Goal: Feedback & Contribution: Contribute content

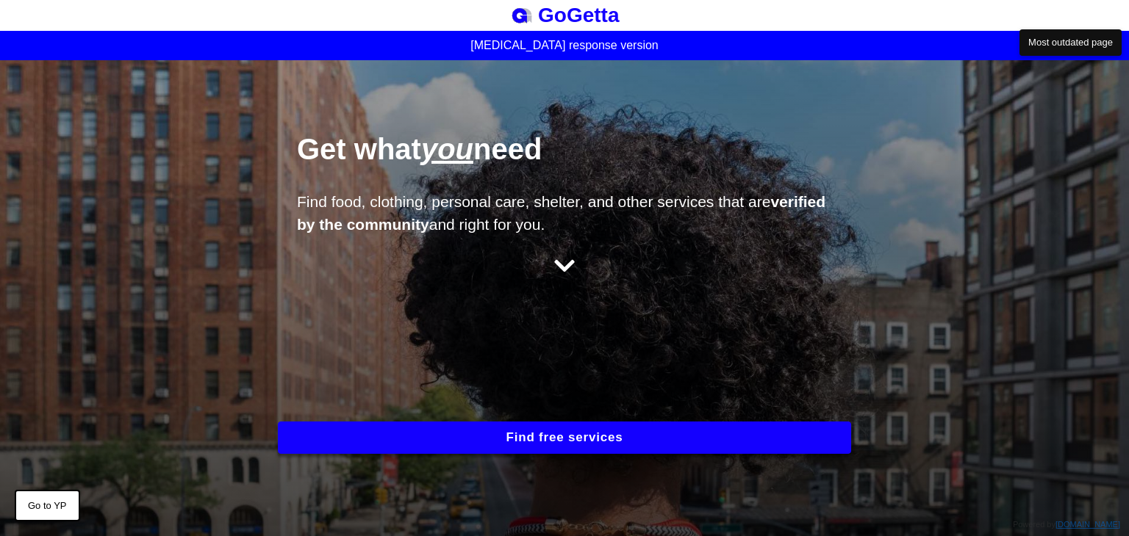
click at [614, 427] on button "Find free services" at bounding box center [564, 438] width 573 height 32
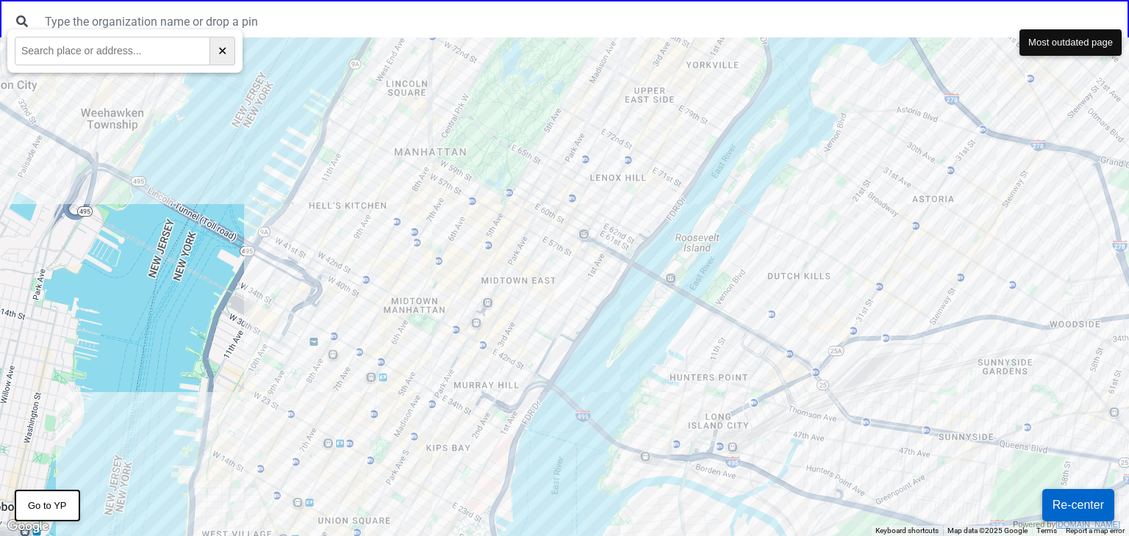
click at [533, 188] on div at bounding box center [564, 286] width 1129 height 499
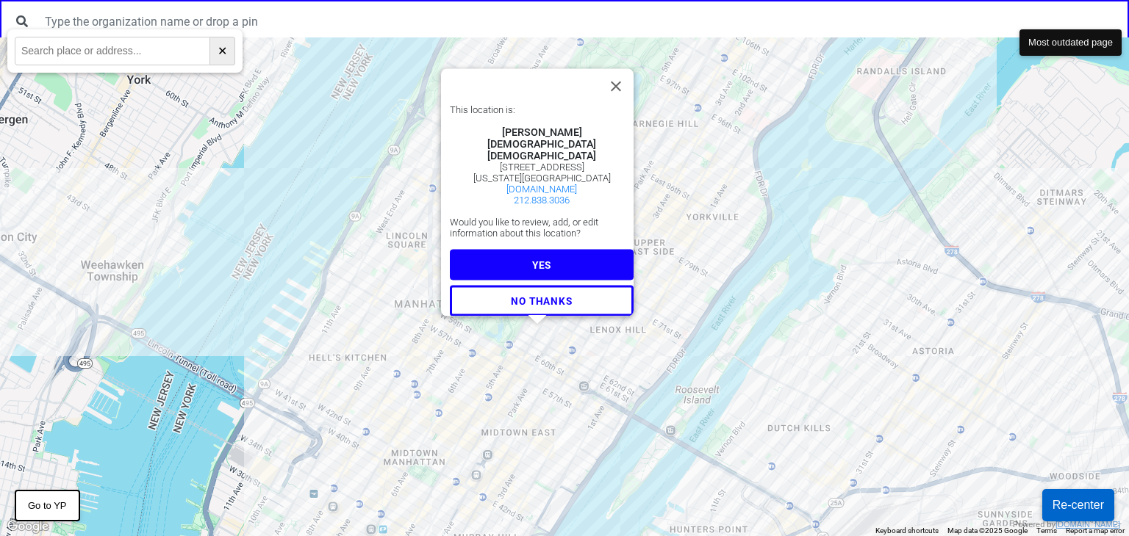
click at [523, 249] on button "YES" at bounding box center [542, 264] width 184 height 31
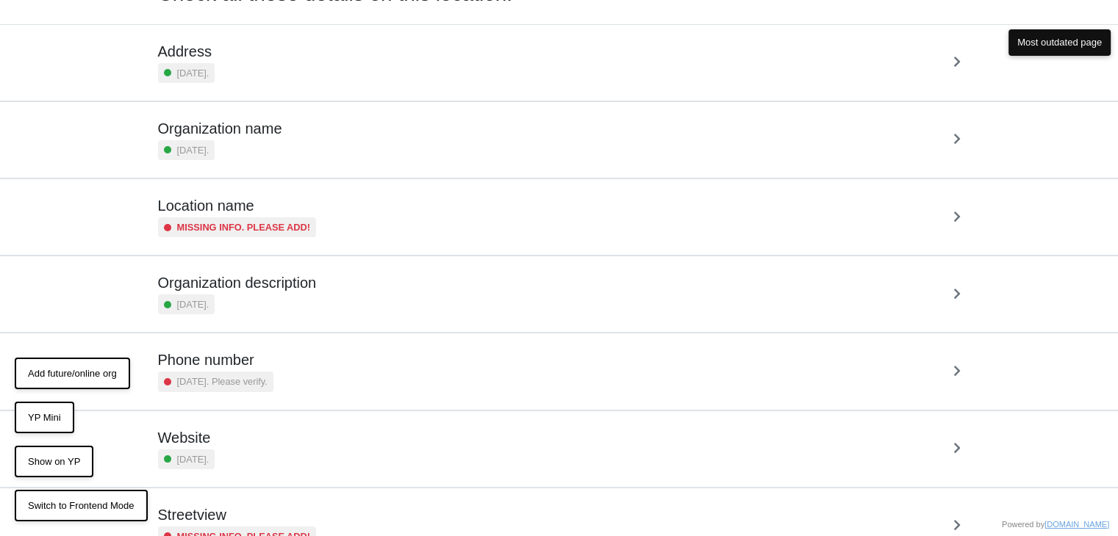
scroll to position [150, 0]
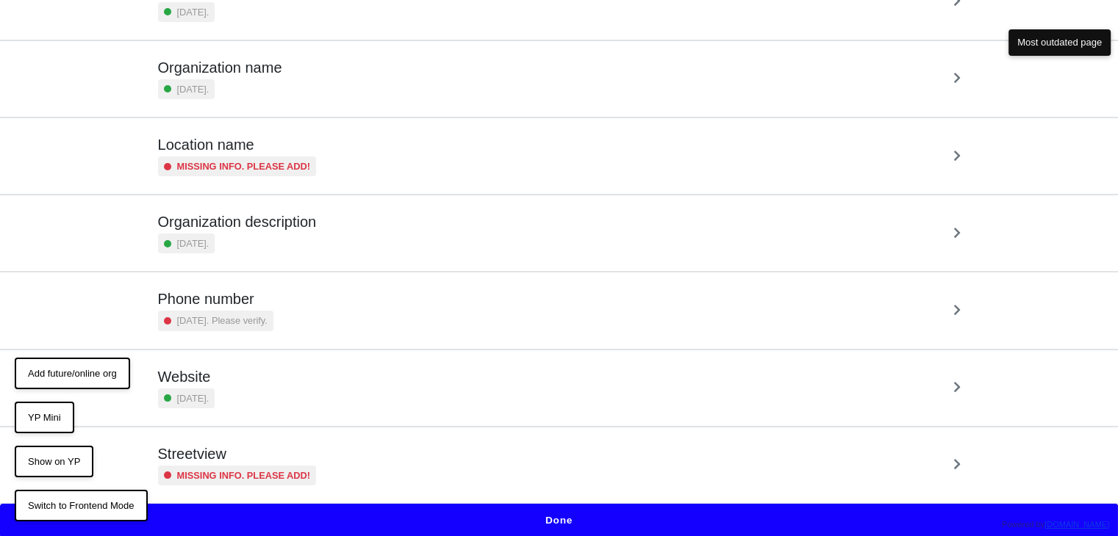
click at [240, 466] on div "Missing info. Please add!" at bounding box center [237, 476] width 159 height 20
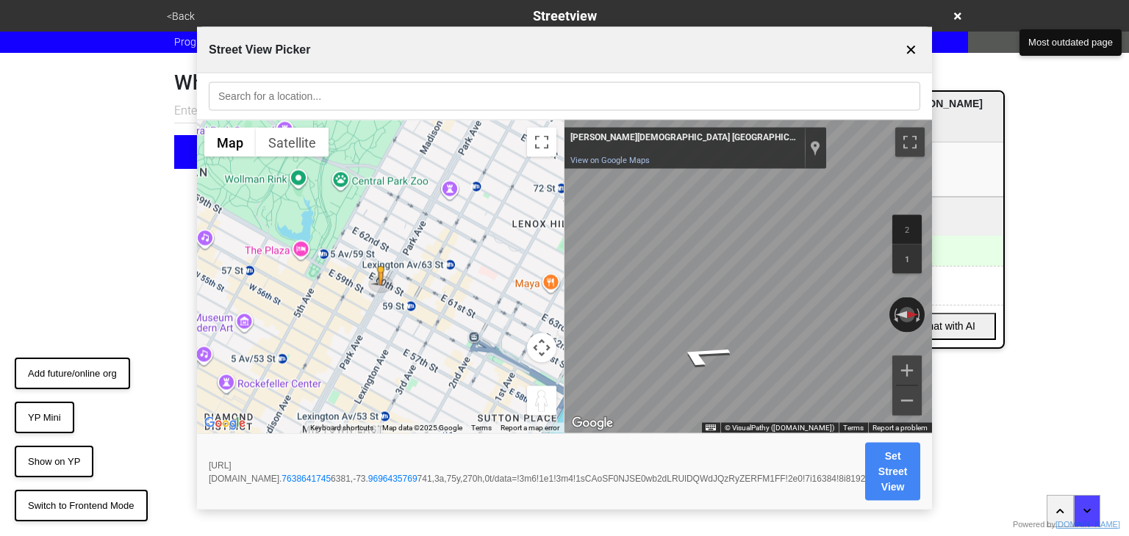
click at [47, 424] on button "YP Mini" at bounding box center [45, 418] width 60 height 32
click at [906, 48] on button "✕" at bounding box center [911, 50] width 18 height 28
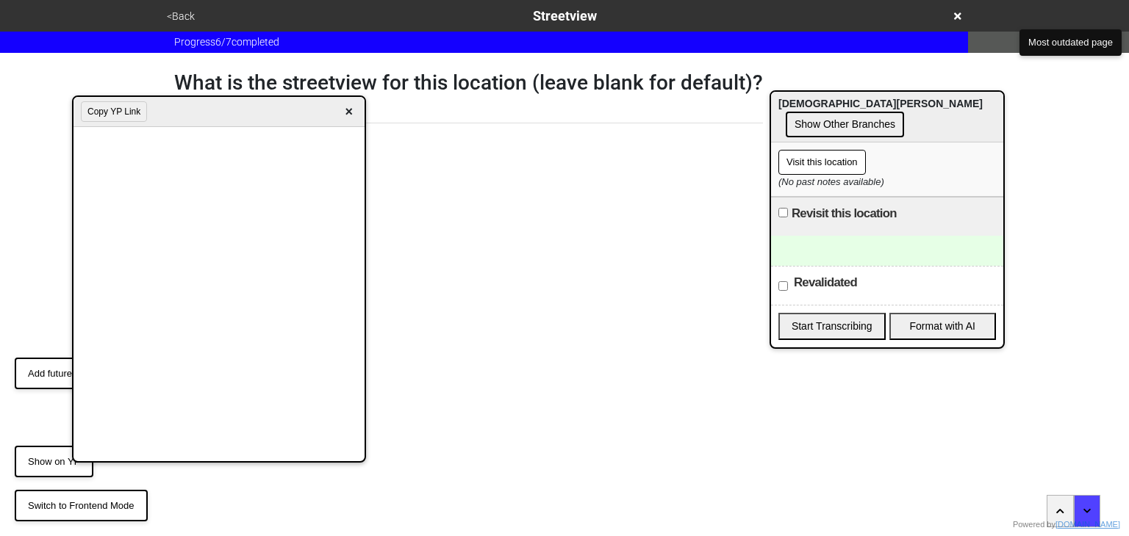
drag, startPoint x: 362, startPoint y: 107, endPoint x: 148, endPoint y: 107, distance: 213.9
click at [147, 103] on div "Copy YP Link ×" at bounding box center [218, 112] width 291 height 30
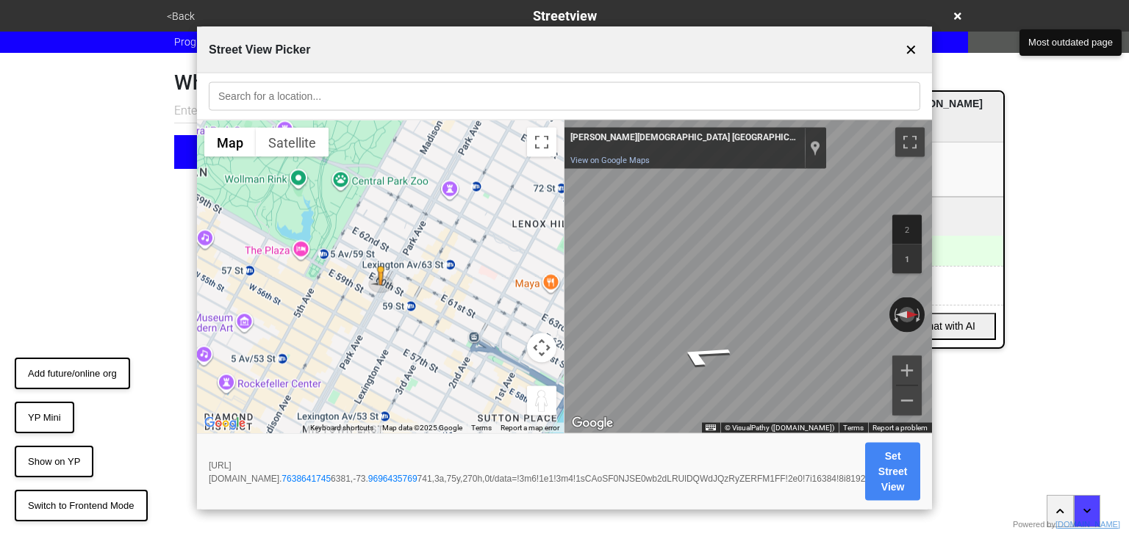
click at [920, 470] on button "Set Street View" at bounding box center [892, 472] width 55 height 58
click at [920, 460] on button "Set Street View" at bounding box center [892, 472] width 55 height 58
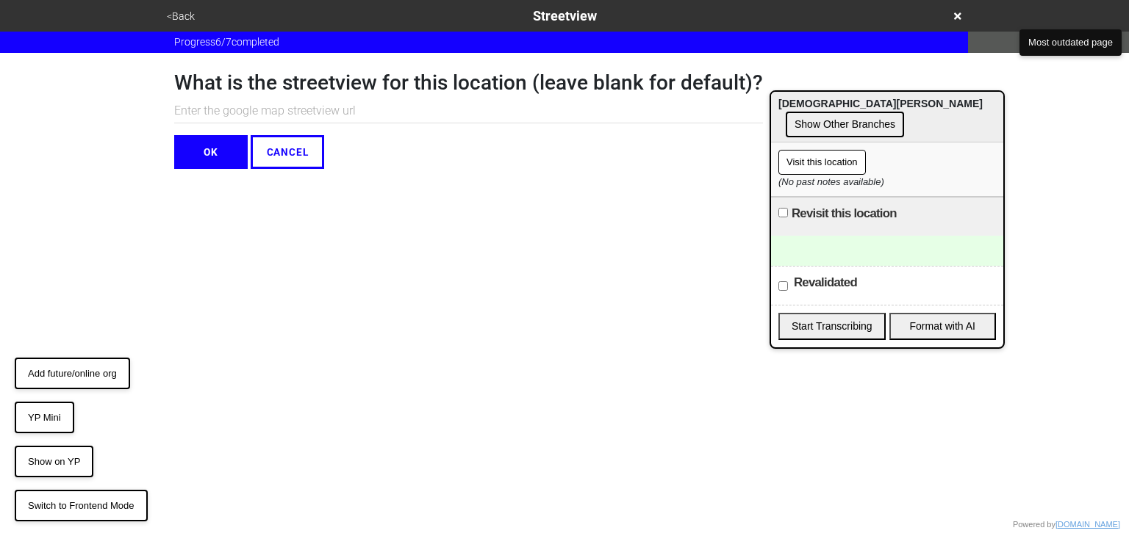
paste input "https://www.google.com/maps/@40.76386417456381,-73.9696435769741,3a,75y,270h,0t…"
type input "https://www.google.com/maps/@40.76386417456381,-73.9696435769741,3a,75y,270h,0t…"
click at [218, 157] on button "OK" at bounding box center [210, 152] width 73 height 34
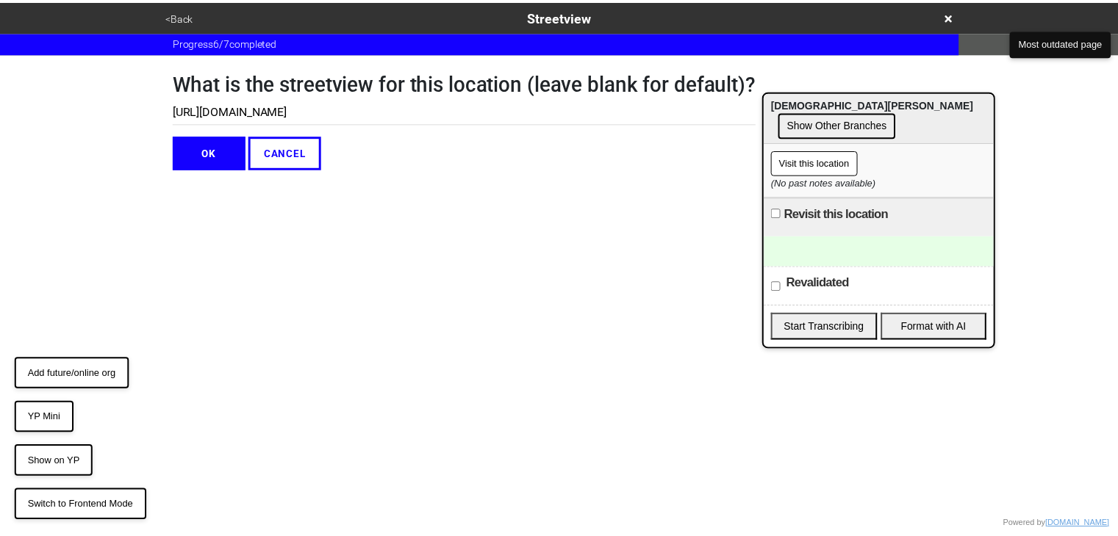
scroll to position [0, 0]
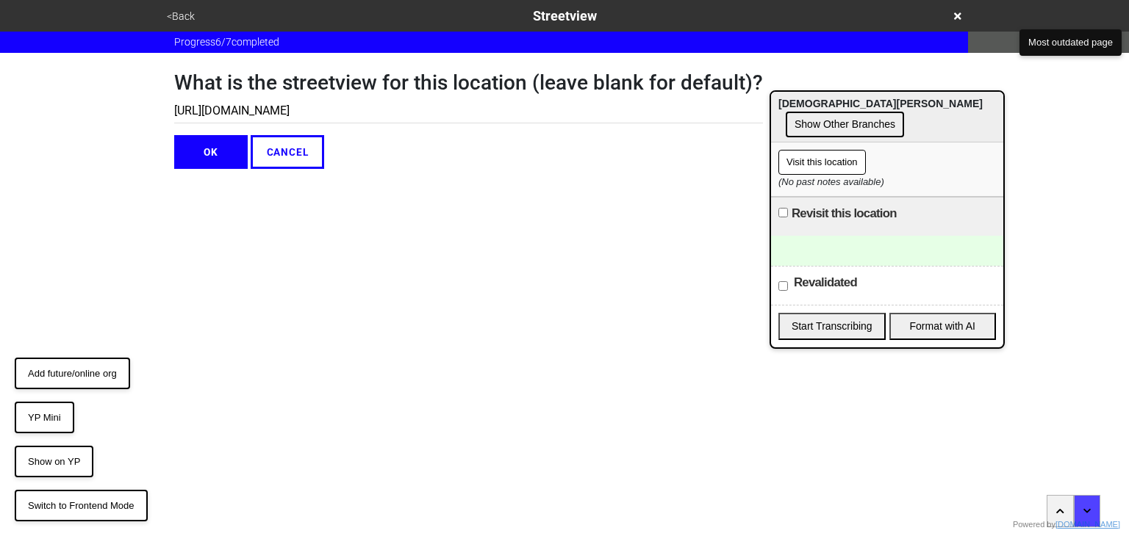
click at [221, 153] on button "OK" at bounding box center [210, 152] width 73 height 34
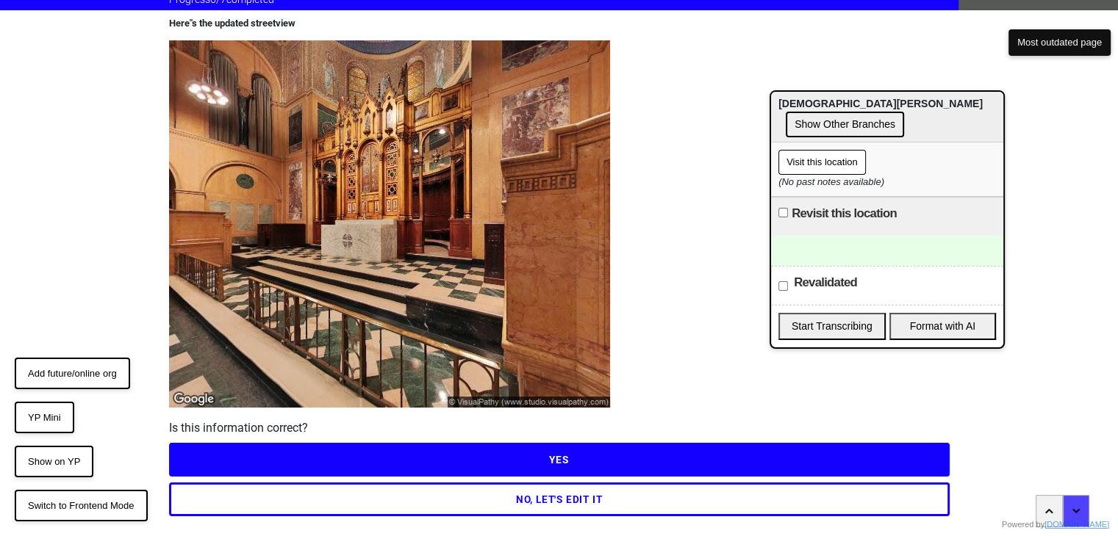
scroll to position [81, 0]
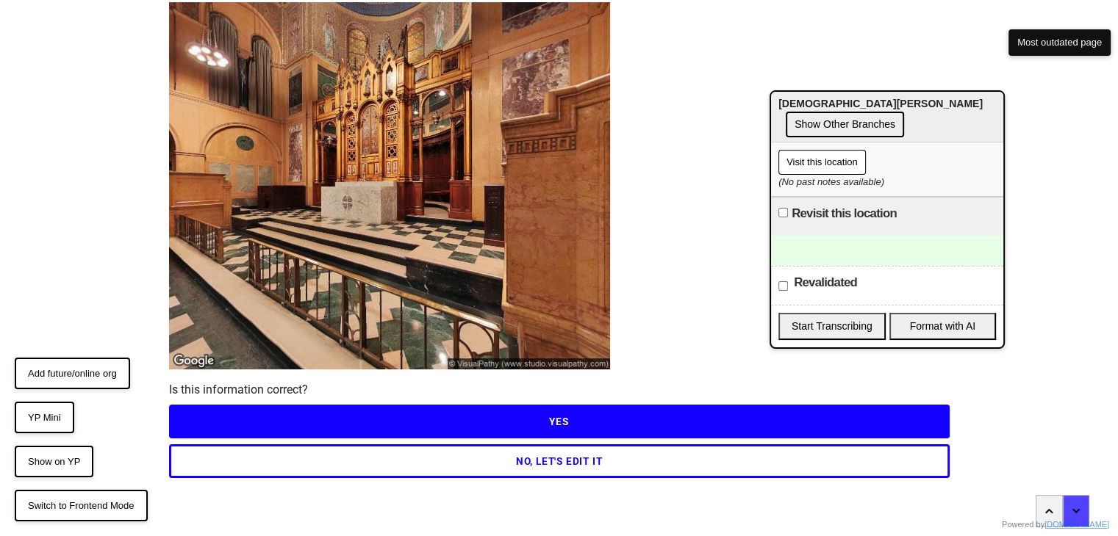
click at [567, 464] on button "NO, LET'S EDIT IT" at bounding box center [559, 462] width 780 height 34
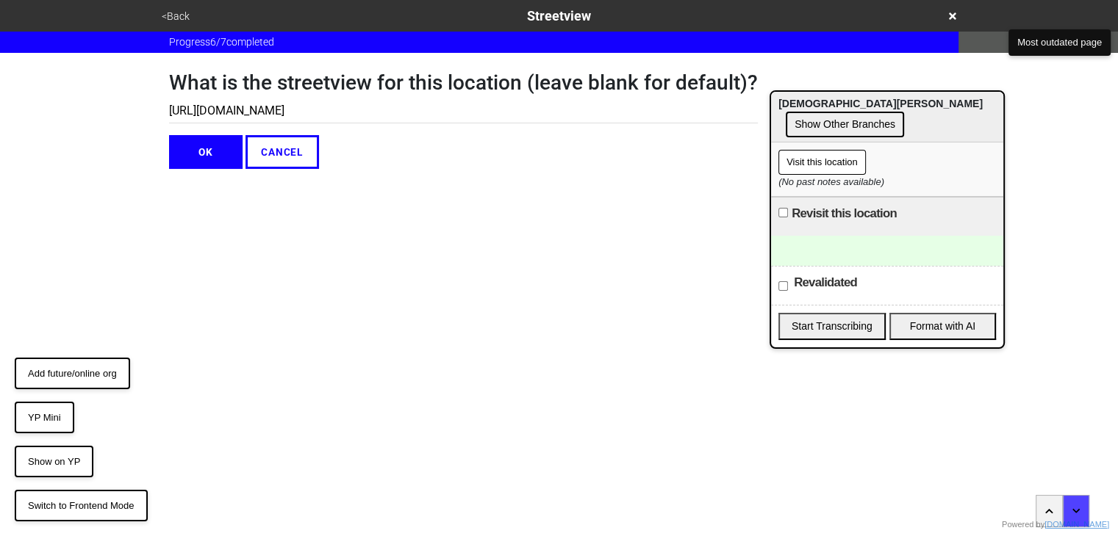
scroll to position [0, 0]
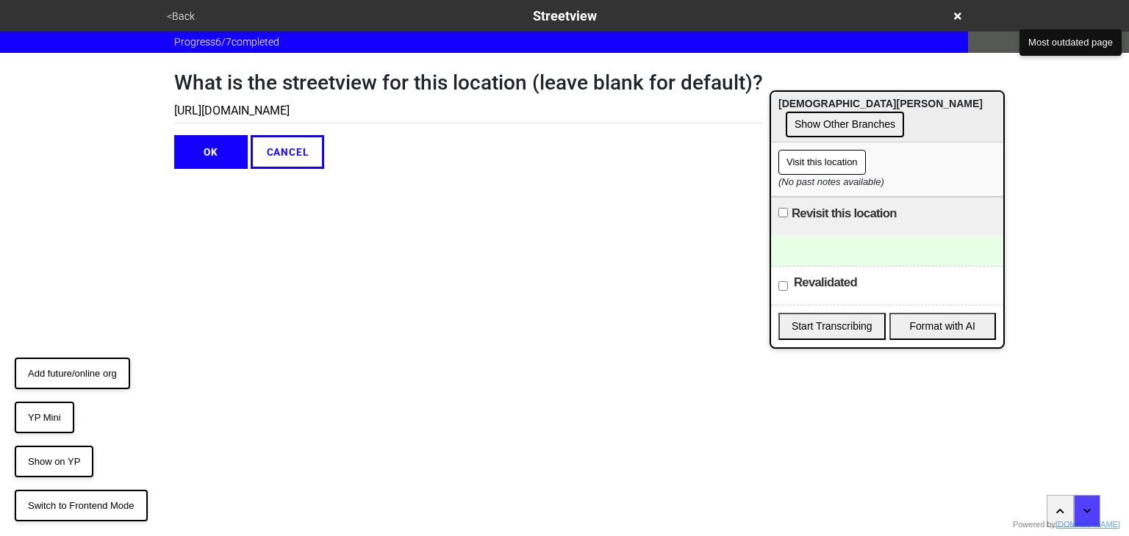
click at [177, 6] on div "<Back Streetview" at bounding box center [564, 16] width 804 height 20
click at [181, 12] on button "<Back" at bounding box center [180, 16] width 37 height 17
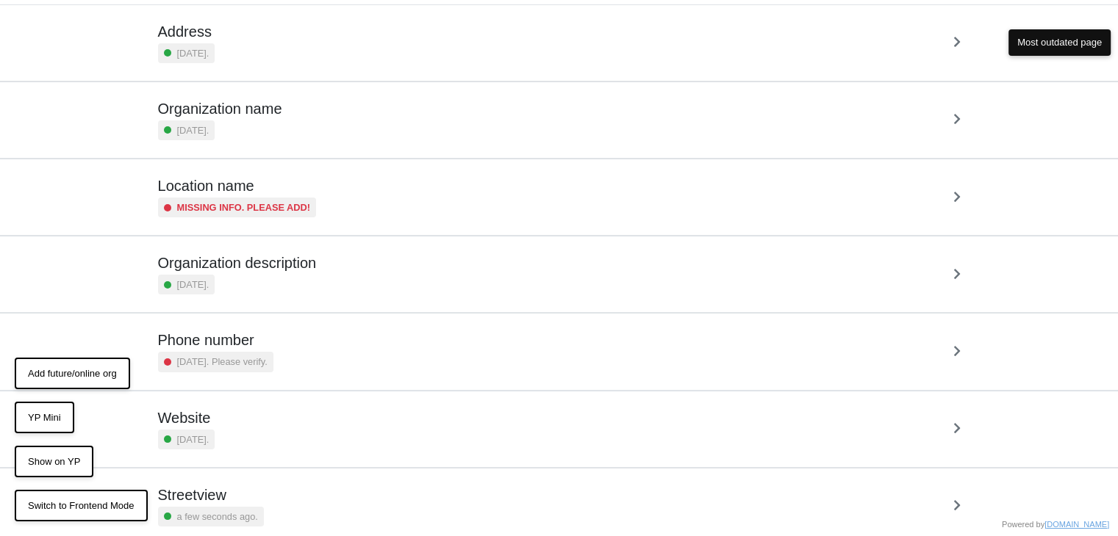
scroll to position [150, 0]
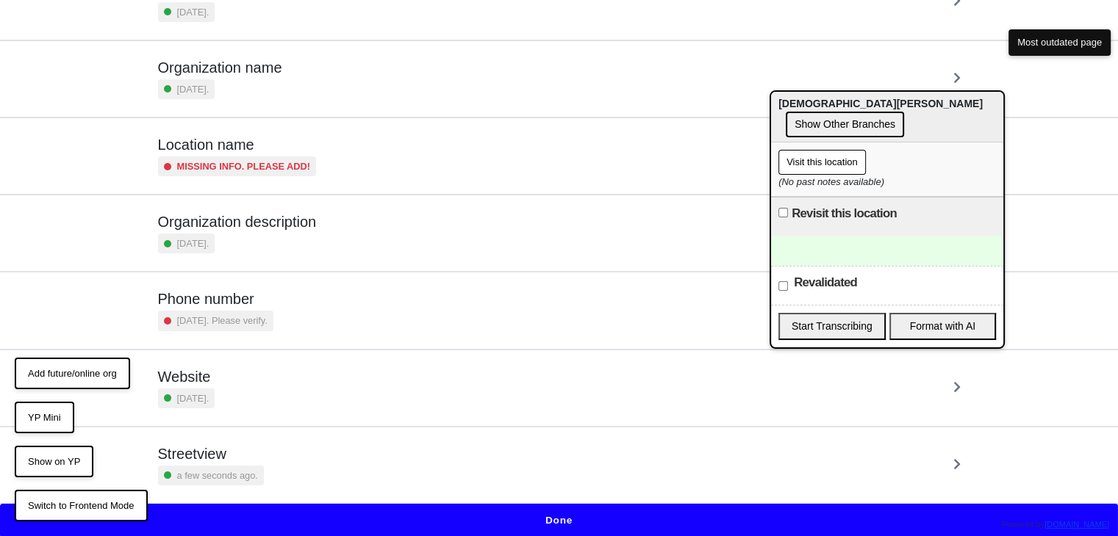
click at [257, 466] on div "a few seconds ago." at bounding box center [211, 476] width 106 height 20
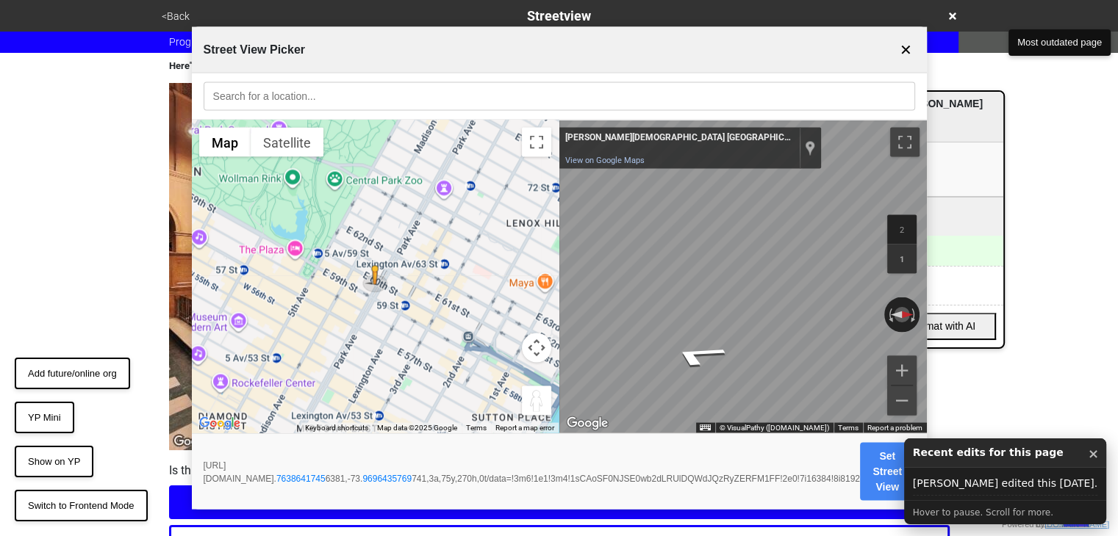
click at [373, 312] on div "To activate drag with keyboard, press Alt + Enter. Once in keyboard drag state,…" at bounding box center [375, 277] width 367 height 313
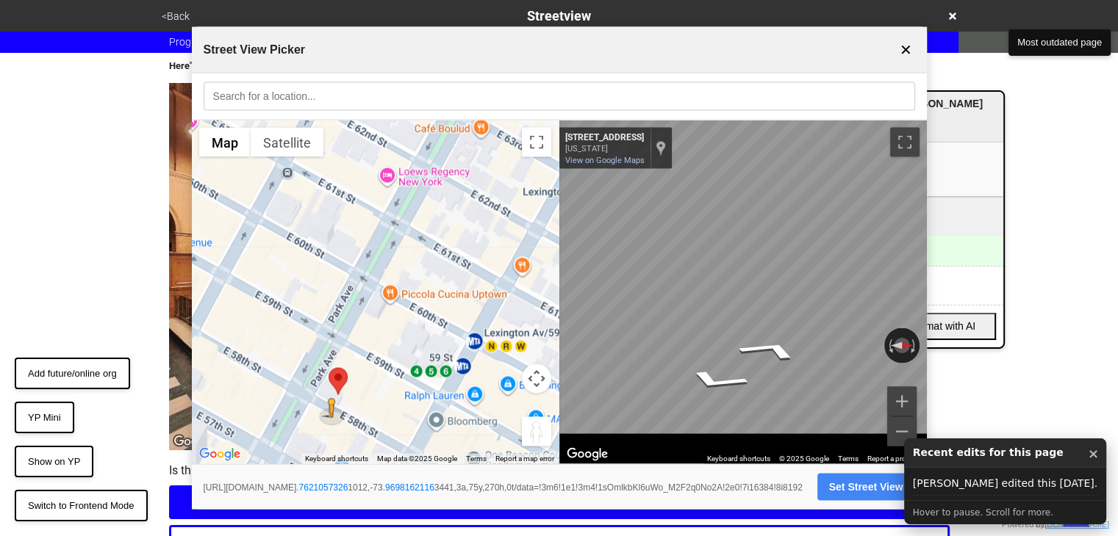
click at [371, 263] on div "To activate drag with keyboard, press Alt + Enter. Once in keyboard drag state,…" at bounding box center [375, 293] width 367 height 344
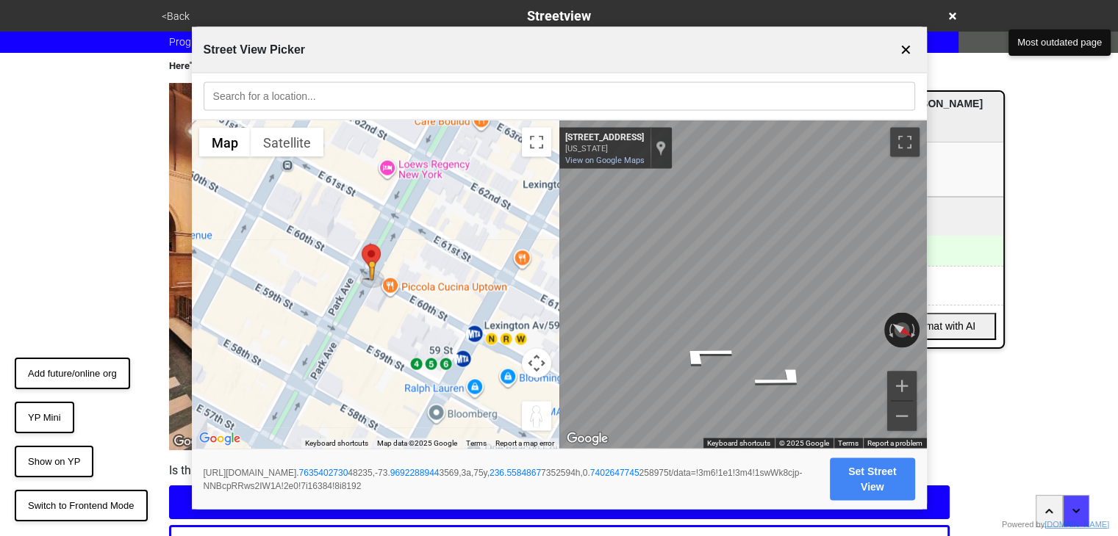
click at [996, 280] on body "<Back Streetview Progress 6 / 7 completed Here"s the updated streetview Is this…" at bounding box center [559, 279] width 1118 height 559
click at [538, 290] on div "← Move left → Move right ↑ Move up ↓ Move down + Zoom in - Zoom out Home Jump l…" at bounding box center [559, 285] width 735 height 328
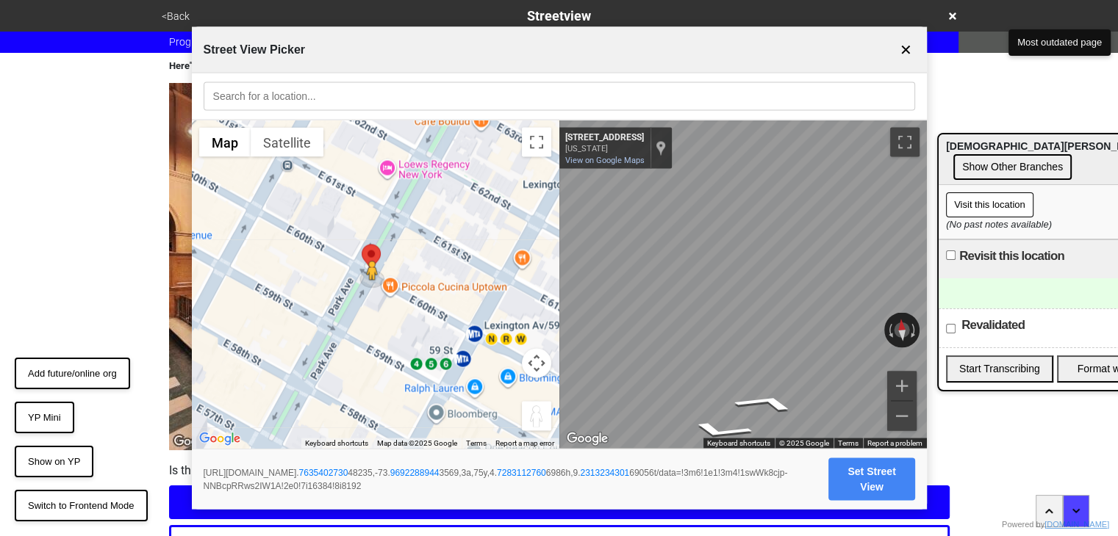
drag, startPoint x: 949, startPoint y: 107, endPoint x: 1117, endPoint y: 149, distance: 172.9
click at [1117, 149] on div "⋮ Christ Church United Methodist Show Other Branches" at bounding box center [1054, 159] width 232 height 51
click at [603, 93] on input "text" at bounding box center [559, 96] width 711 height 29
type input "christ church of united methodist"
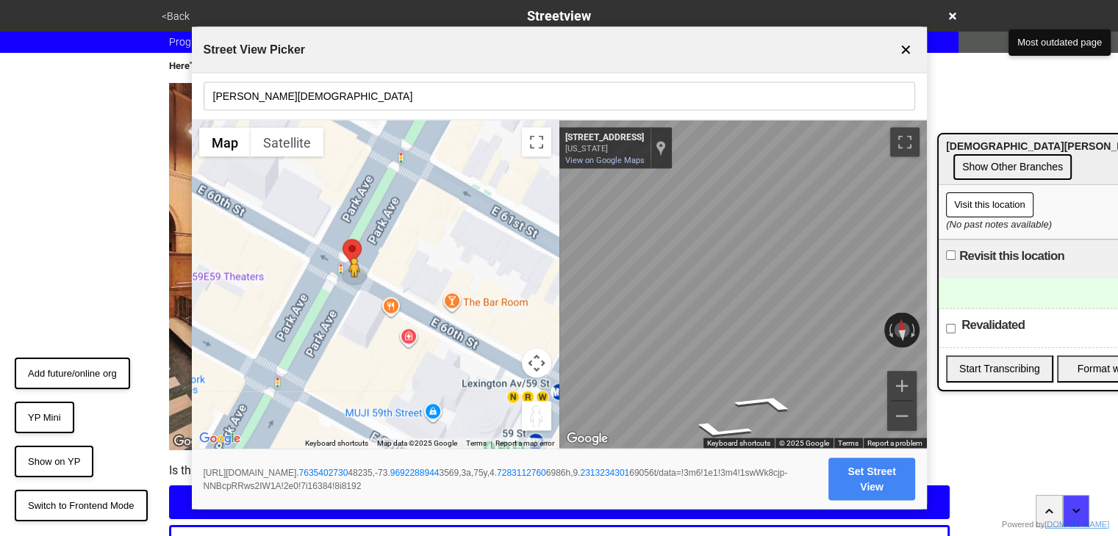
click at [907, 49] on button "✕" at bounding box center [906, 50] width 18 height 28
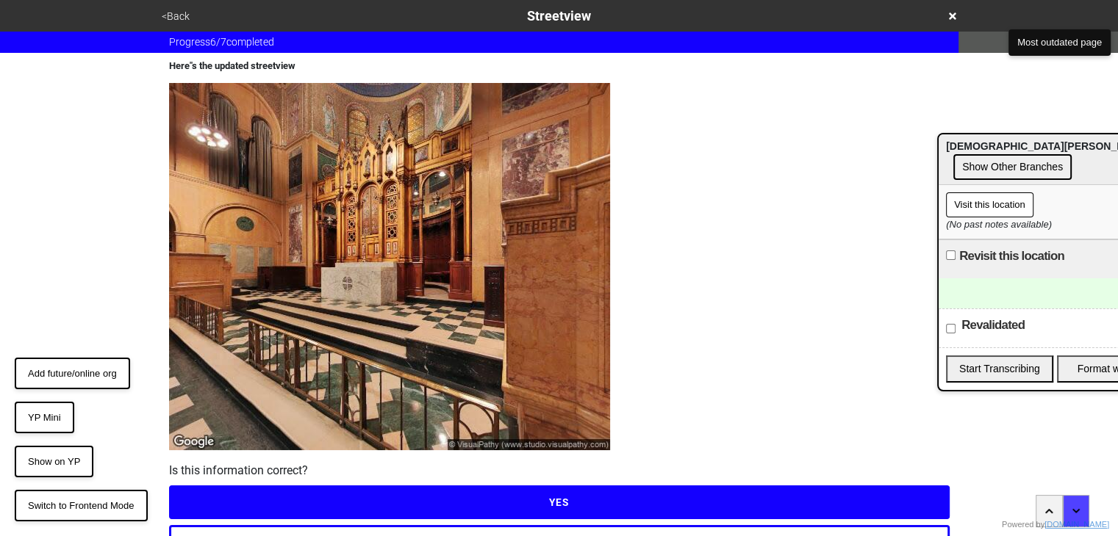
click at [176, 6] on div "<Back Streetview" at bounding box center [559, 16] width 804 height 20
click at [173, 14] on button "<Back" at bounding box center [175, 16] width 37 height 17
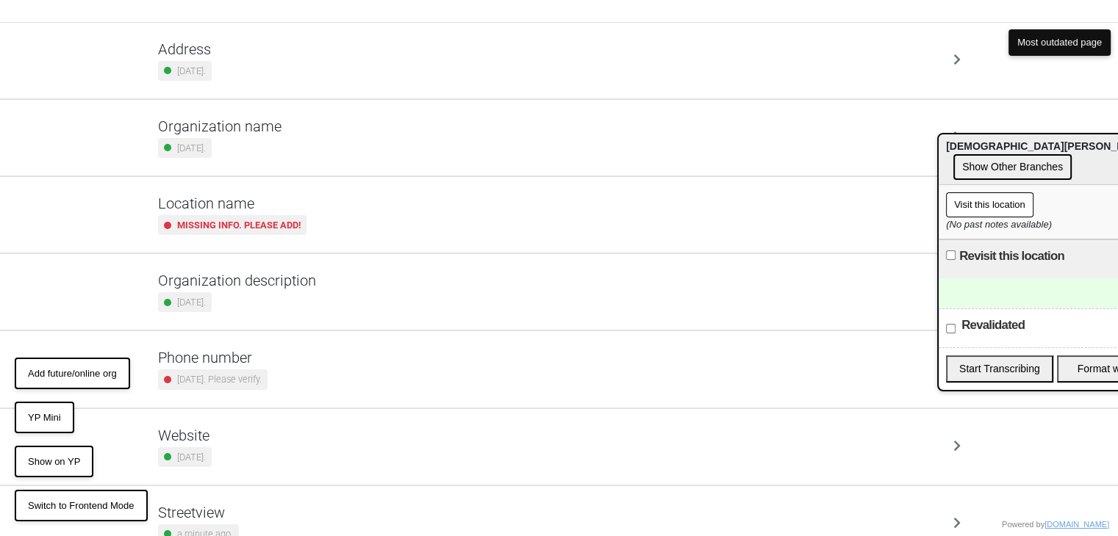
scroll to position [150, 0]
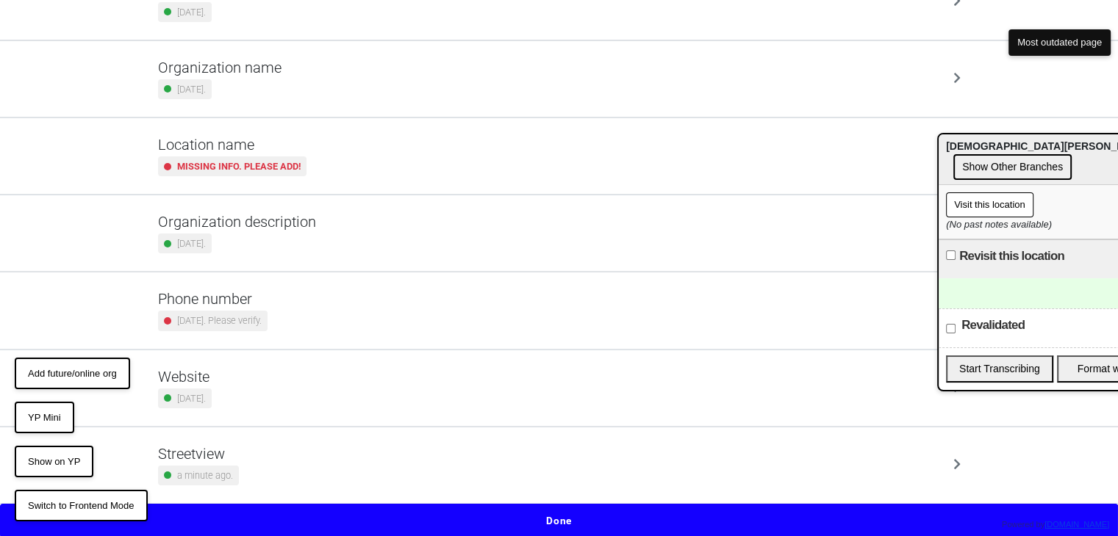
click at [291, 463] on div "Streetview a minute ago." at bounding box center [559, 465] width 802 height 40
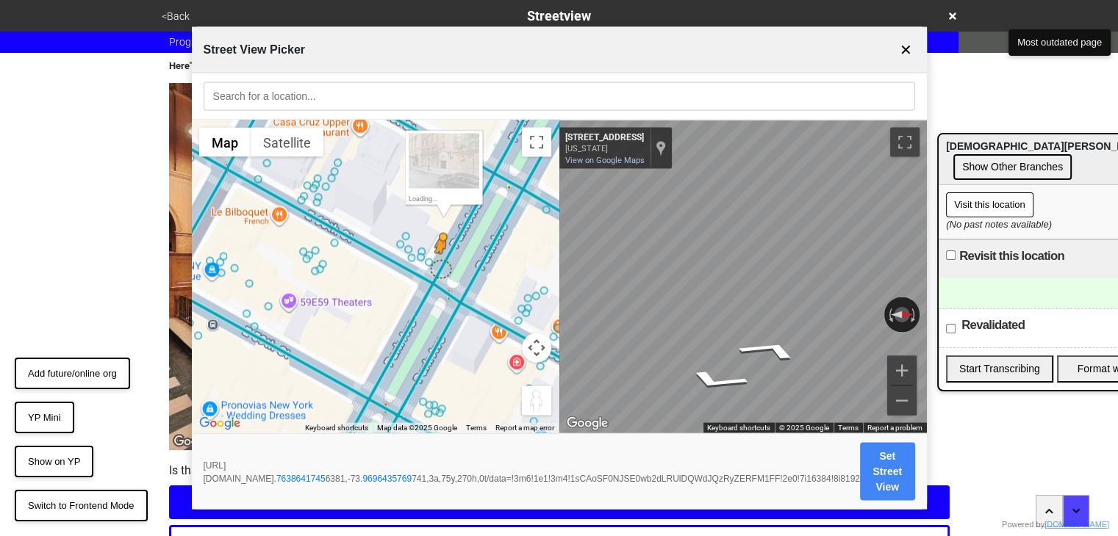
drag, startPoint x: 405, startPoint y: 236, endPoint x: 438, endPoint y: 268, distance: 46.3
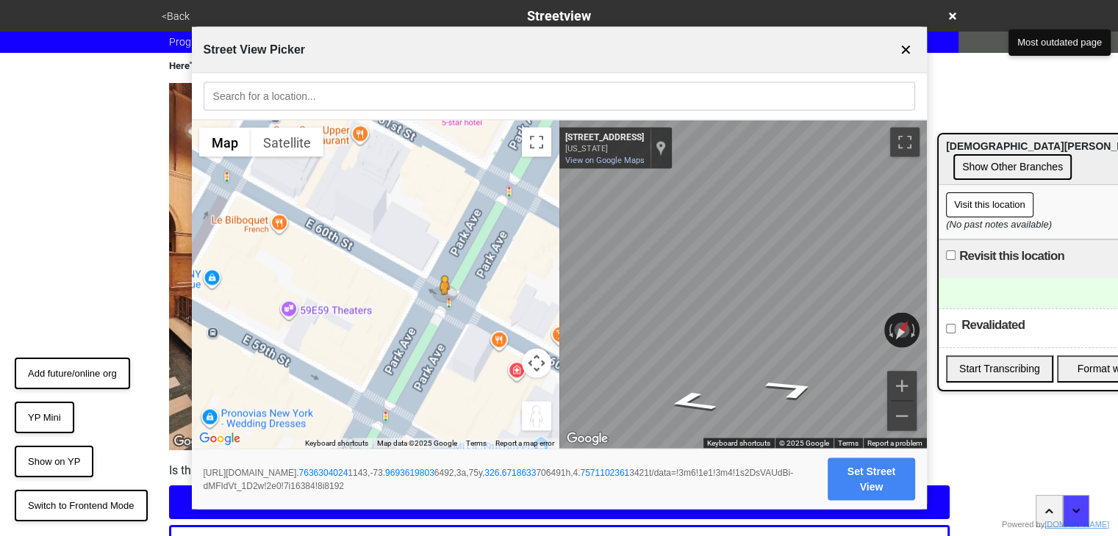
click at [884, 481] on button "Set Street View" at bounding box center [870, 480] width 87 height 43
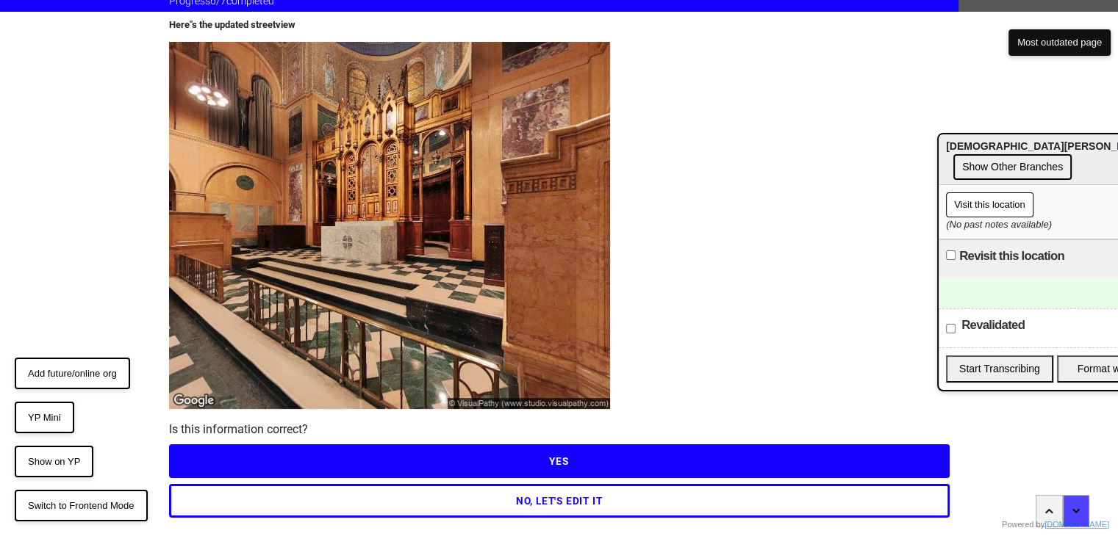
scroll to position [81, 0]
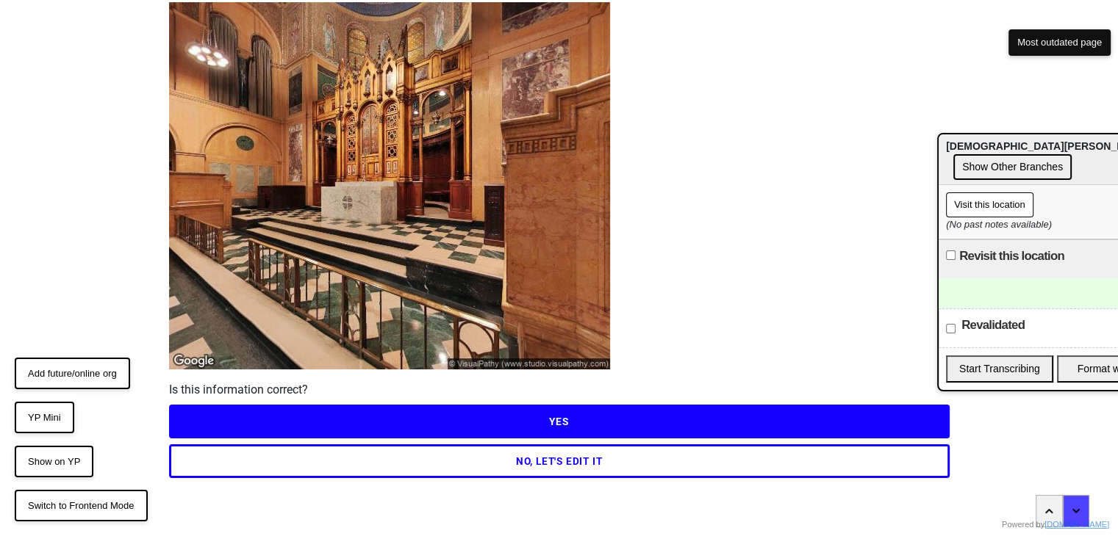
click at [591, 455] on button "NO, LET'S EDIT IT" at bounding box center [559, 462] width 780 height 34
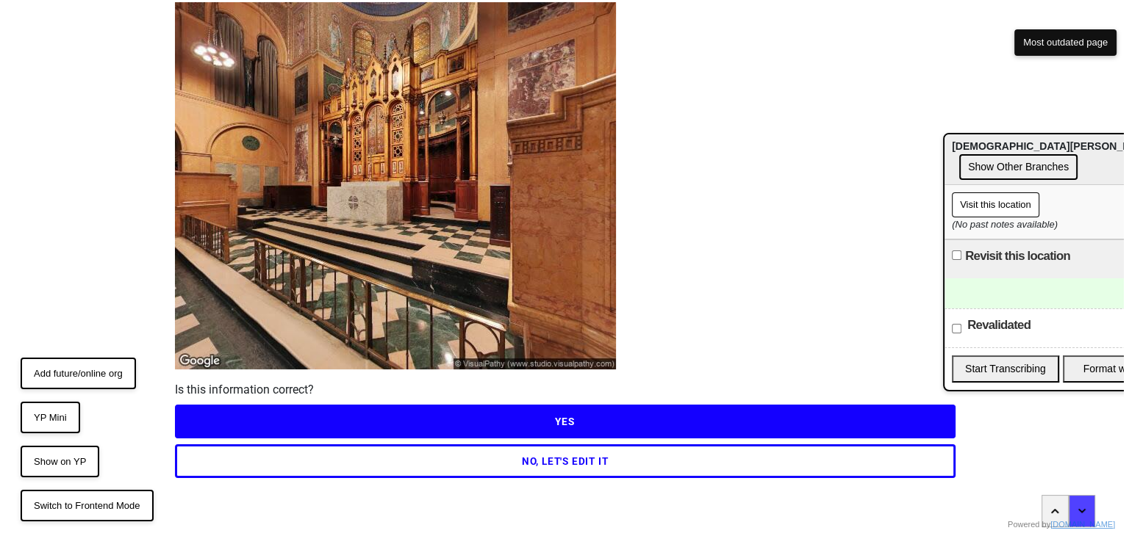
scroll to position [0, 0]
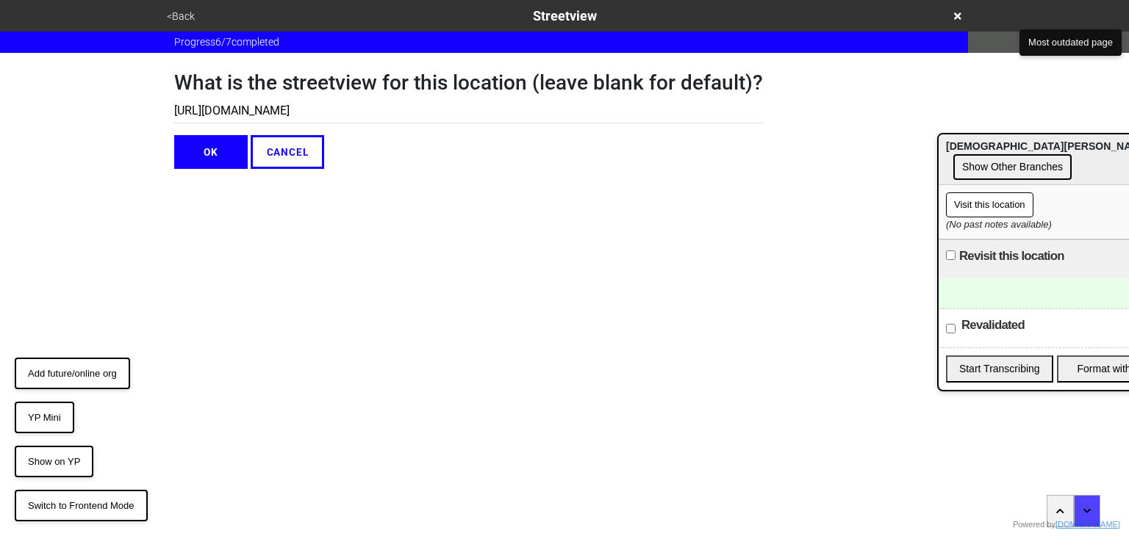
click at [382, 111] on input "https://www.google.com/maps/@40.76386417456381,-73.9696435769741,3a,75y,270h,0t…" at bounding box center [468, 111] width 589 height 24
paste input "63040241143,-73.96936198036492,3a,75y,326.6718633706491h,4.75711023613421t/data…"
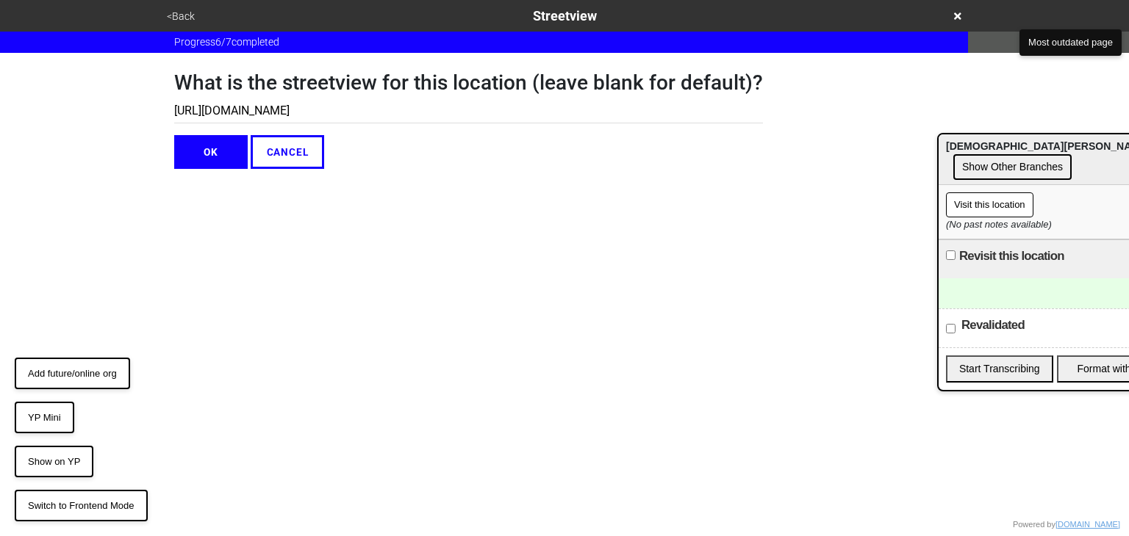
type input "https://www.google.com/maps/@40.76363040241143,-73.96936198036492,3a,75y,326.67…"
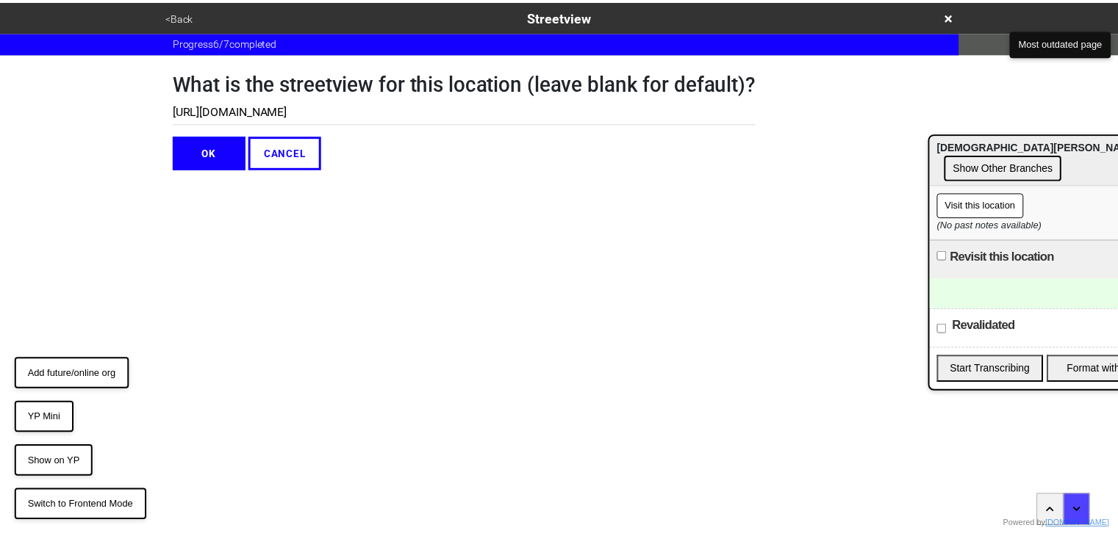
scroll to position [0, 0]
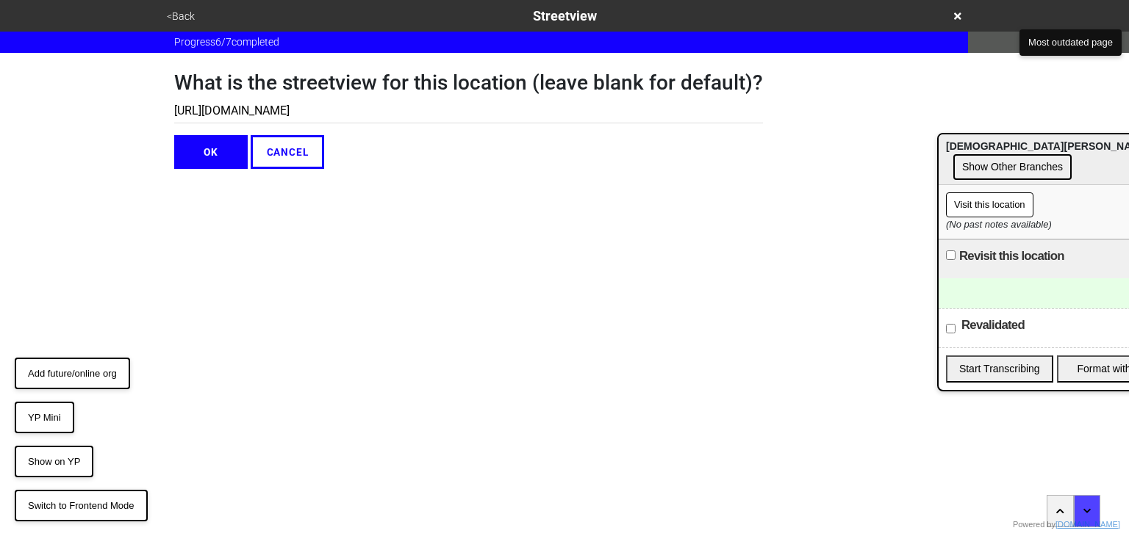
click at [234, 161] on button "OK" at bounding box center [210, 152] width 73 height 34
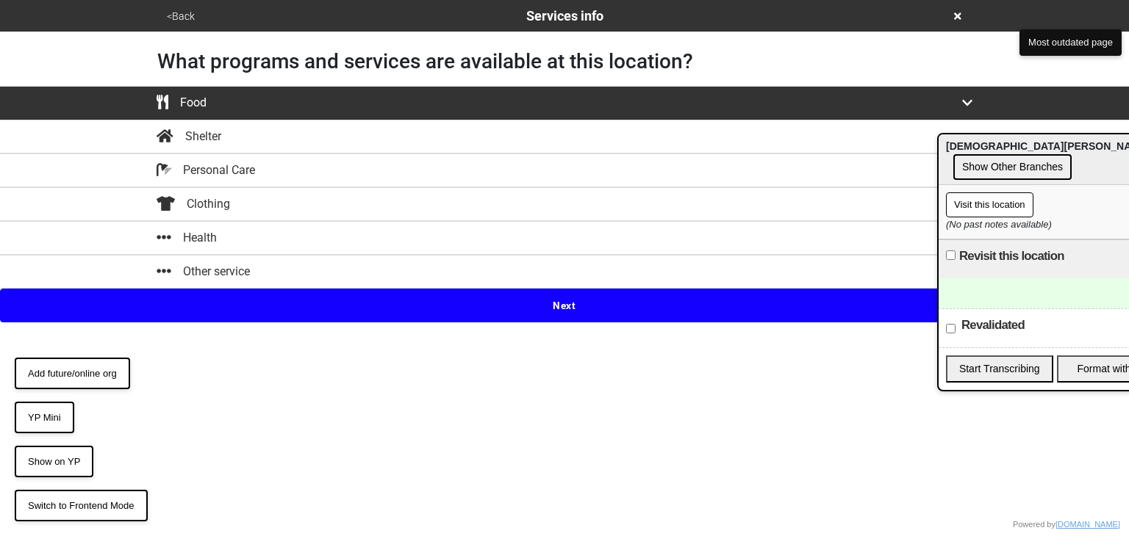
click at [49, 420] on button "YP Mini" at bounding box center [45, 418] width 60 height 32
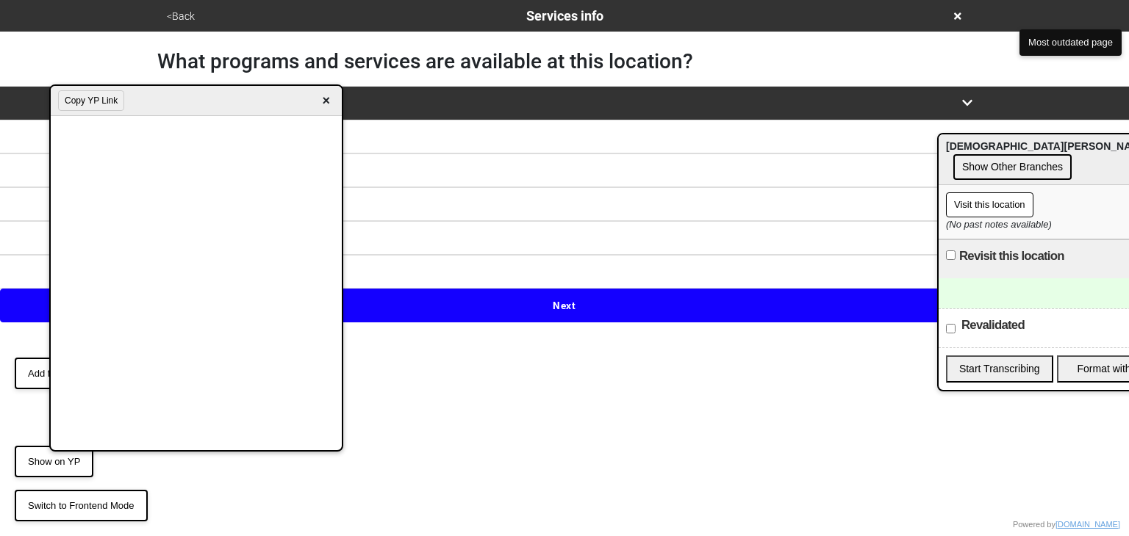
drag, startPoint x: 328, startPoint y: 96, endPoint x: 297, endPoint y: 76, distance: 36.7
click at [328, 95] on span "×" at bounding box center [325, 101] width 17 height 20
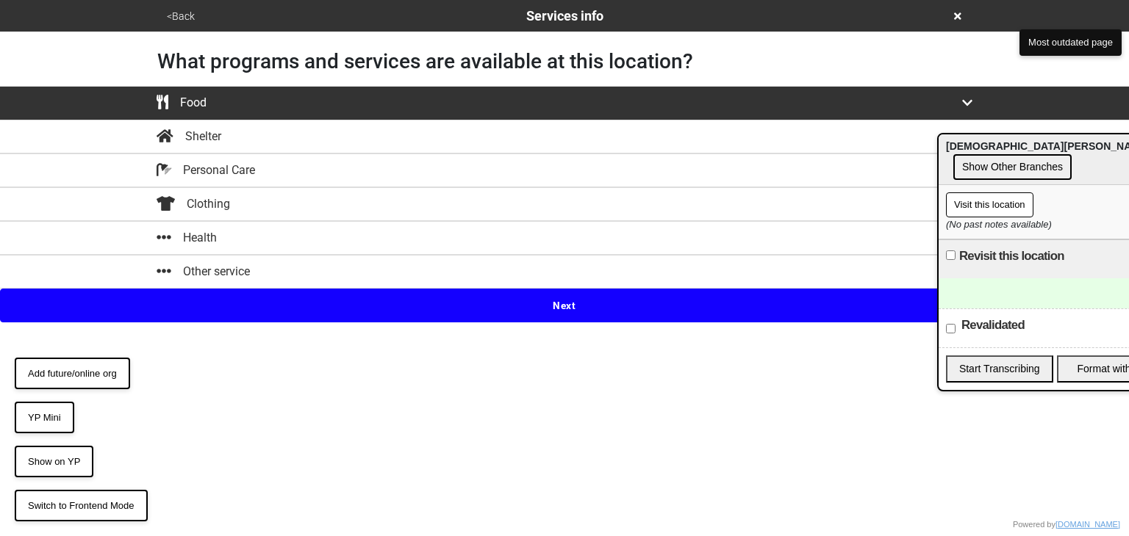
click at [171, 15] on button "<Back" at bounding box center [180, 16] width 37 height 17
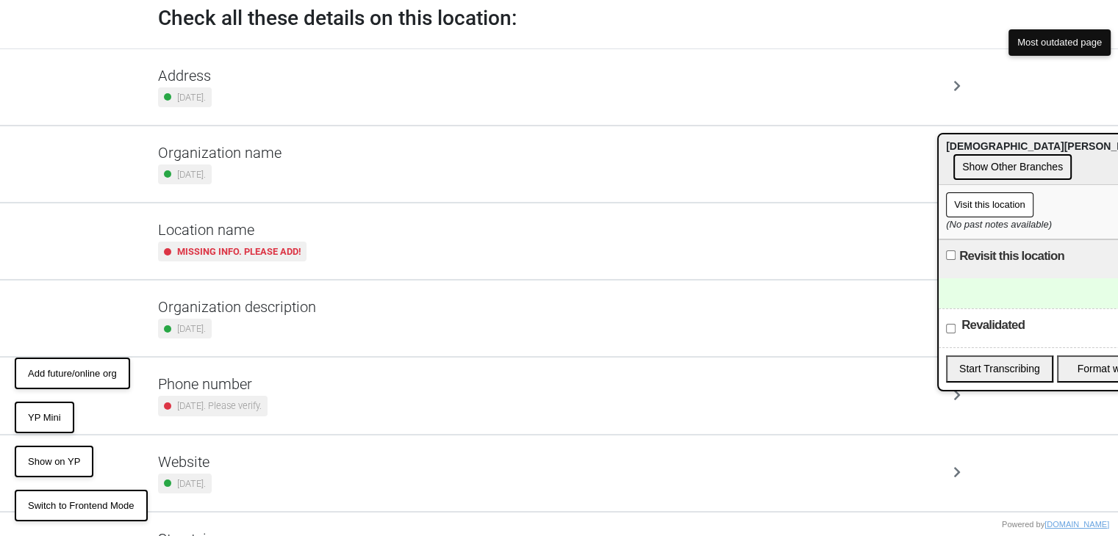
scroll to position [150, 0]
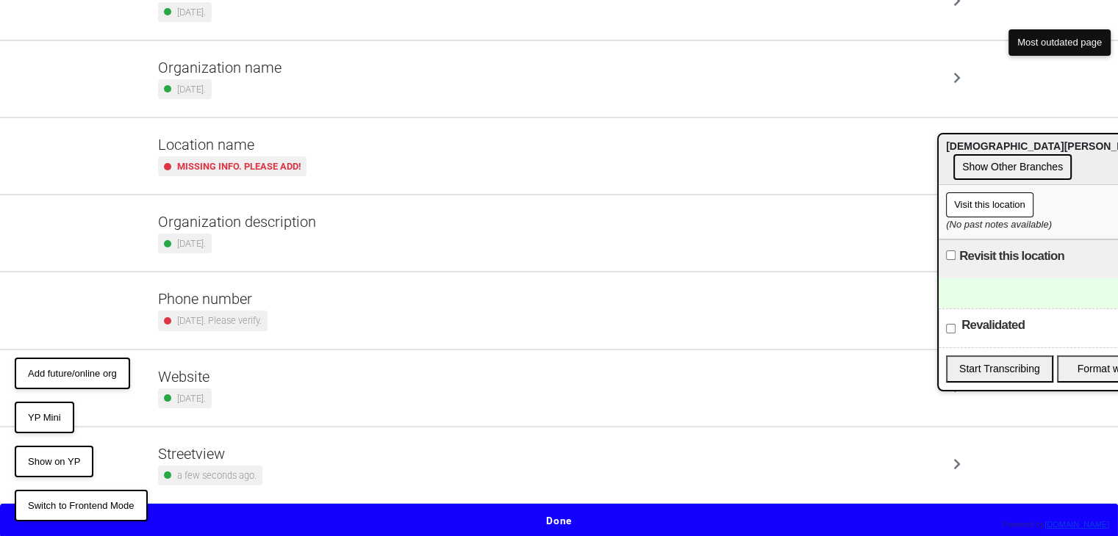
click at [270, 445] on div "Streetview a few seconds ago." at bounding box center [559, 465] width 802 height 40
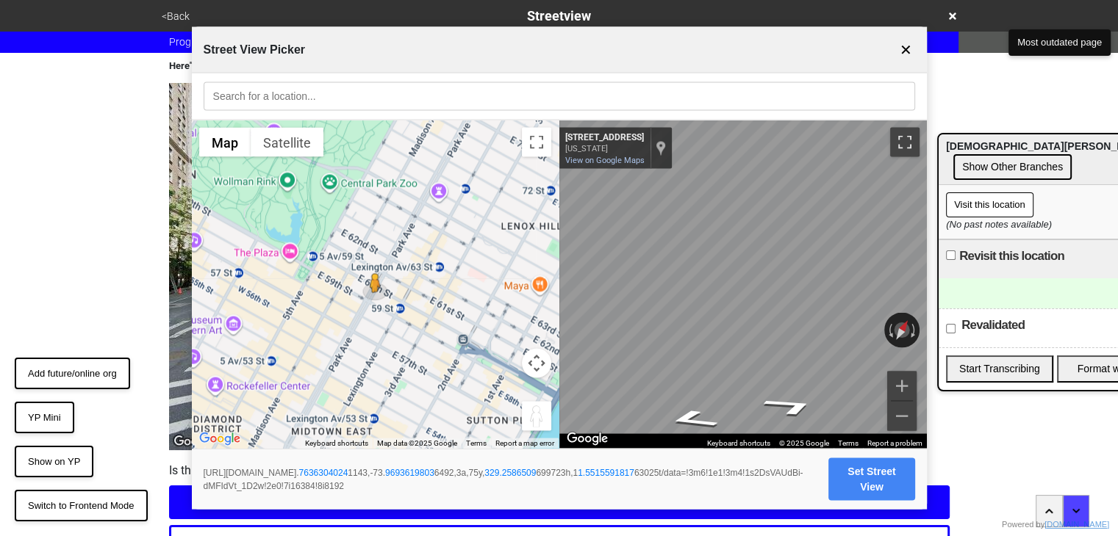
click at [905, 134] on button "Toggle fullscreen view" at bounding box center [904, 142] width 29 height 29
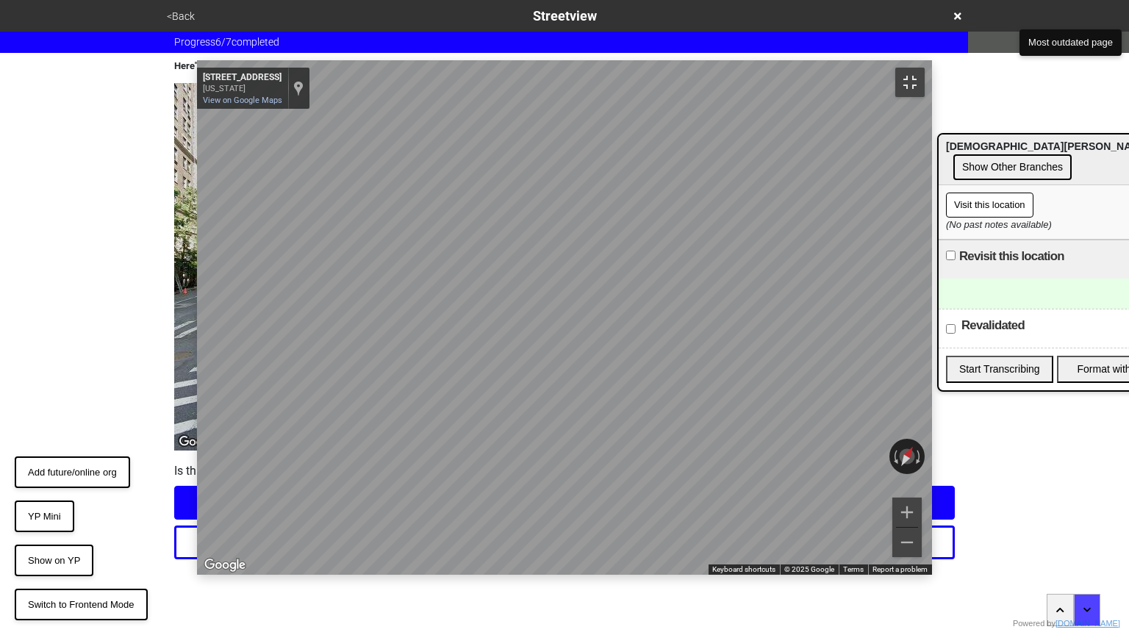
click at [924, 68] on button "Toggle fullscreen view" at bounding box center [909, 82] width 29 height 29
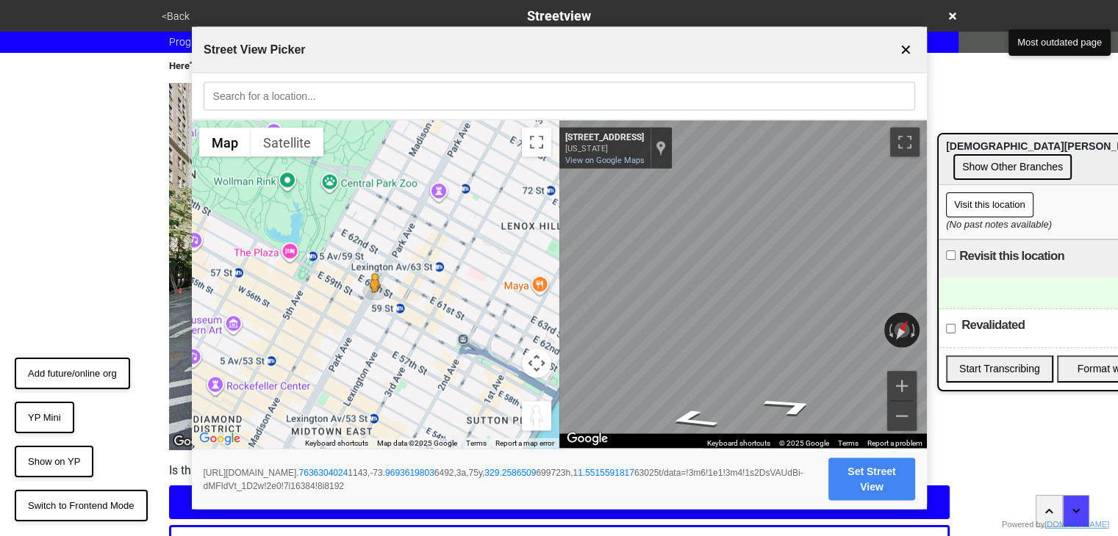
click at [908, 43] on button "✕" at bounding box center [906, 50] width 18 height 28
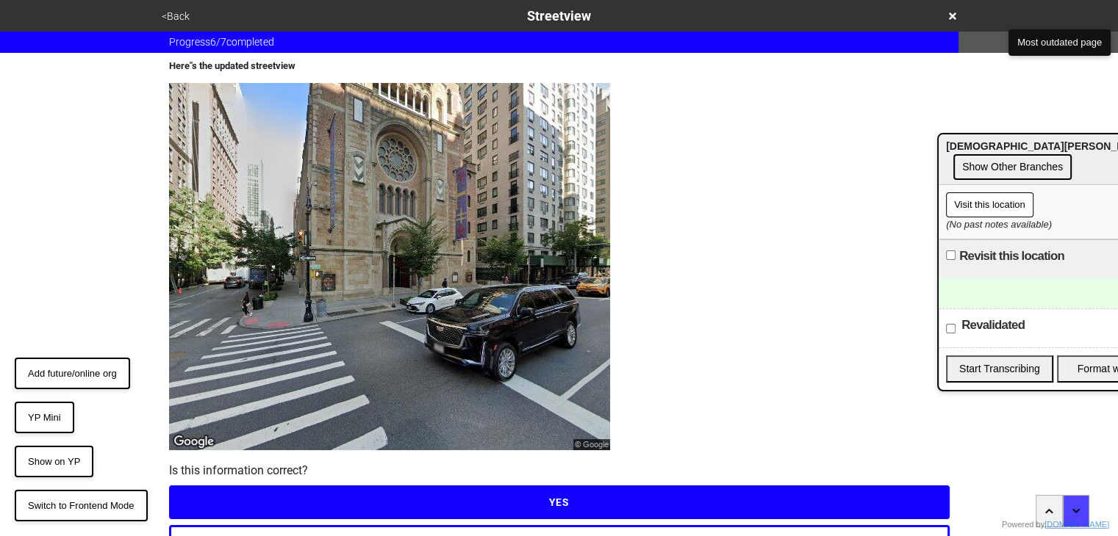
click at [166, 16] on button "<Back" at bounding box center [175, 16] width 37 height 17
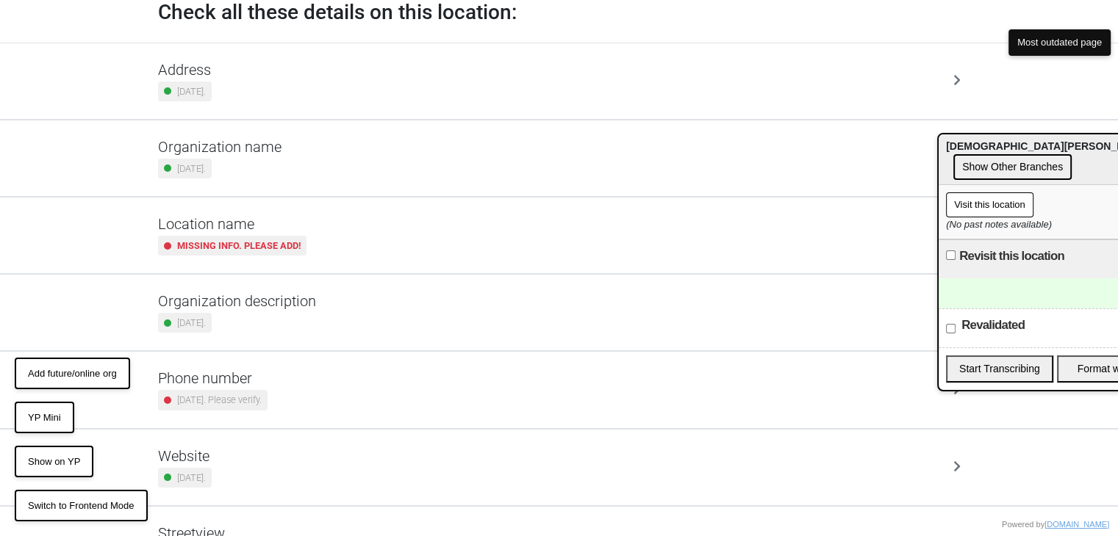
scroll to position [150, 0]
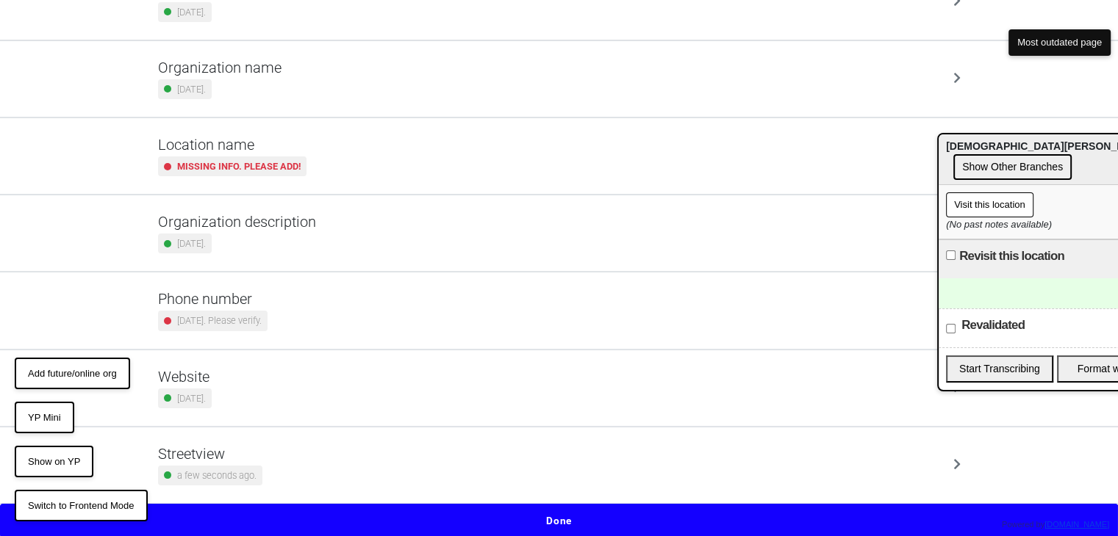
click at [288, 448] on div "Streetview a few seconds ago." at bounding box center [559, 465] width 802 height 40
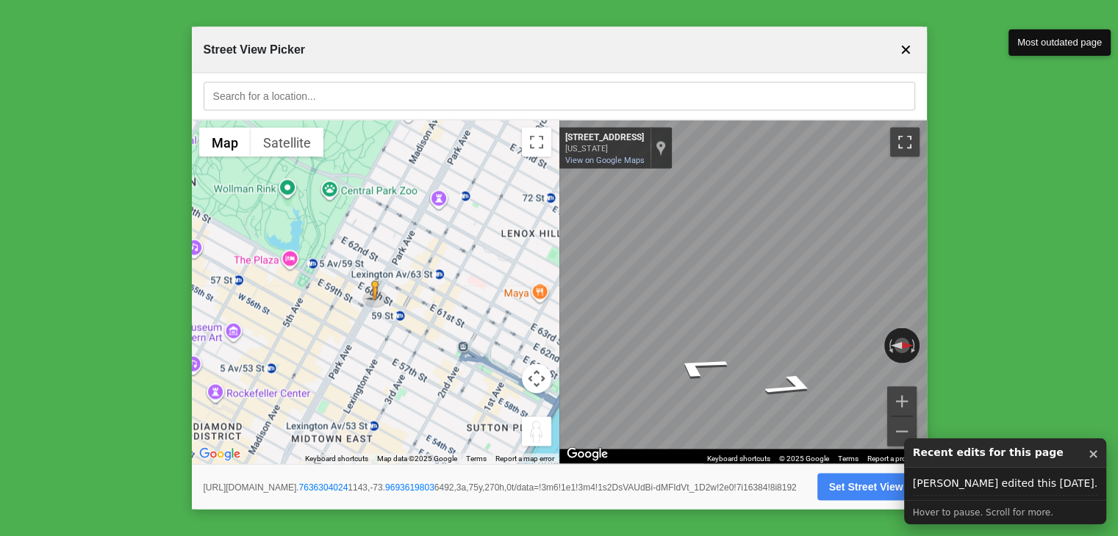
click at [902, 132] on button "Toggle fullscreen view" at bounding box center [904, 142] width 29 height 29
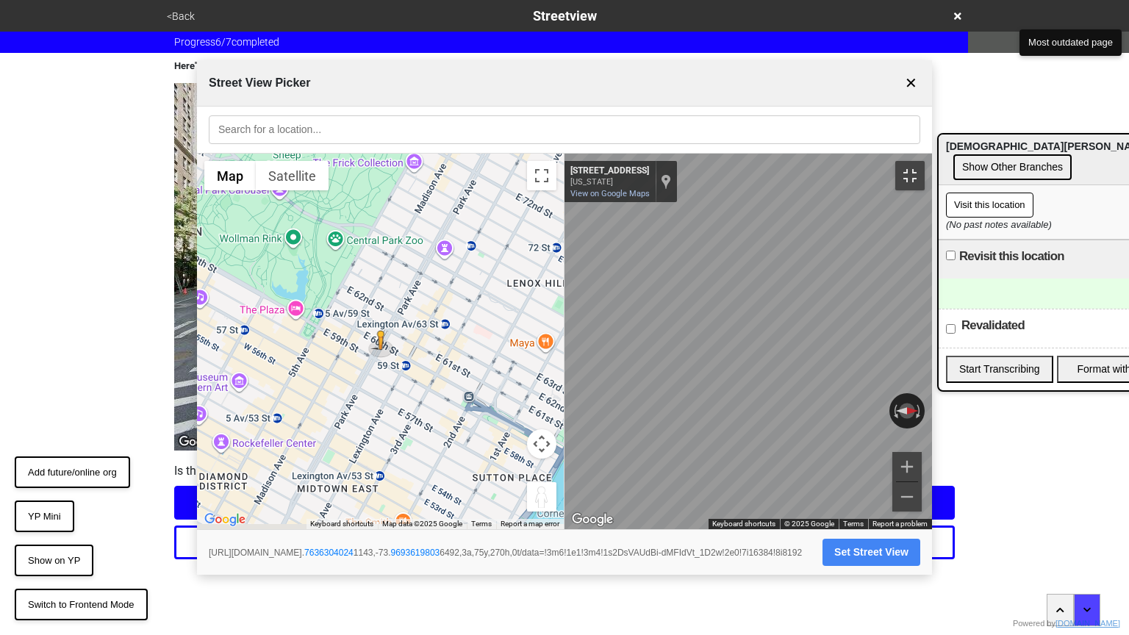
click at [924, 161] on button "Toggle fullscreen view" at bounding box center [909, 175] width 29 height 29
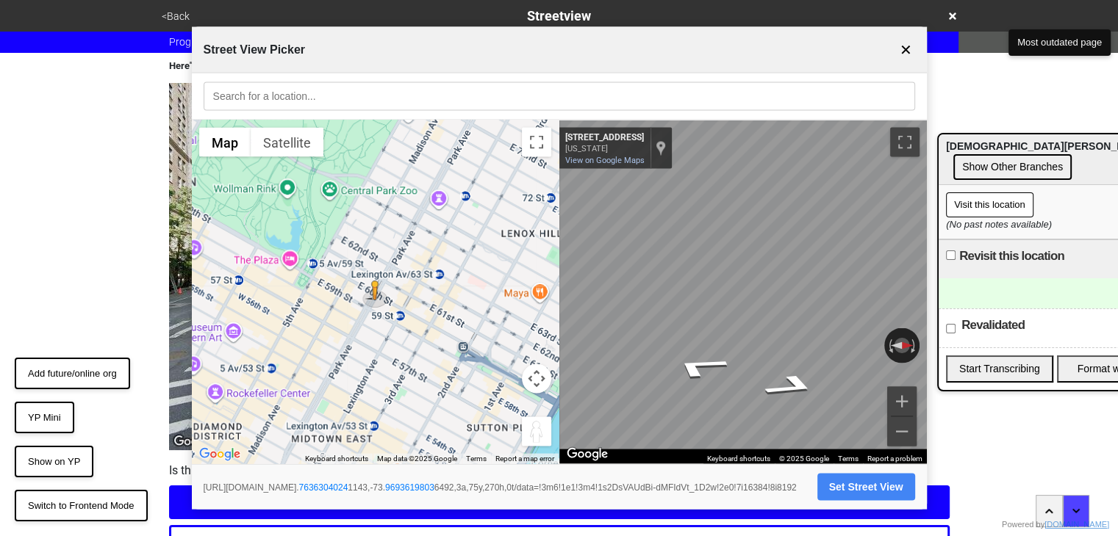
click at [897, 49] on button "✕" at bounding box center [906, 50] width 18 height 28
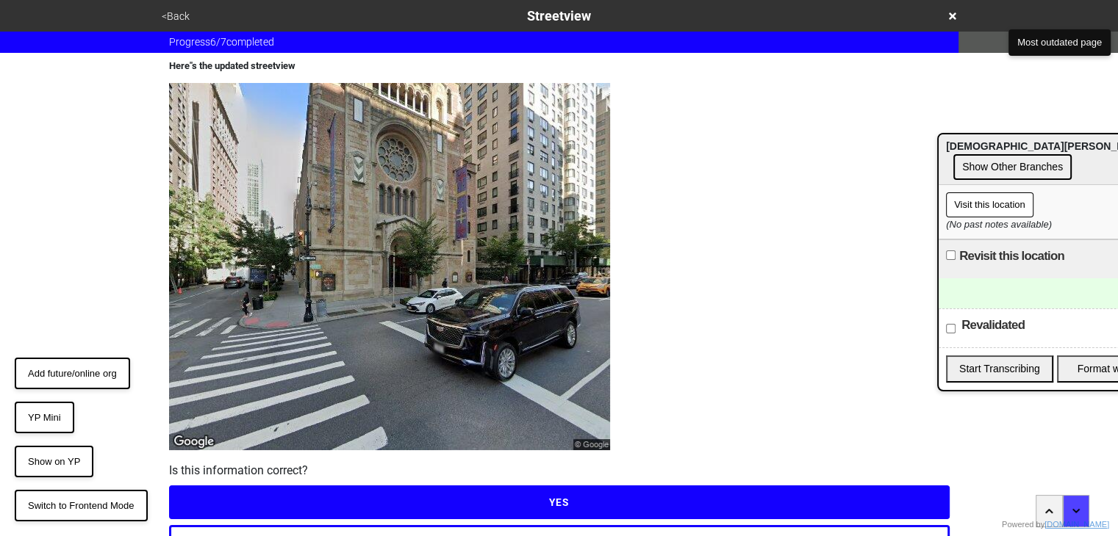
click at [168, 18] on button "<Back" at bounding box center [175, 16] width 37 height 17
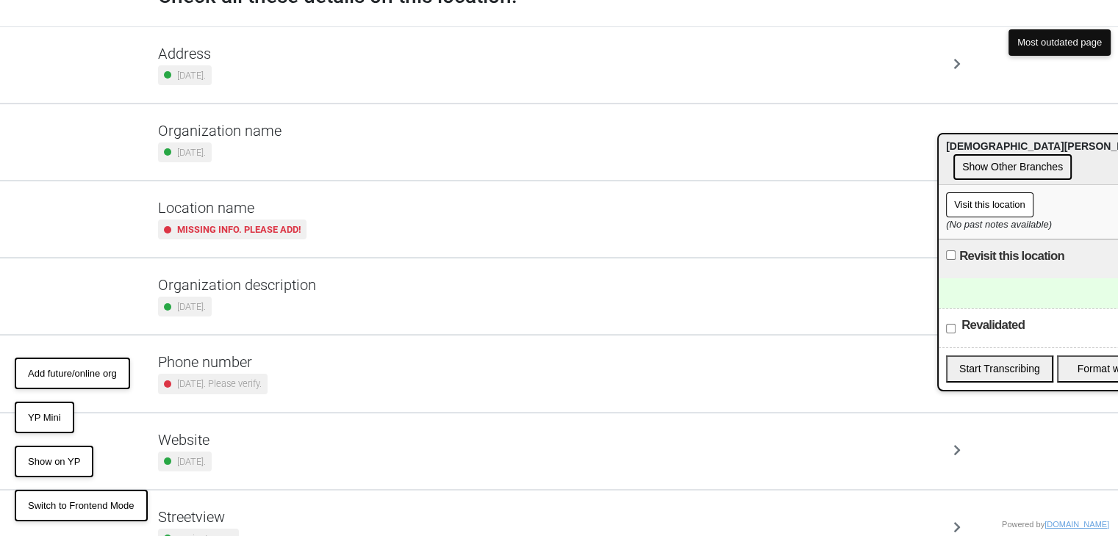
scroll to position [150, 0]
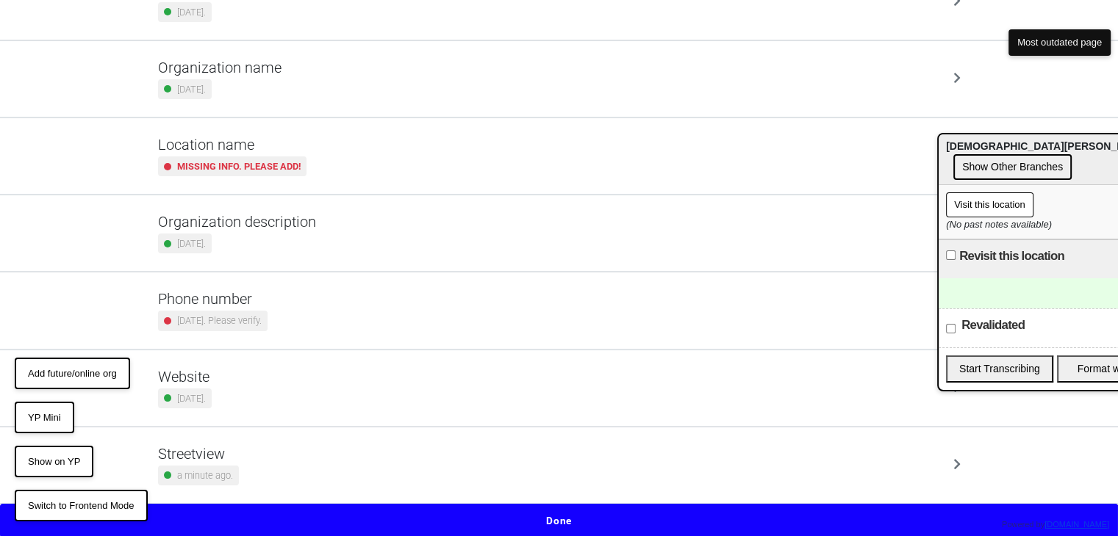
click at [317, 457] on div "Streetview a minute ago." at bounding box center [559, 465] width 802 height 40
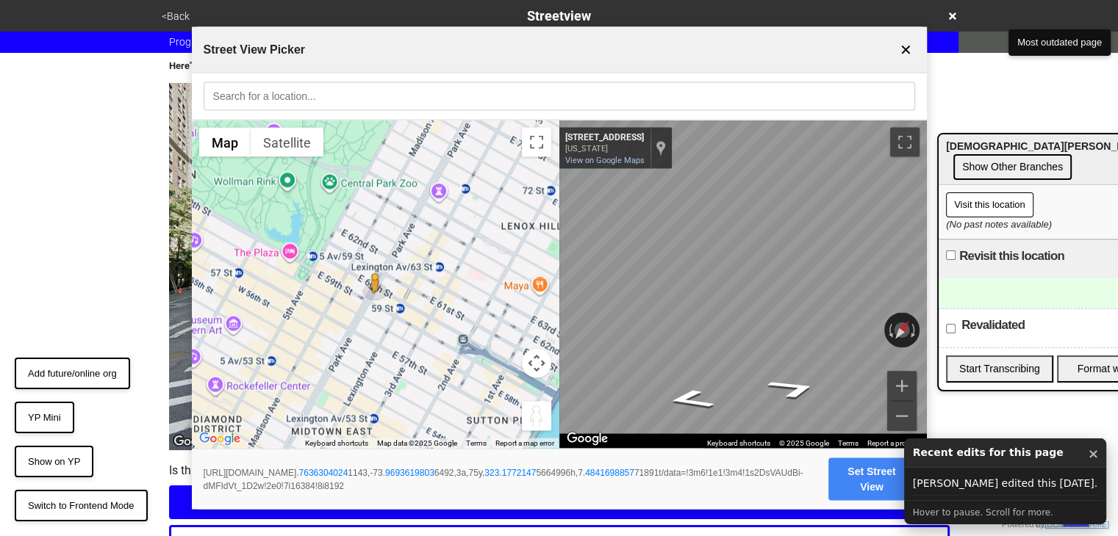
click at [878, 460] on button "Set Street View" at bounding box center [871, 480] width 86 height 43
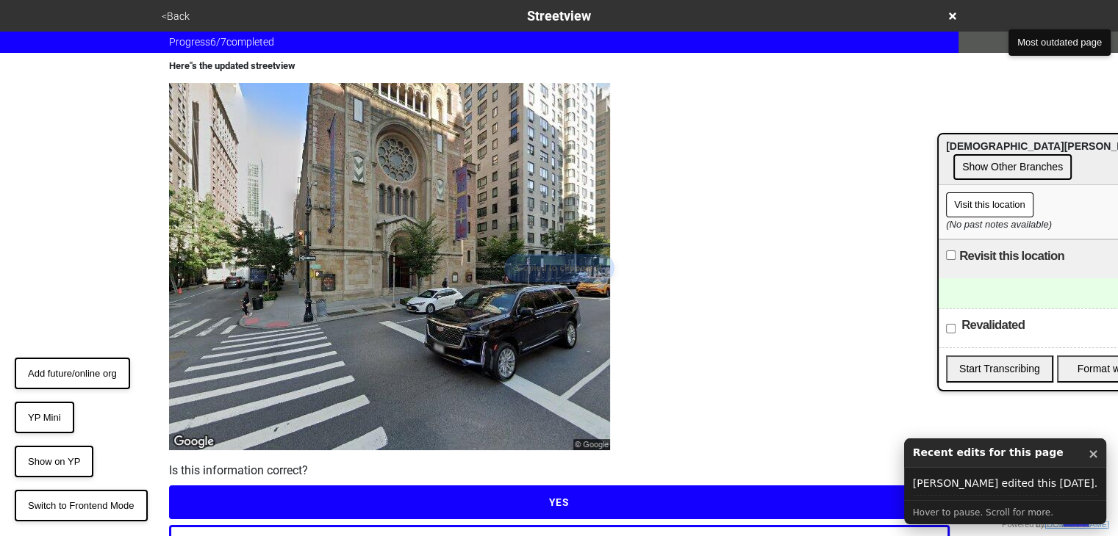
scroll to position [81, 0]
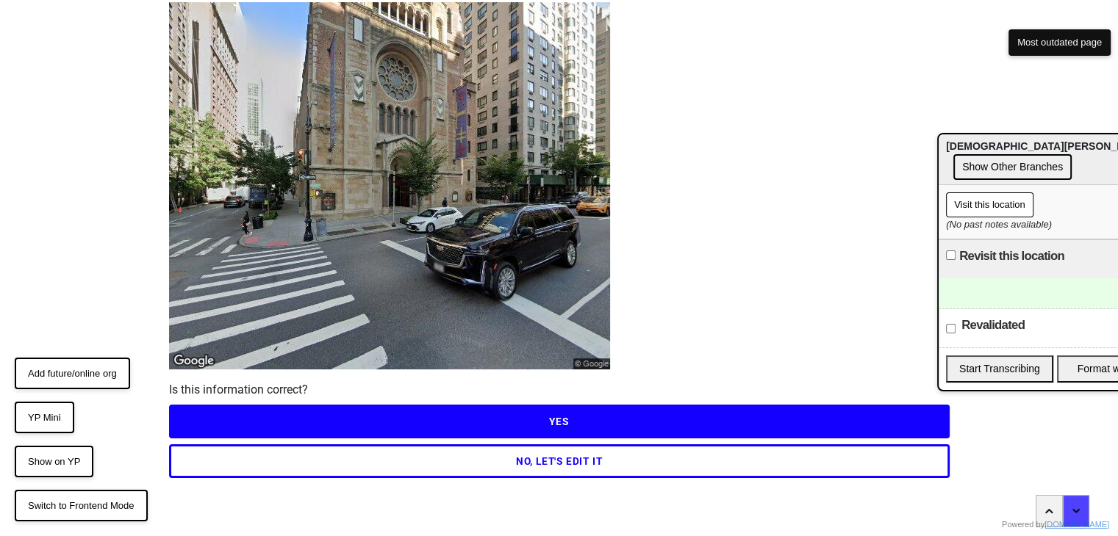
click at [542, 459] on button "NO, LET'S EDIT IT" at bounding box center [559, 462] width 780 height 34
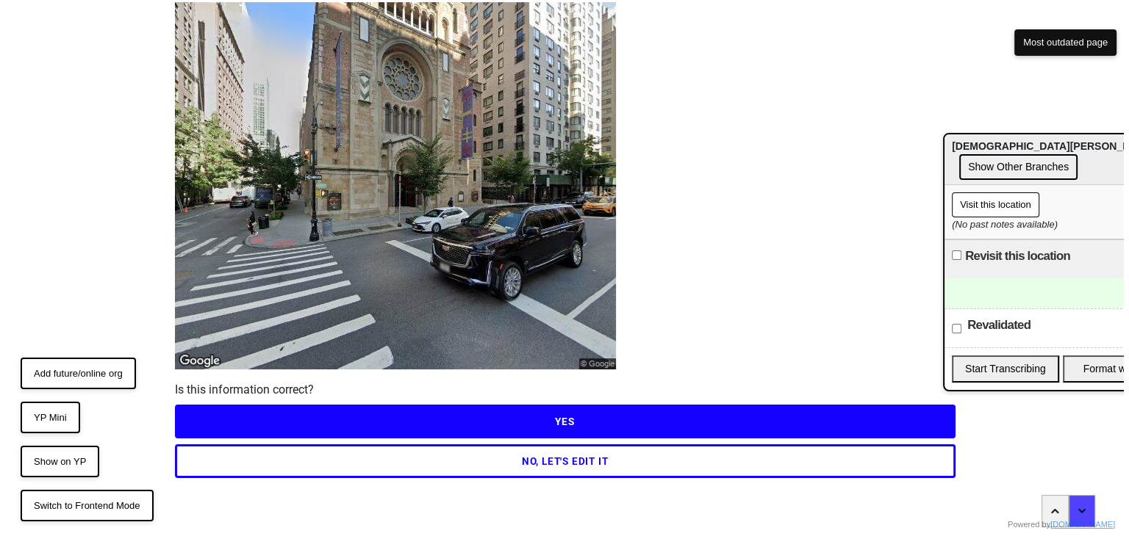
scroll to position [0, 0]
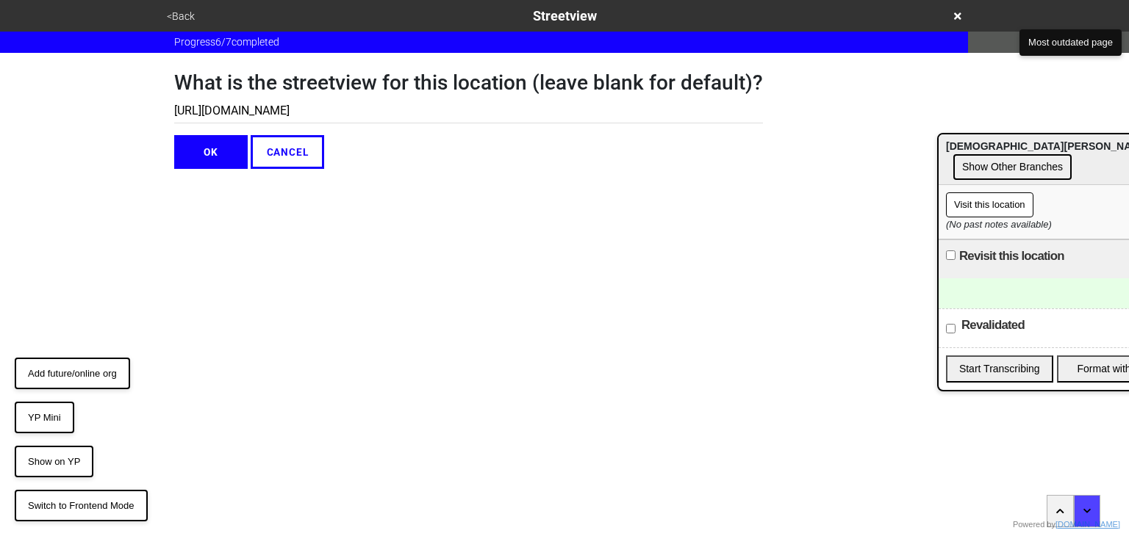
click at [330, 121] on input "https://www.google.com/maps/@40.76363040241143,-73.96936198036492,3a,75y,326.67…" at bounding box center [468, 111] width 589 height 24
paste input "3.17721475664996h,7.48416988577189"
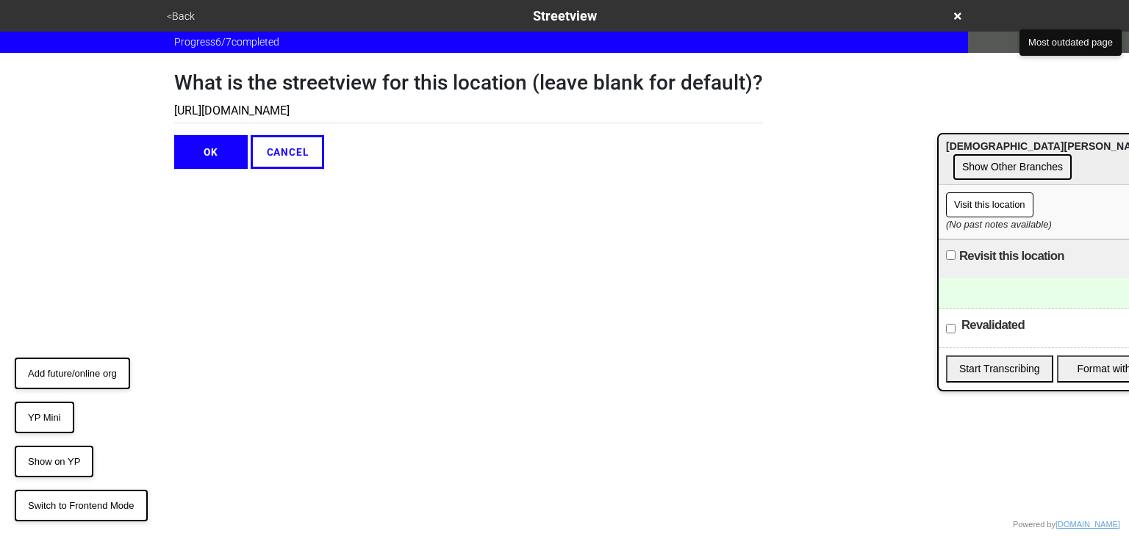
type input "https://www.google.com/maps/@40.76363040241143,-73.96936198036492,3a,75y,323.17…"
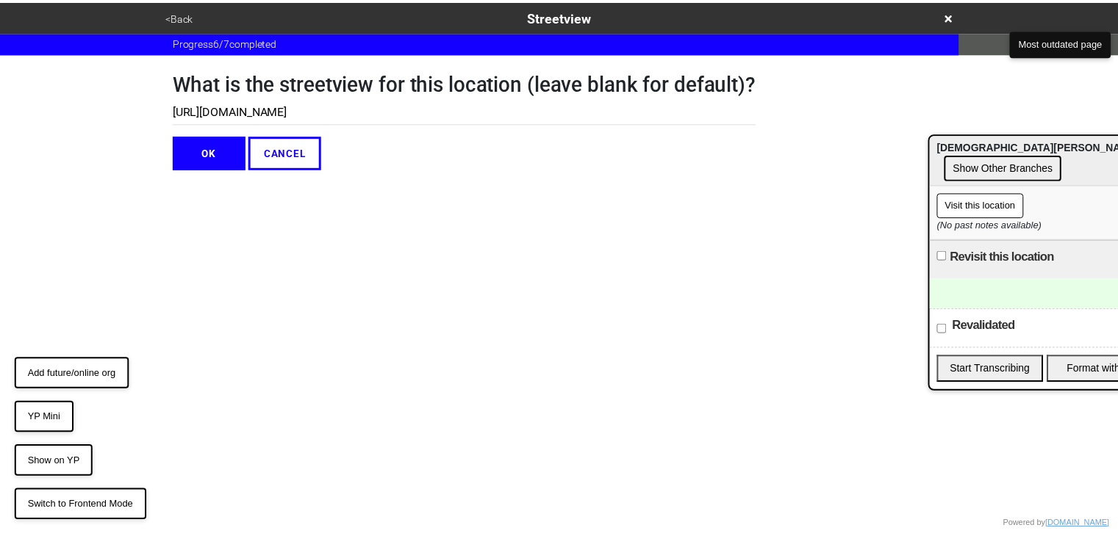
scroll to position [0, 0]
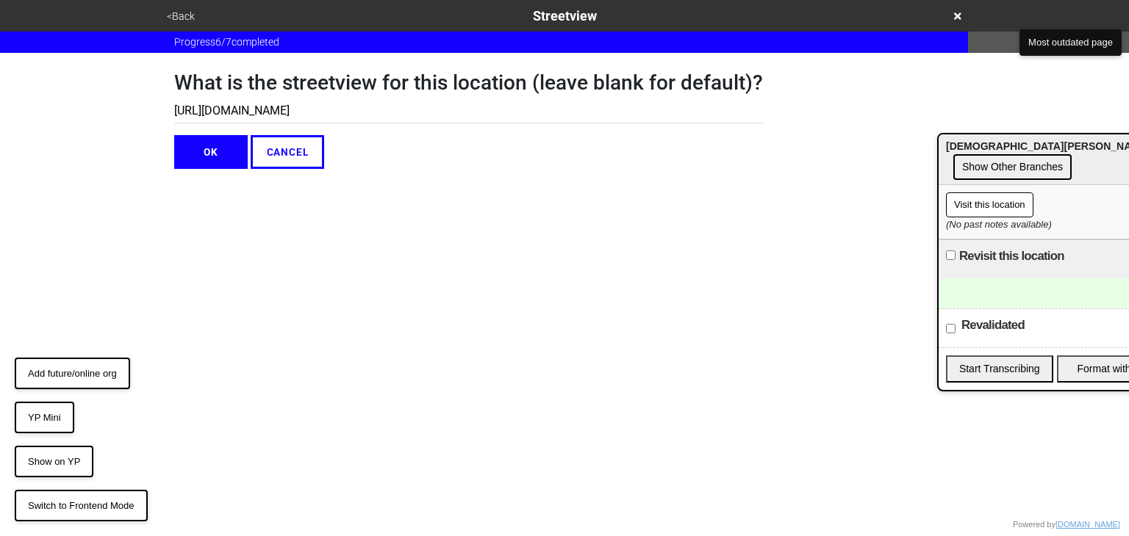
click at [229, 145] on button "OK" at bounding box center [210, 152] width 73 height 34
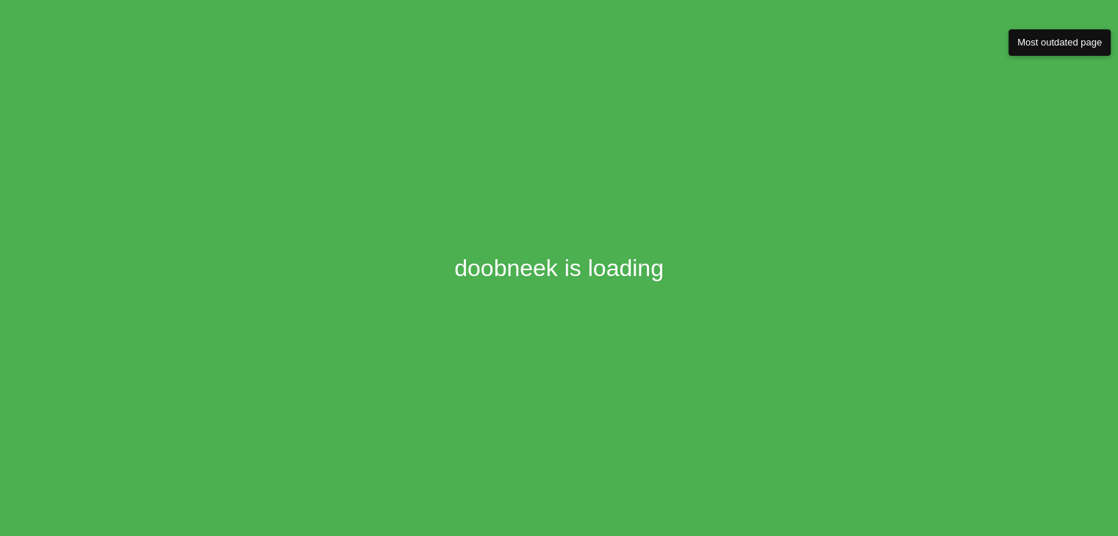
scroll to position [57, 0]
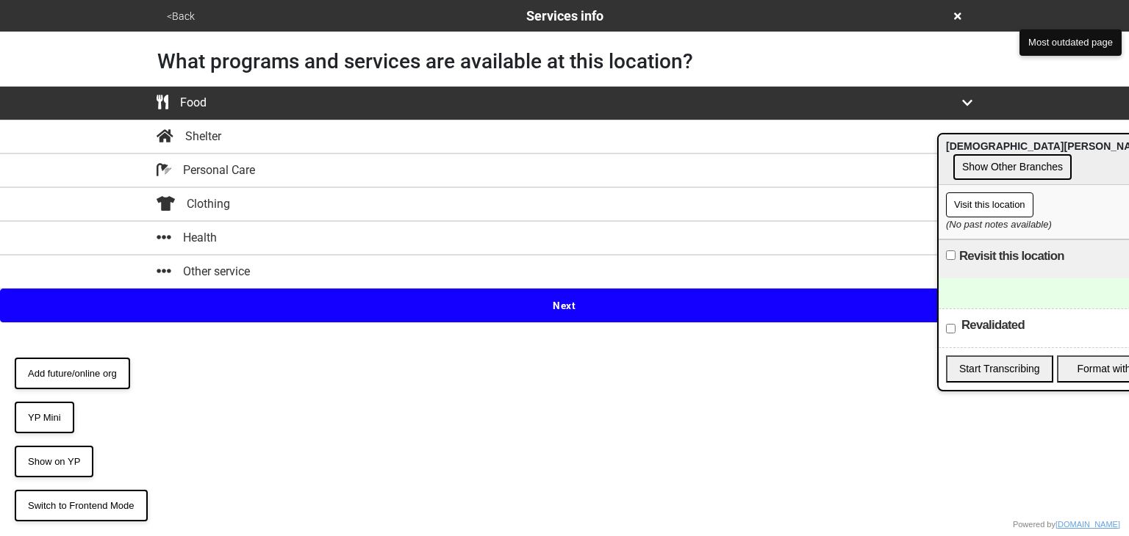
click at [169, 12] on button "<Back" at bounding box center [180, 16] width 37 height 17
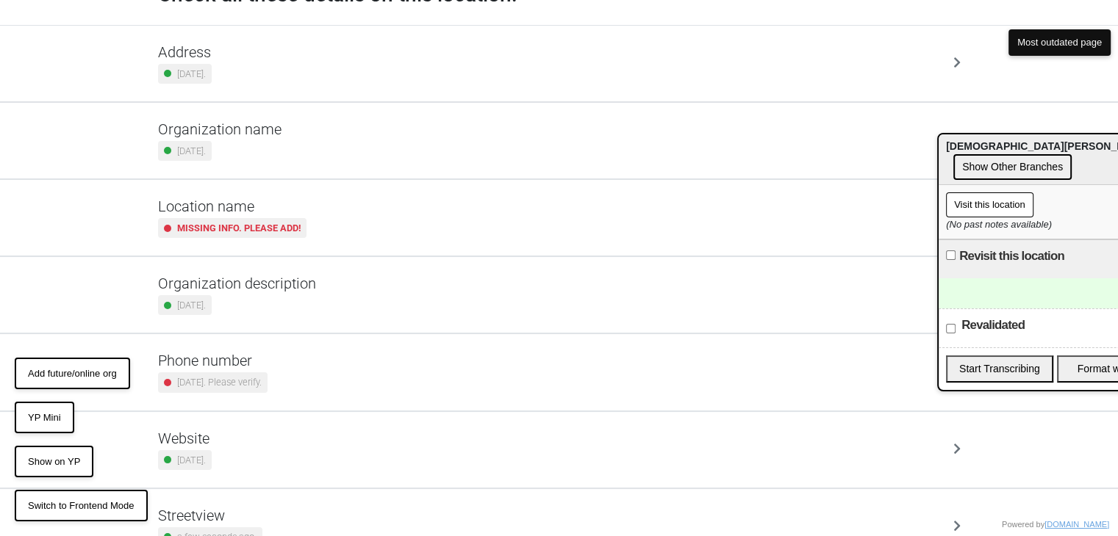
scroll to position [150, 0]
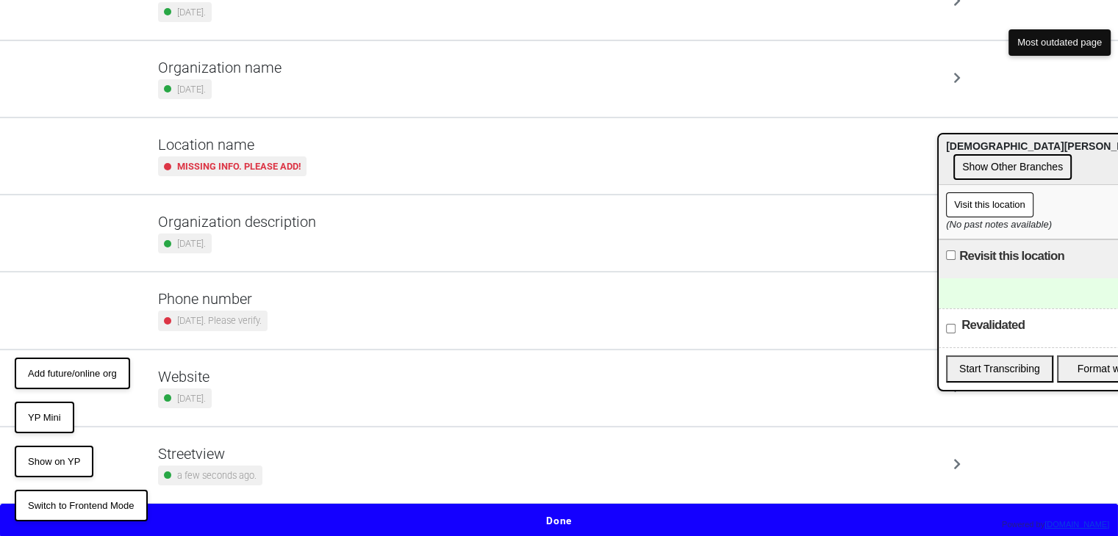
click at [292, 445] on div "Streetview a few seconds ago." at bounding box center [559, 465] width 802 height 40
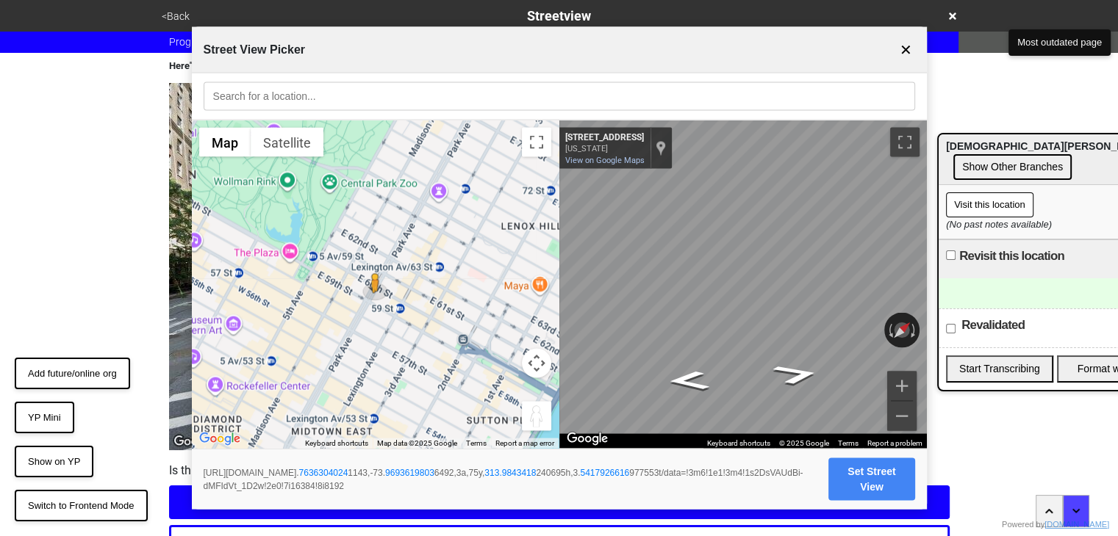
click at [875, 466] on button "Set Street View" at bounding box center [871, 480] width 86 height 43
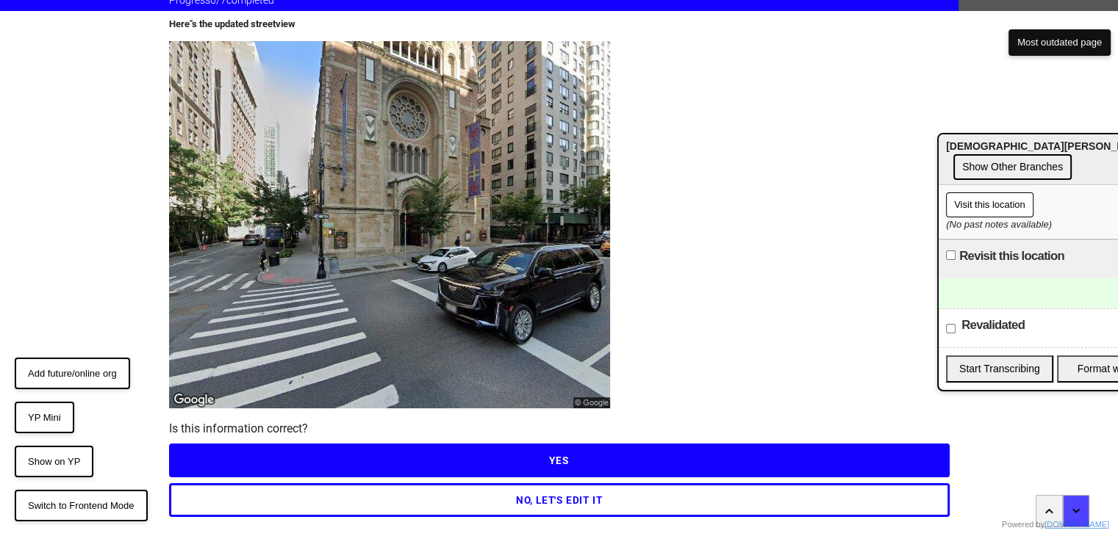
scroll to position [81, 0]
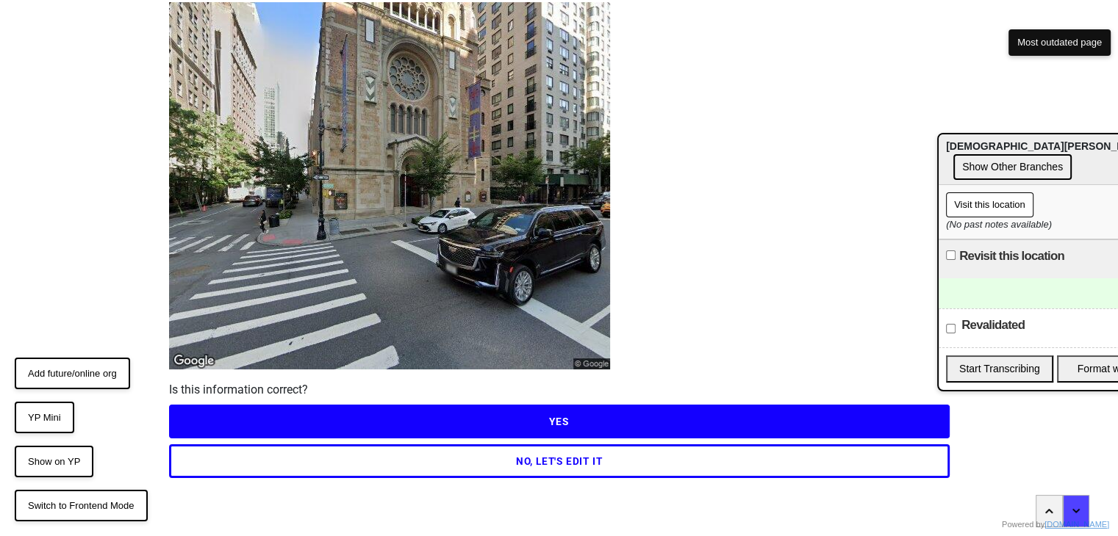
click at [628, 458] on button "NO, LET'S EDIT IT" at bounding box center [559, 462] width 780 height 34
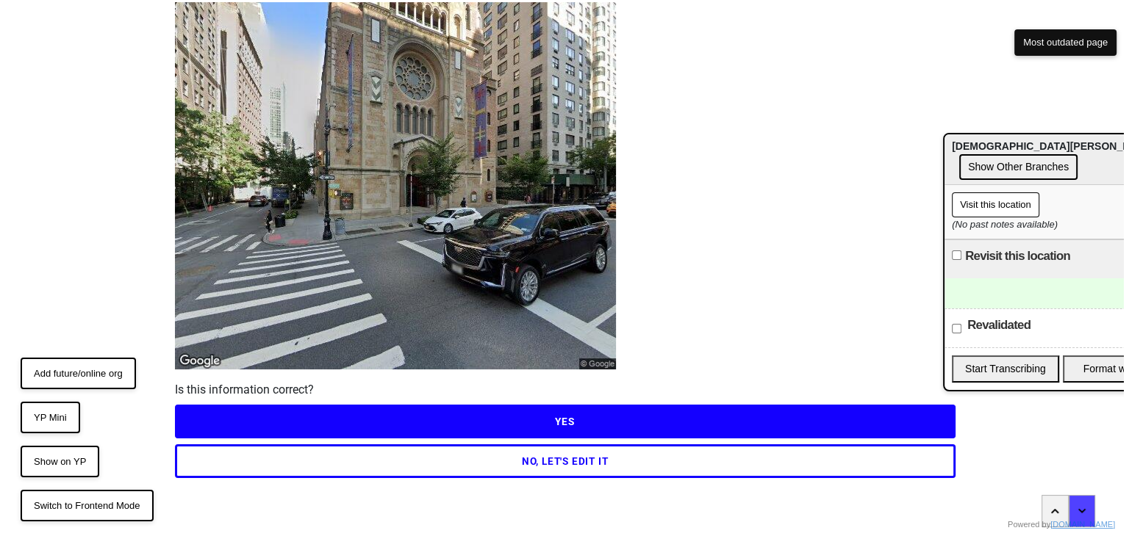
scroll to position [0, 0]
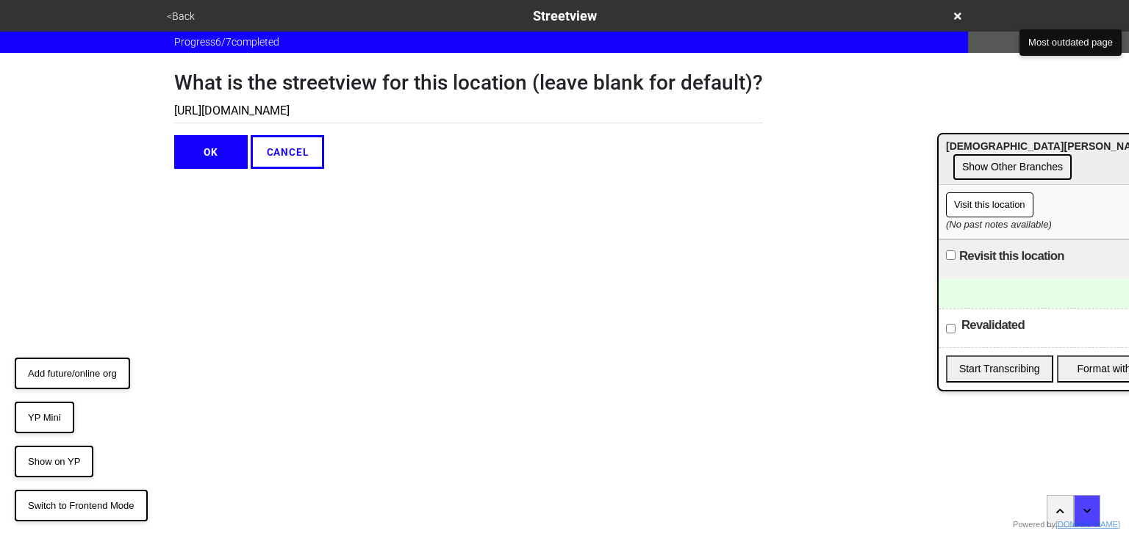
click at [330, 101] on input "https://www.google.com/maps/@40.76363040241143,-73.96936198036492,3a,75y,323.17…" at bounding box center [468, 111] width 589 height 24
paste input "13.9843418240695h,3.5417926616977553"
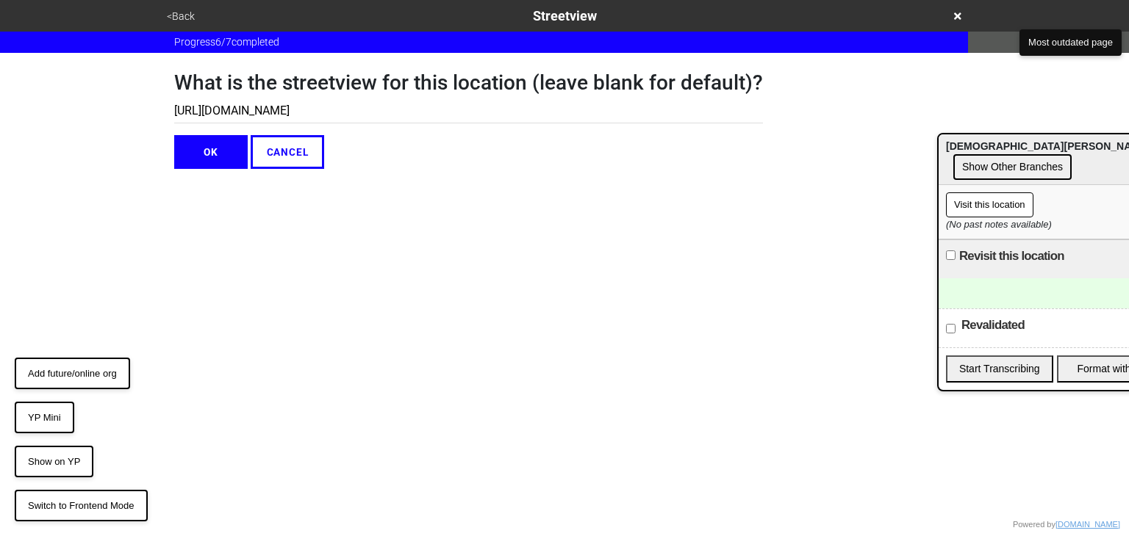
type input "https://www.google.com/maps/@40.76363040241143,-73.96936198036492,3a,75y,313.98…"
click at [201, 157] on button "OK" at bounding box center [210, 152] width 73 height 34
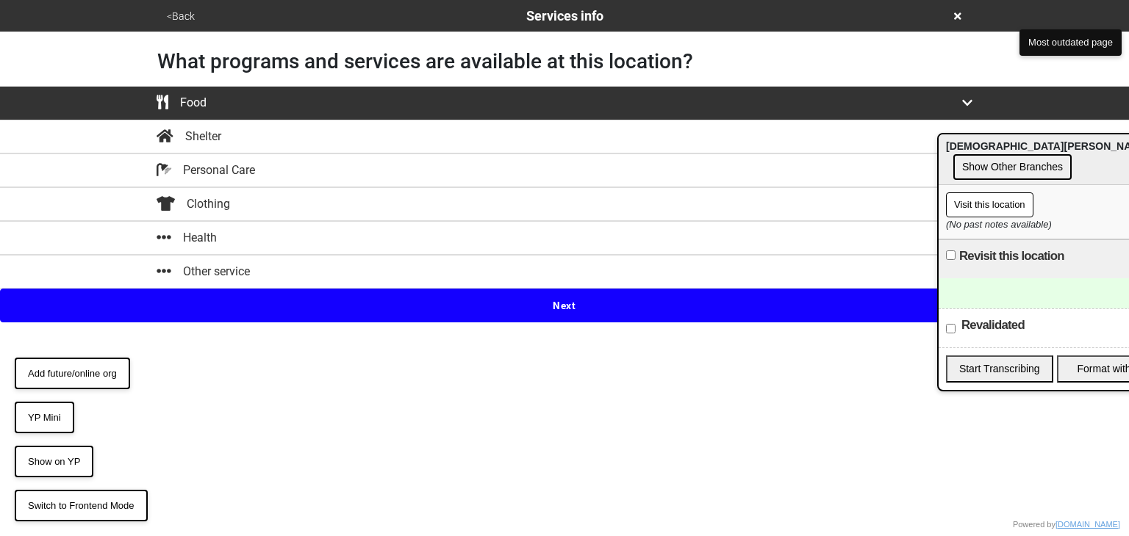
click at [550, 323] on html "<Back Services info What programs and services are available at this location? …" at bounding box center [564, 161] width 1129 height 323
click at [956, 12] on icon at bounding box center [957, 16] width 7 height 10
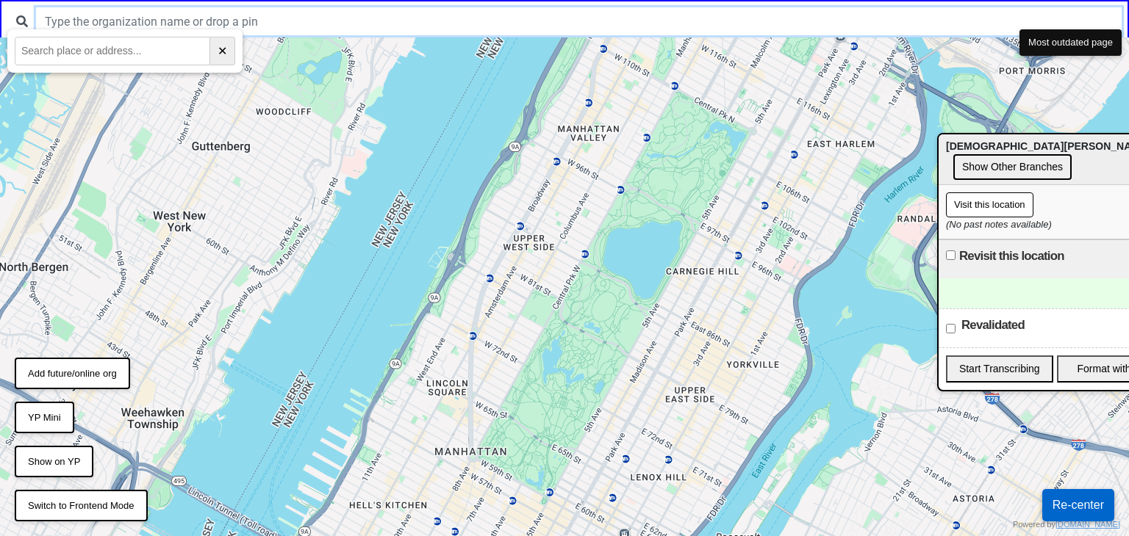
click at [655, 32] on input "text" at bounding box center [578, 21] width 1085 height 28
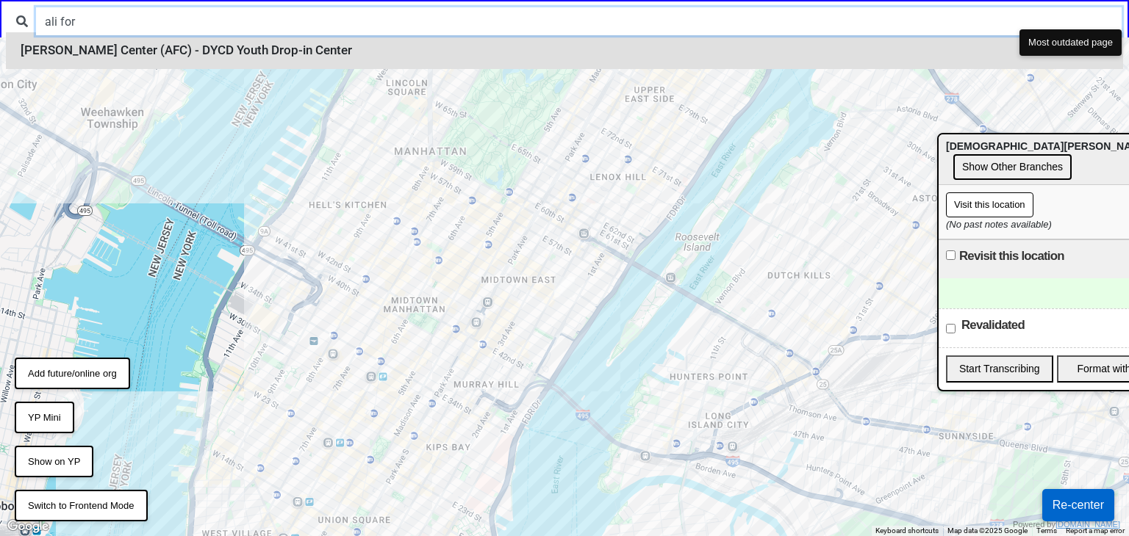
type input "ali for"
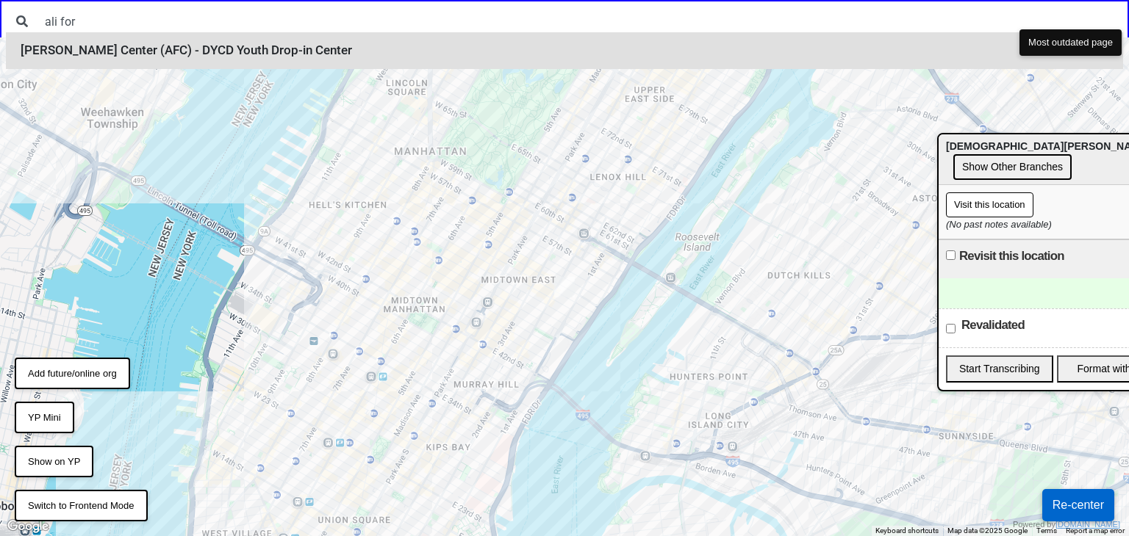
click at [450, 55] on li "Ali Forney Center (AFC) - DYCD Youth Drop-in Center" at bounding box center [564, 50] width 1117 height 37
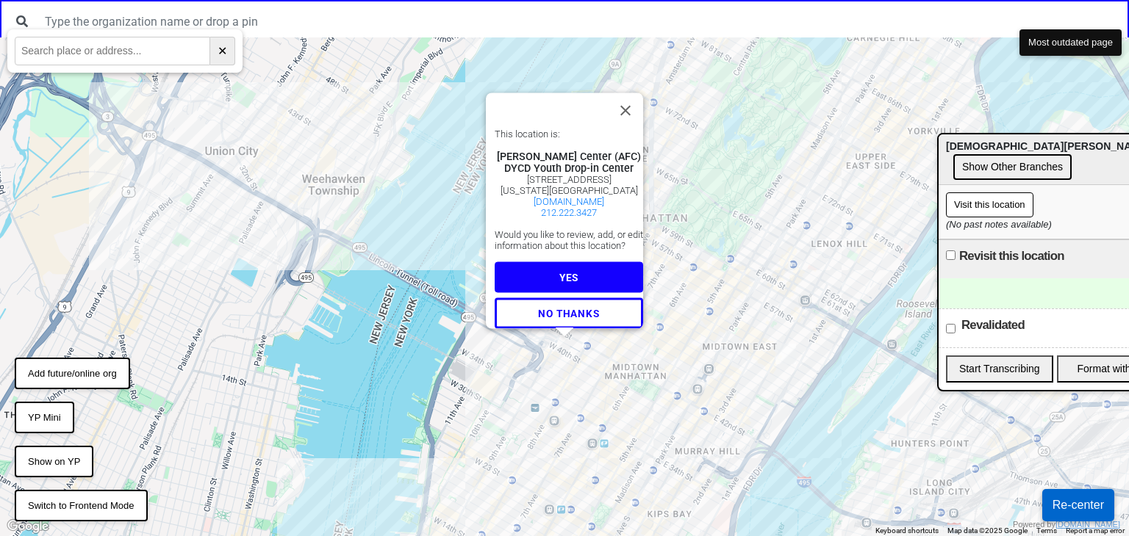
click at [583, 273] on button "YES" at bounding box center [569, 277] width 148 height 31
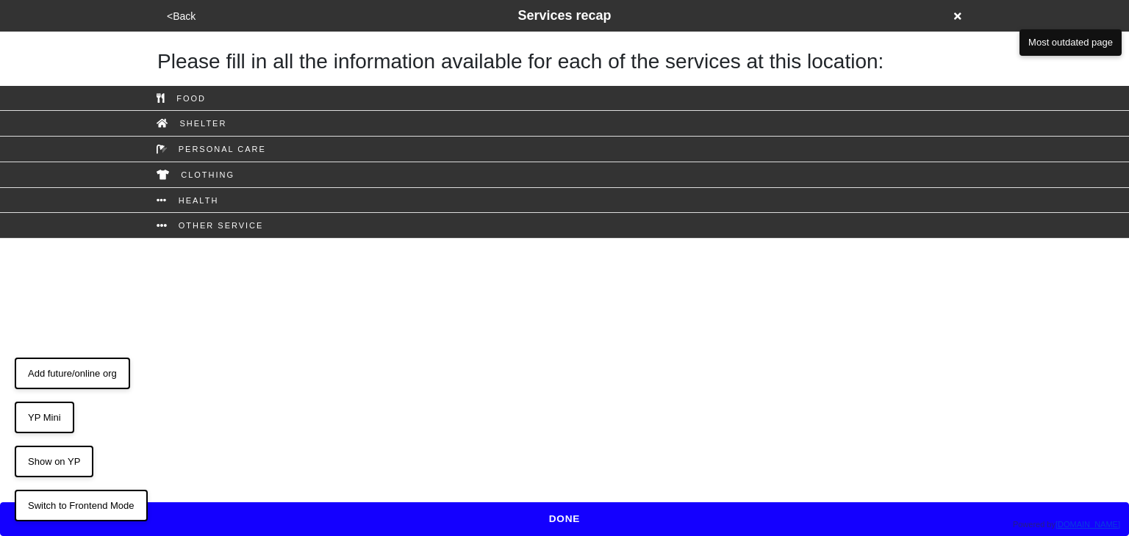
click at [186, 15] on button "<Back" at bounding box center [180, 16] width 37 height 17
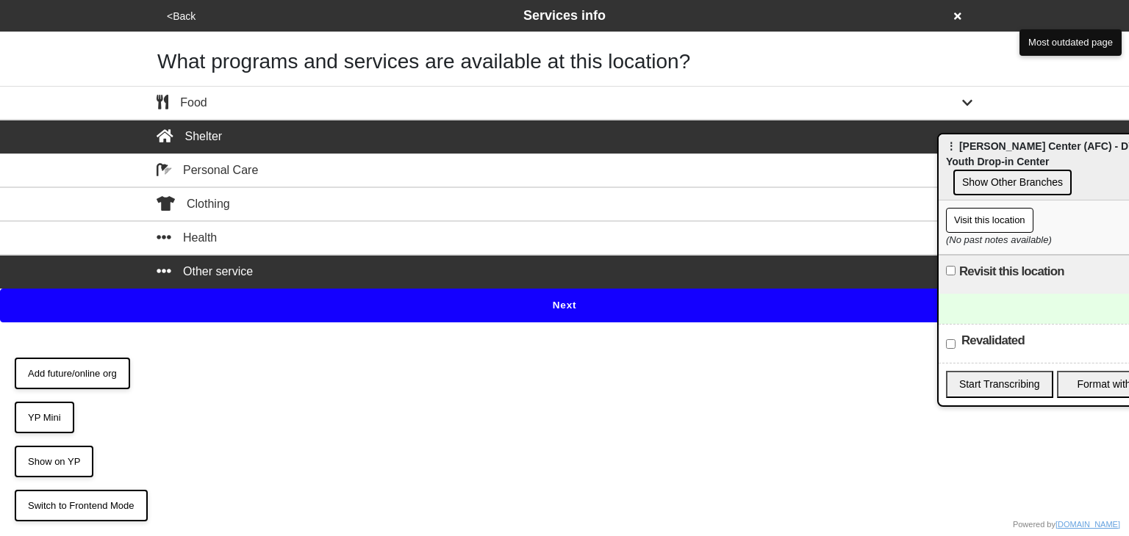
click at [183, 9] on button "<Back" at bounding box center [180, 16] width 37 height 17
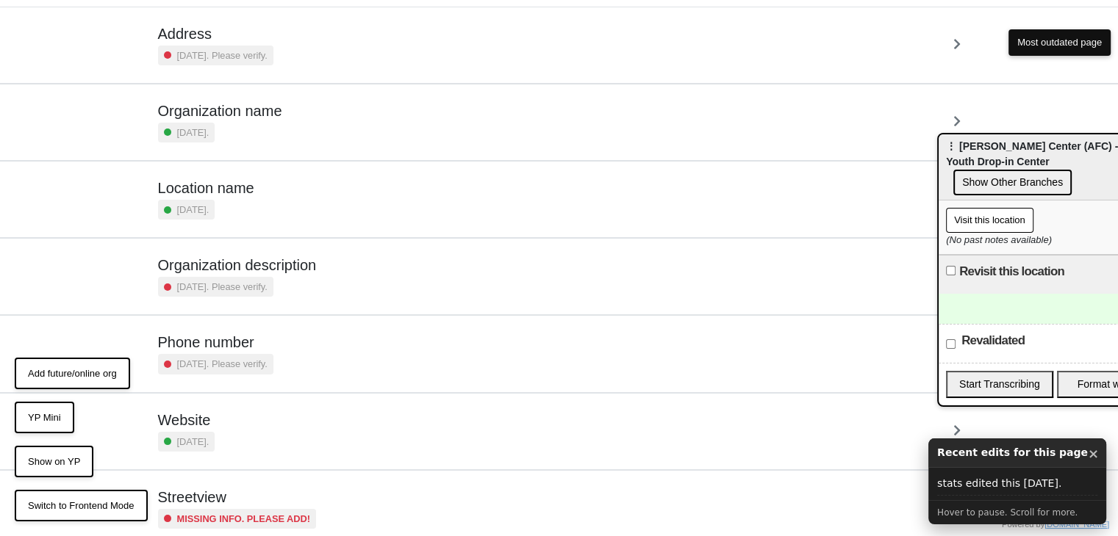
scroll to position [150, 0]
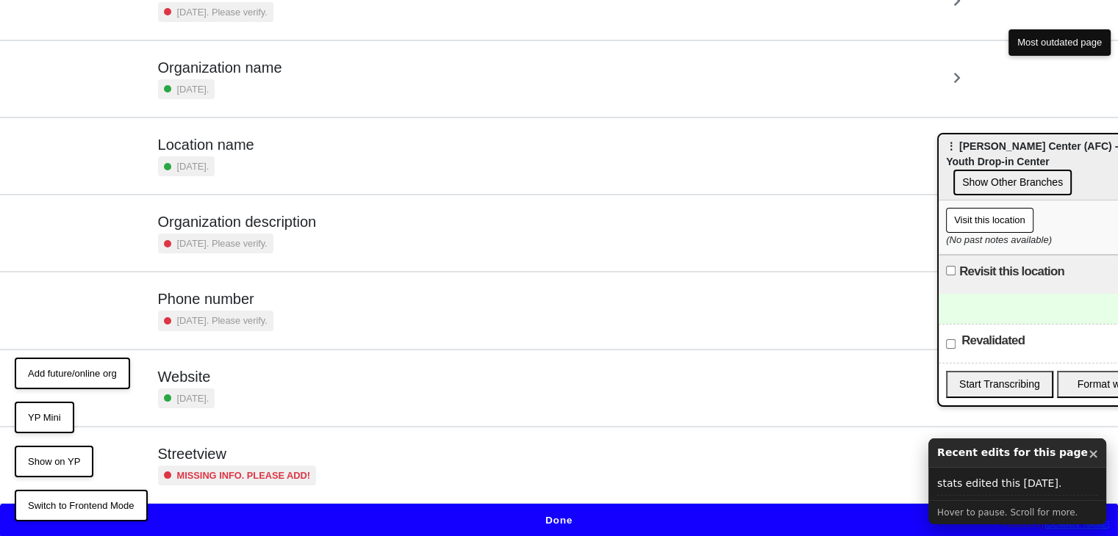
click at [275, 462] on div "Streetview Missing info. Please add!" at bounding box center [237, 465] width 159 height 40
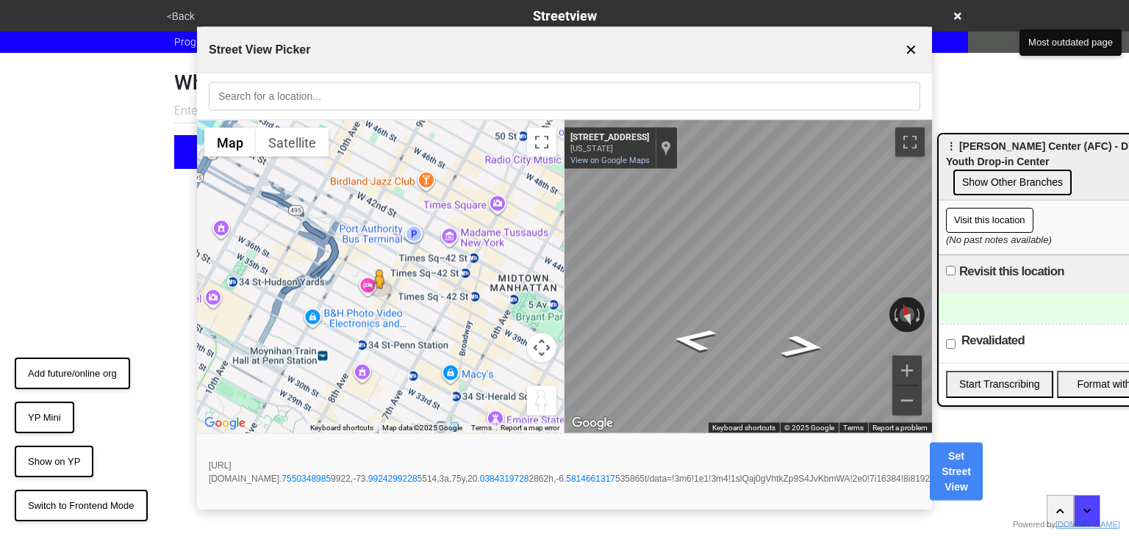
click at [562, 240] on div "← Move left → Move right ↑ Move up ↓ Move down + Zoom in - Zoom out Home Jump l…" at bounding box center [564, 277] width 735 height 313
click at [686, 324] on div "Map" at bounding box center [747, 277] width 367 height 313
click at [690, 328] on icon "Go Northwest, W 38th St" at bounding box center [695, 333] width 84 height 36
click at [693, 347] on icon "Go Northwest, W 38th St" at bounding box center [693, 348] width 81 height 33
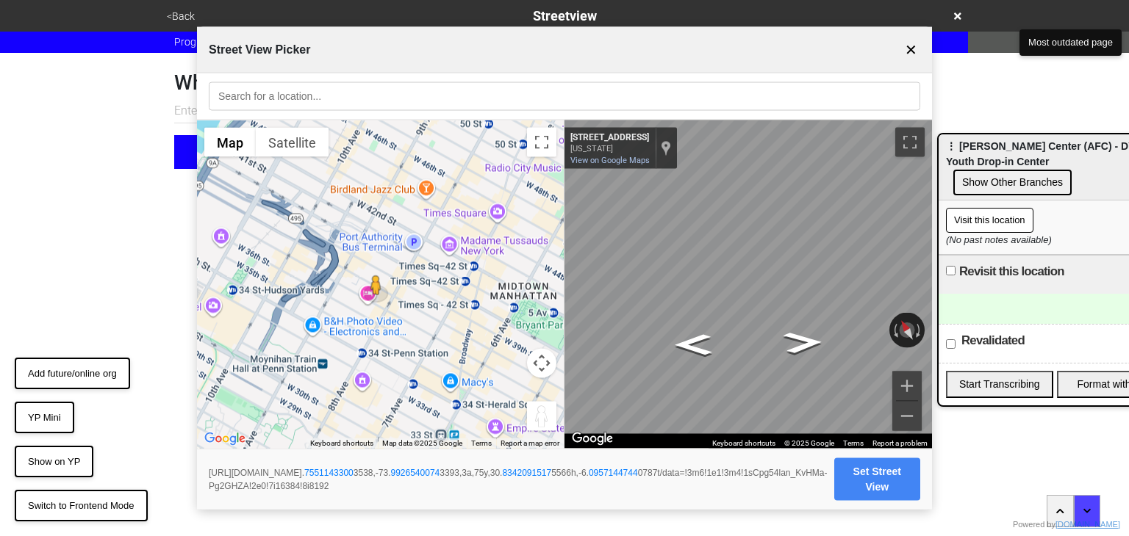
click at [797, 439] on span "© 2025 Google" at bounding box center [809, 443] width 50 height 8
click at [808, 333] on icon "Go East, W 38th St" at bounding box center [801, 336] width 87 height 36
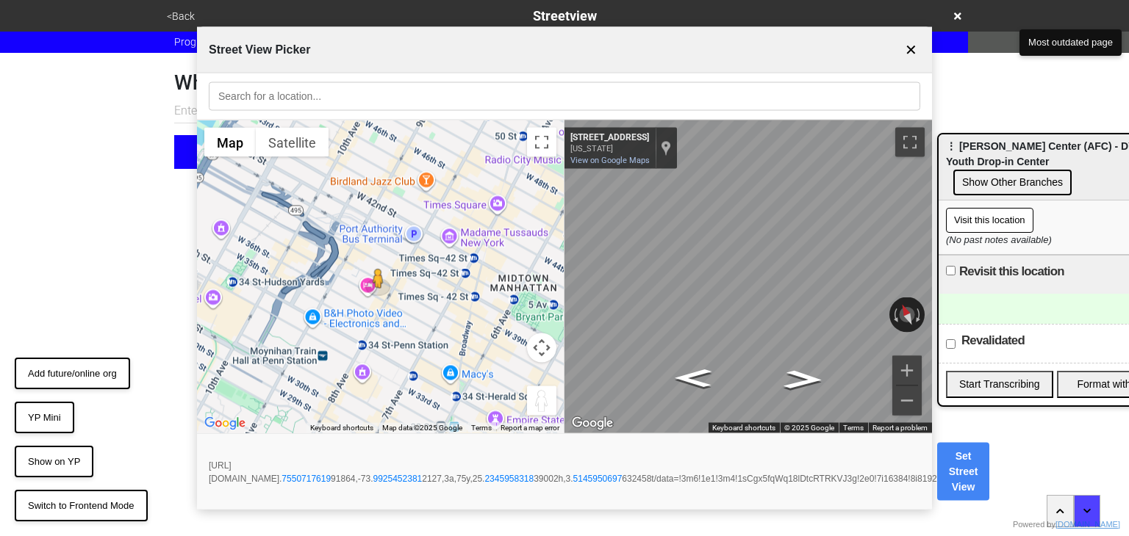
click at [803, 429] on span "© 2025 Google" at bounding box center [809, 428] width 50 height 8
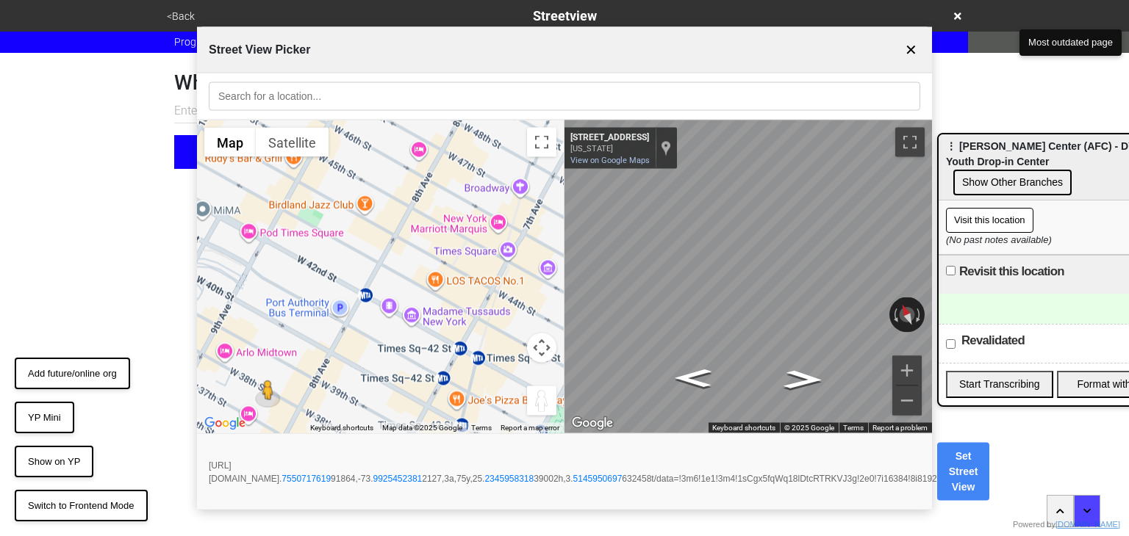
drag, startPoint x: 500, startPoint y: 235, endPoint x: 412, endPoint y: 312, distance: 117.7
click at [412, 309] on div "To activate drag with keyboard, press Alt + Enter. Once in keyboard drag state,…" at bounding box center [380, 277] width 367 height 313
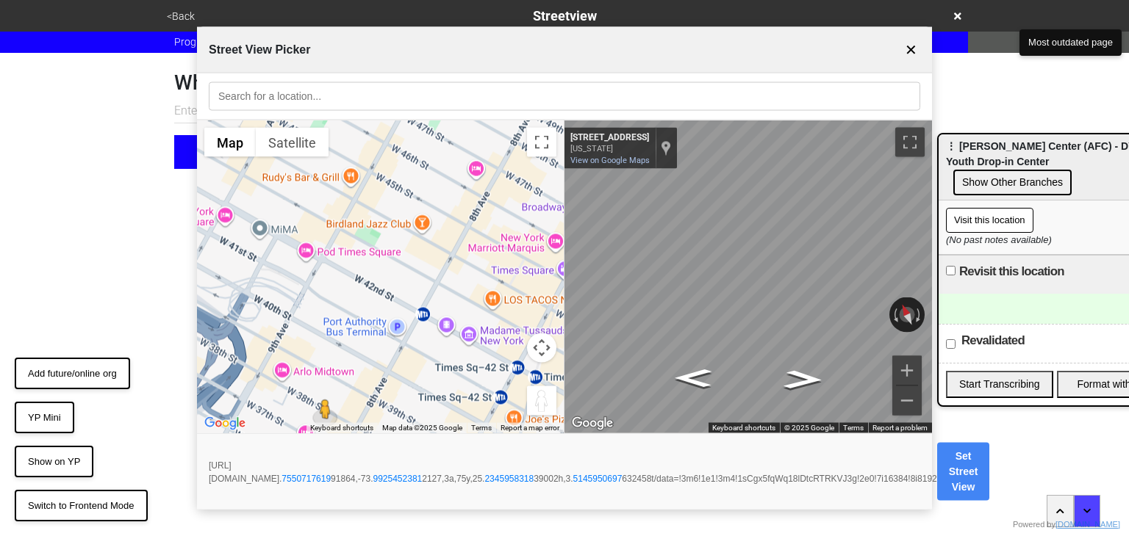
drag, startPoint x: 400, startPoint y: 295, endPoint x: 431, endPoint y: 281, distance: 34.3
click at [425, 284] on div "To activate drag with keyboard, press Alt + Enter. Once in keyboard drag state,…" at bounding box center [380, 277] width 367 height 313
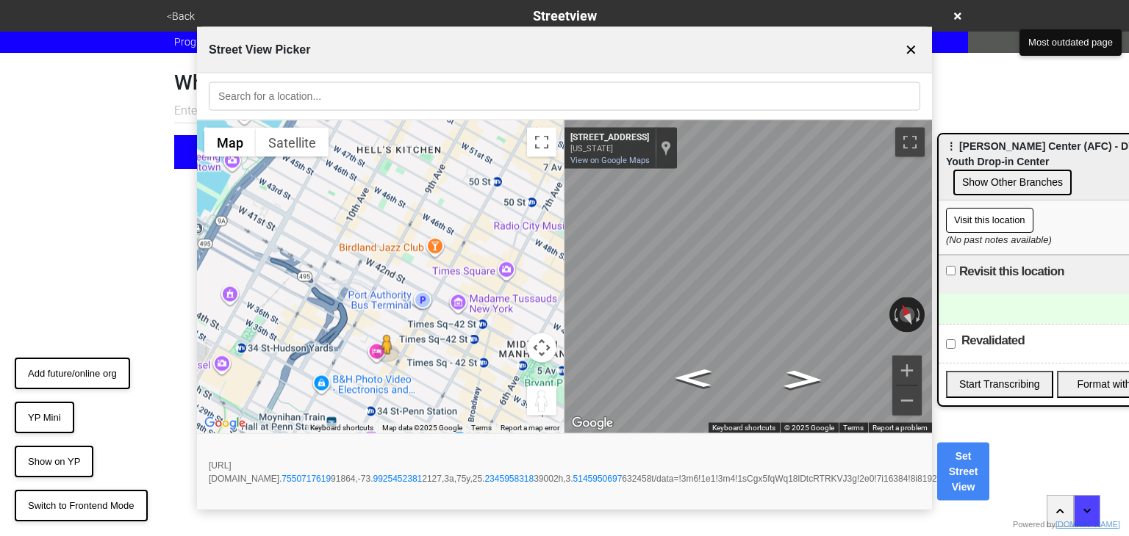
click at [409, 94] on input "text" at bounding box center [564, 96] width 711 height 29
type input "gmhc\"
click at [990, 464] on button "Set Street View" at bounding box center [963, 472] width 53 height 58
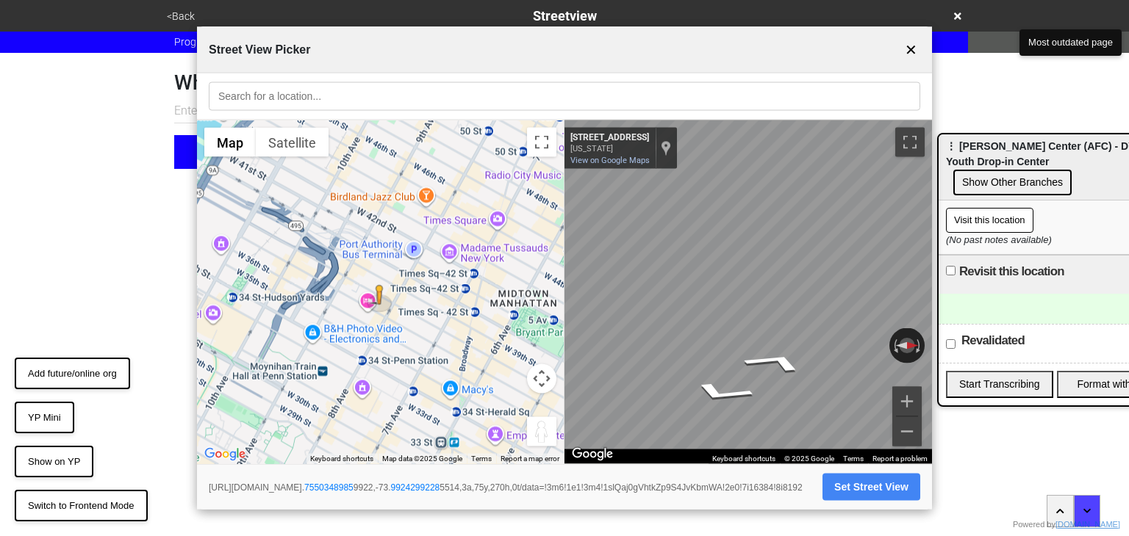
click at [378, 108] on input "text" at bounding box center [564, 96] width 711 height 29
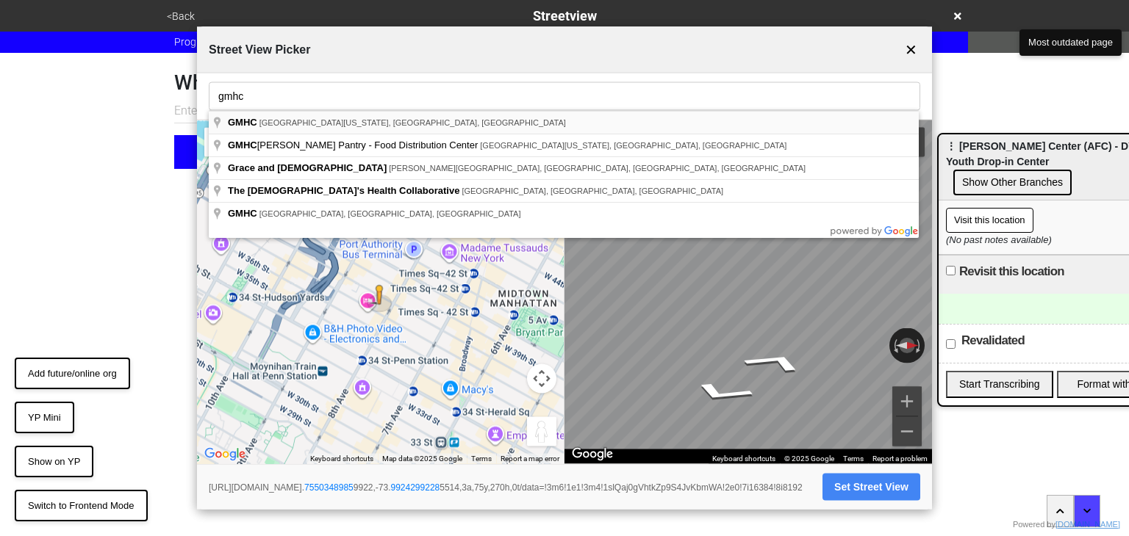
type input "GMHC, [GEOGRAPHIC_DATA][US_STATE], [GEOGRAPHIC_DATA], [GEOGRAPHIC_DATA]"
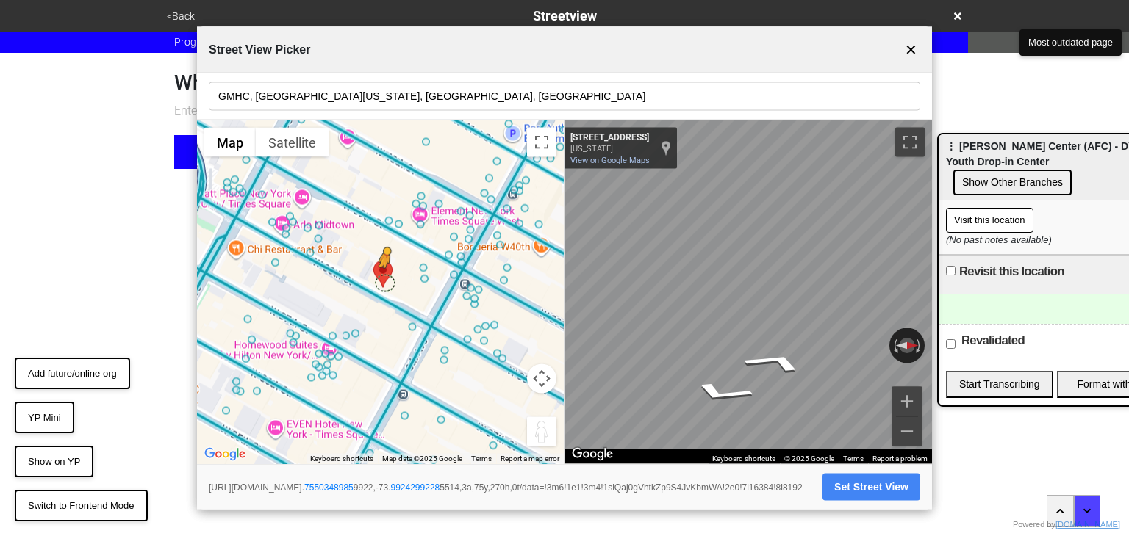
drag, startPoint x: 376, startPoint y: 283, endPoint x: 384, endPoint y: 269, distance: 16.5
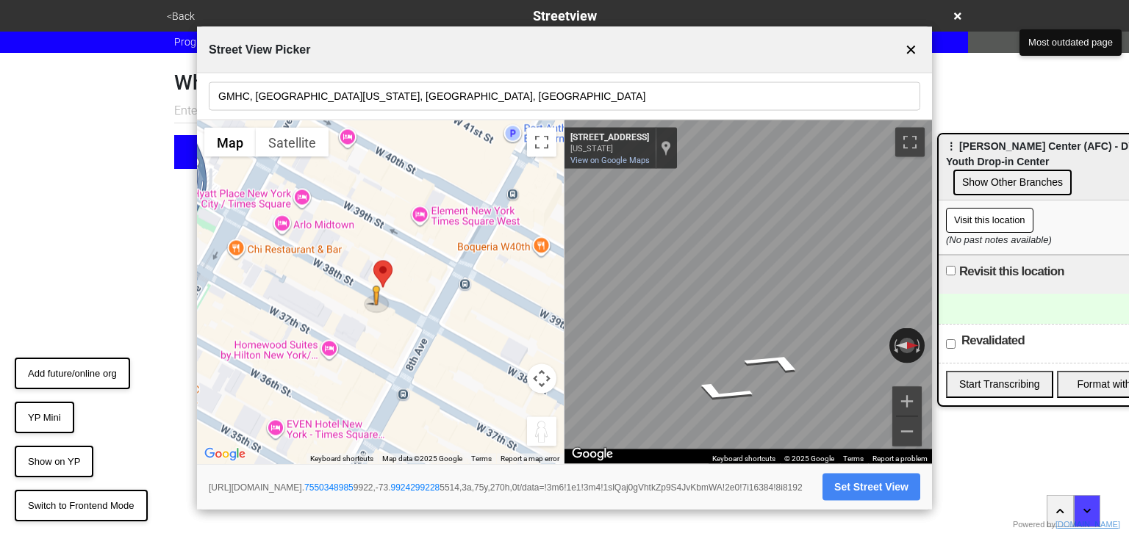
click at [382, 279] on img at bounding box center [376, 298] width 36 height 38
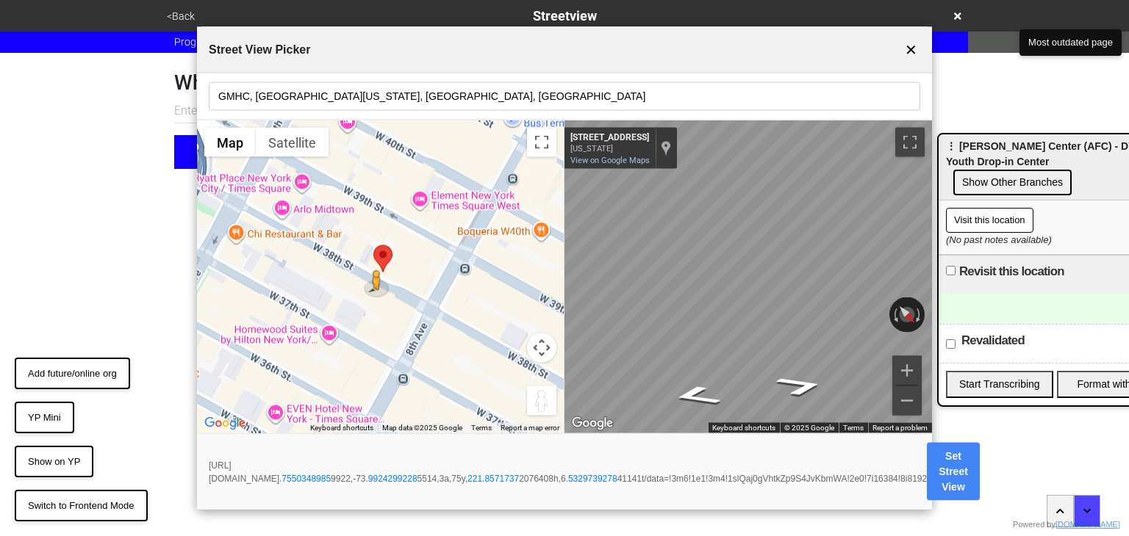
click at [947, 169] on body "<Back Streetview Progress 6 / 7 completed What is the streetview for this locat…" at bounding box center [564, 84] width 1129 height 169
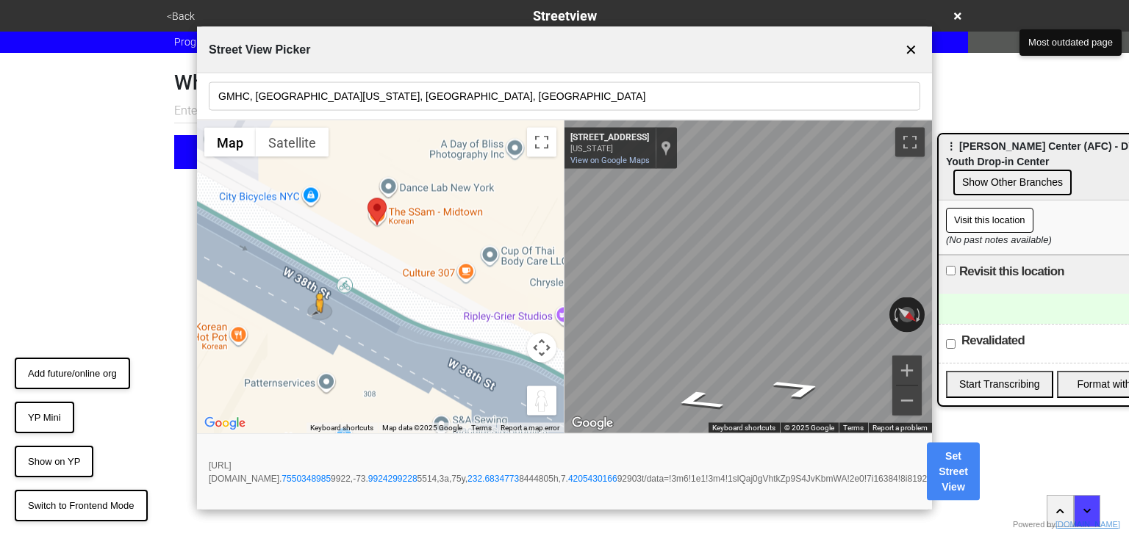
click at [138, 227] on html "<Back Streetview Progress 6 / 7 completed What is the streetview for this locat…" at bounding box center [564, 114] width 1129 height 228
click at [559, 297] on div "← Move left → Move right ↑ Move up ↓ Move down + Zoom in - Zoom out Home Jump l…" at bounding box center [564, 277] width 735 height 313
click at [527, 276] on div "← Move left → Move right ↑ Move up ↓ Move down + Zoom in - Zoom out Home Jump l…" at bounding box center [564, 277] width 735 height 313
click at [528, 229] on div "← Move left → Move right ↑ Move up ↓ Move down + Zoom in - Zoom out Home Jump l…" at bounding box center [564, 277] width 735 height 313
click at [520, 231] on div "← Move left → Move right ↑ Move up ↓ Move down + Zoom in - Zoom out Home Jump l…" at bounding box center [564, 277] width 735 height 313
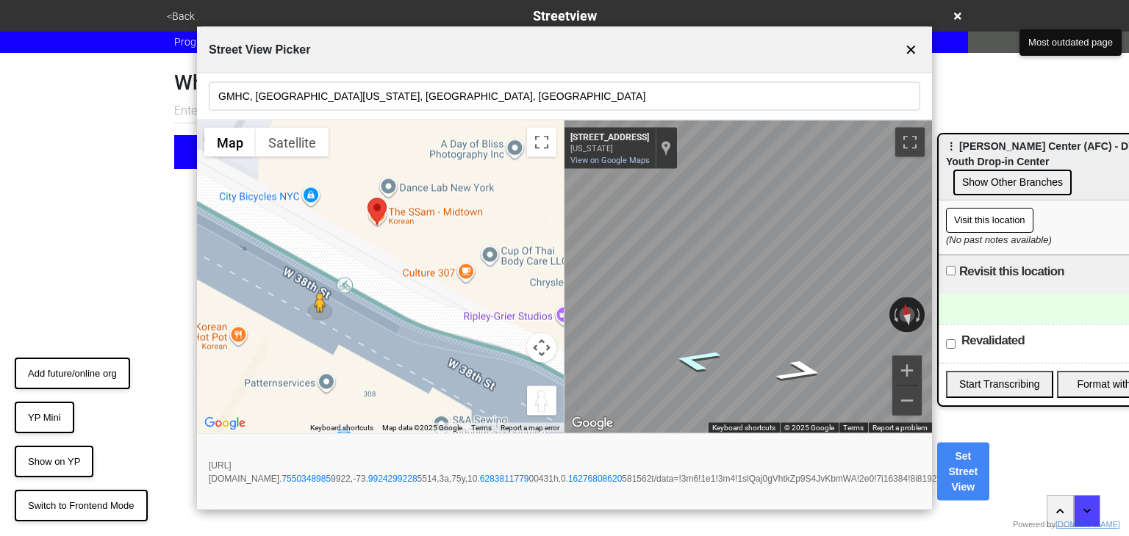
click at [692, 359] on icon "Go Northwest, W 38th St" at bounding box center [695, 360] width 91 height 33
click at [985, 478] on button "Set Street View" at bounding box center [958, 472] width 53 height 58
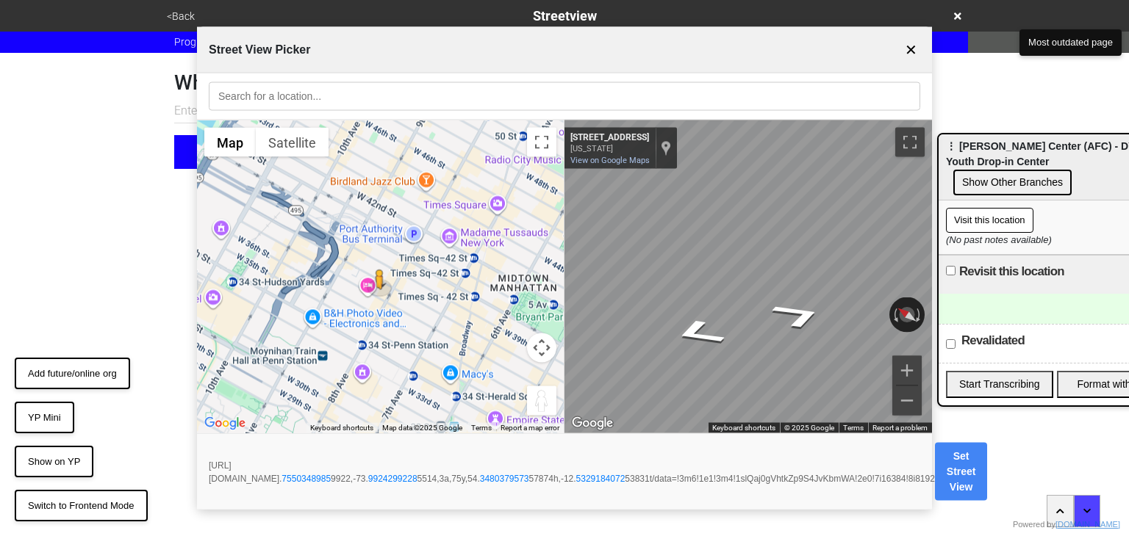
click at [988, 474] on button "Set Street View" at bounding box center [961, 472] width 53 height 58
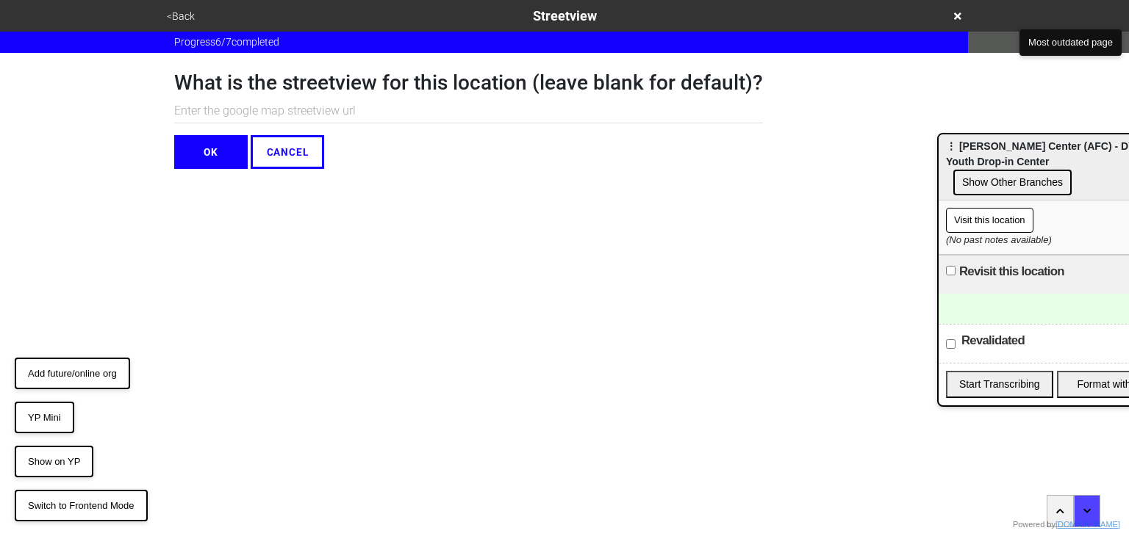
click at [185, 15] on button "<Back" at bounding box center [180, 16] width 37 height 17
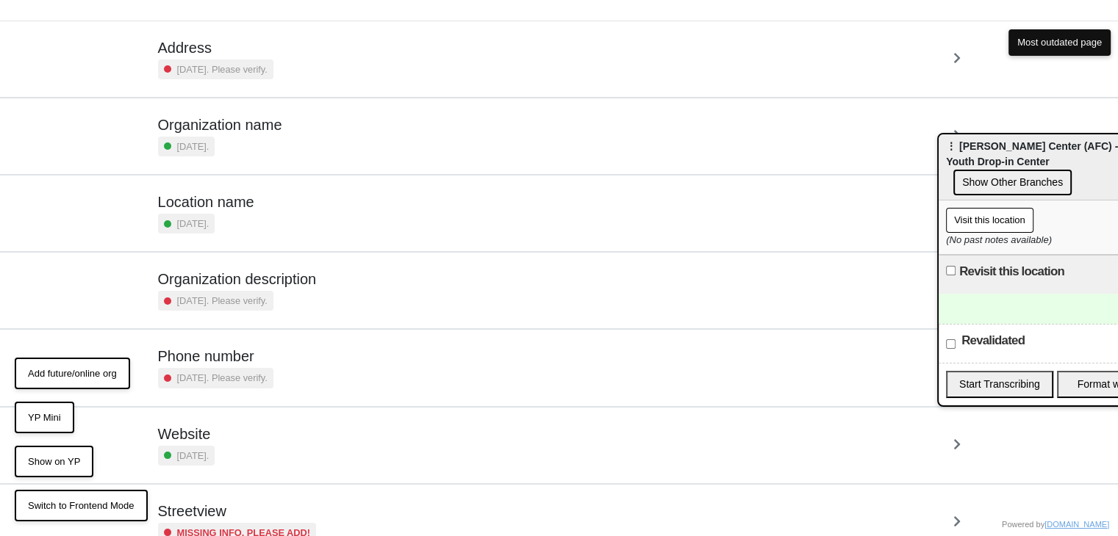
scroll to position [150, 0]
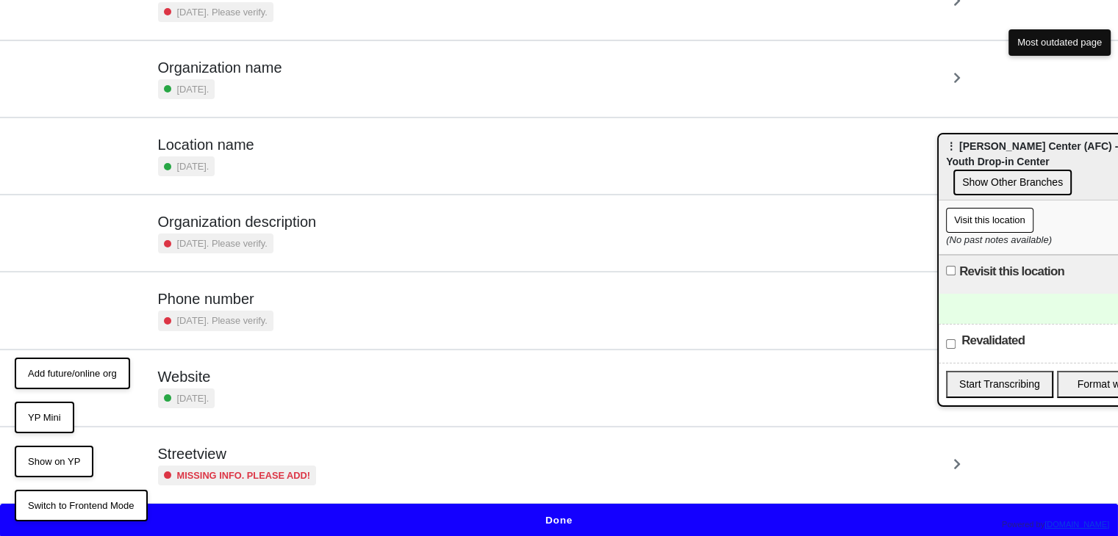
click at [276, 457] on h5 "Streetview" at bounding box center [237, 454] width 159 height 18
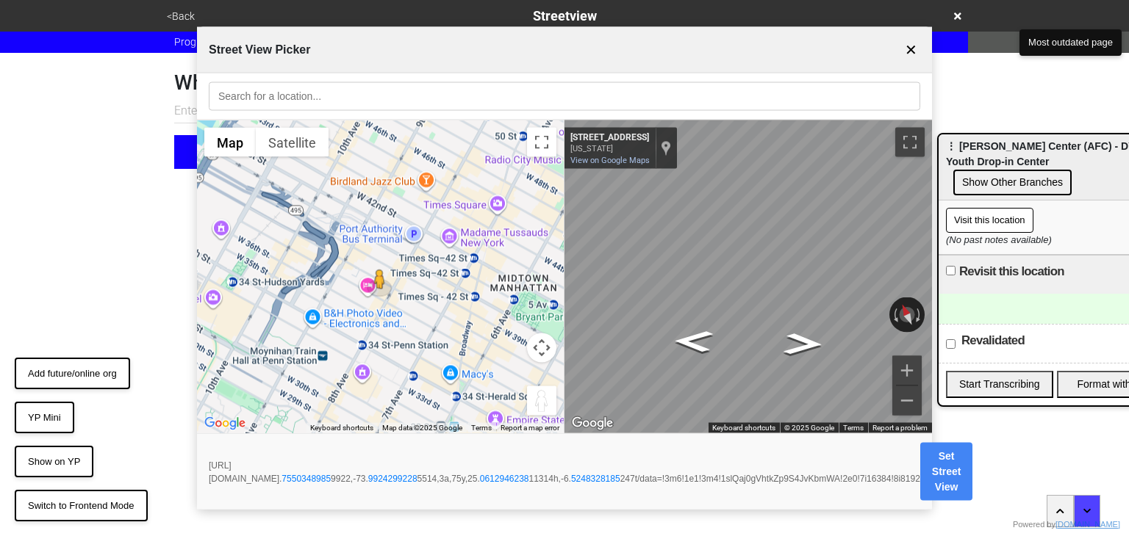
click at [973, 473] on button "Set Street View" at bounding box center [946, 472] width 53 height 58
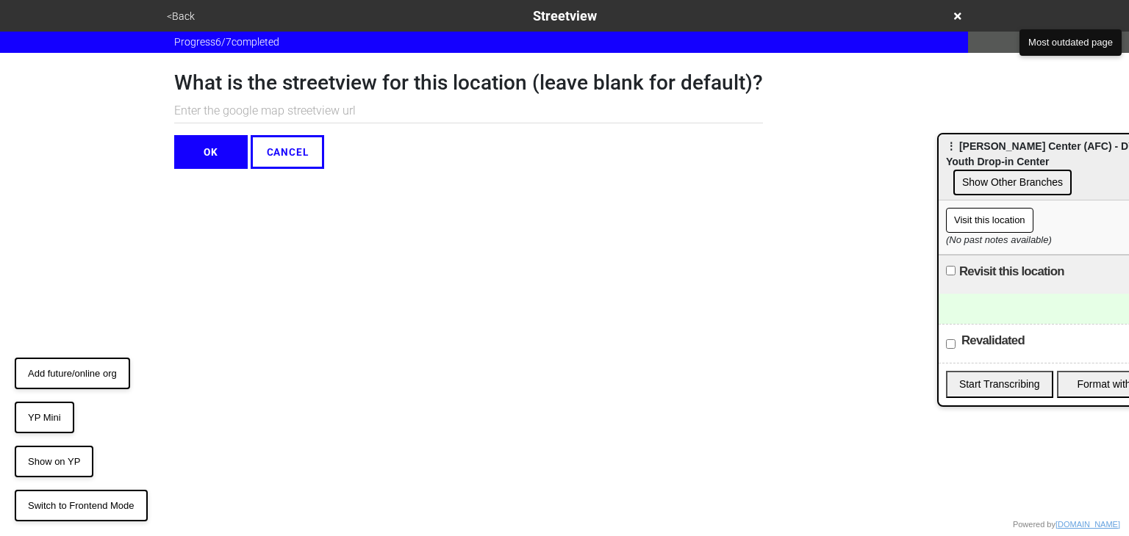
paste input "[URL][DOMAIN_NAME]"
type input "[URL][DOMAIN_NAME]"
click at [388, 104] on input "[URL][DOMAIN_NAME]" at bounding box center [468, 111] width 589 height 24
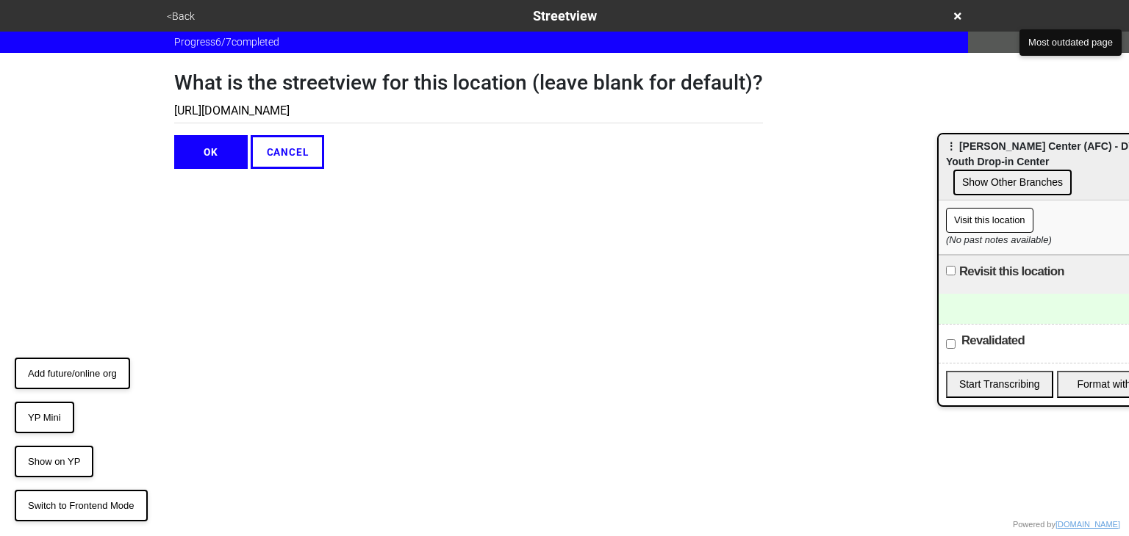
click at [388, 104] on input "[URL][DOMAIN_NAME]" at bounding box center [468, 111] width 589 height 24
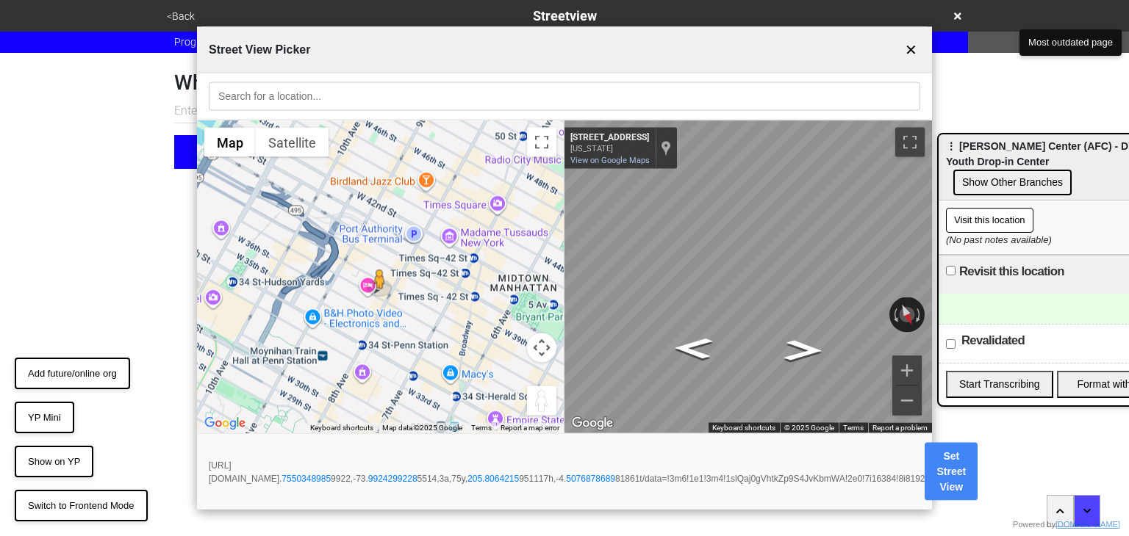
click at [977, 478] on button "Set Street View" at bounding box center [950, 472] width 53 height 58
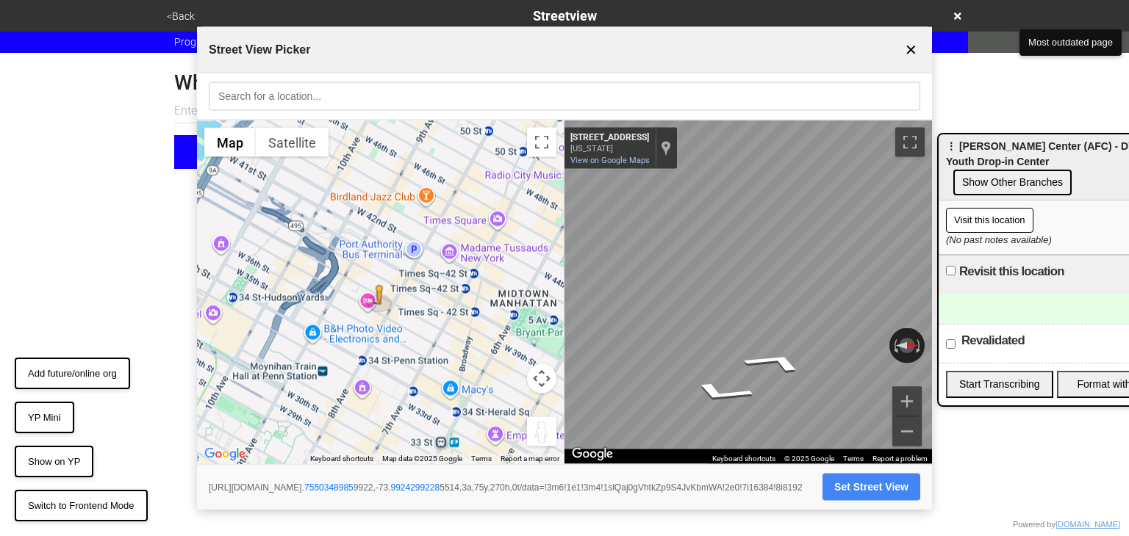
click at [182, 113] on input "text" at bounding box center [468, 111] width 589 height 24
drag, startPoint x: 792, startPoint y: 356, endPoint x: 917, endPoint y: 343, distance: 125.6
click at [898, 344] on div "← Move left → Move right ↑ Move up ↓ Move down + Zoom in - Zoom out [STREET_ADD…" at bounding box center [747, 293] width 367 height 344
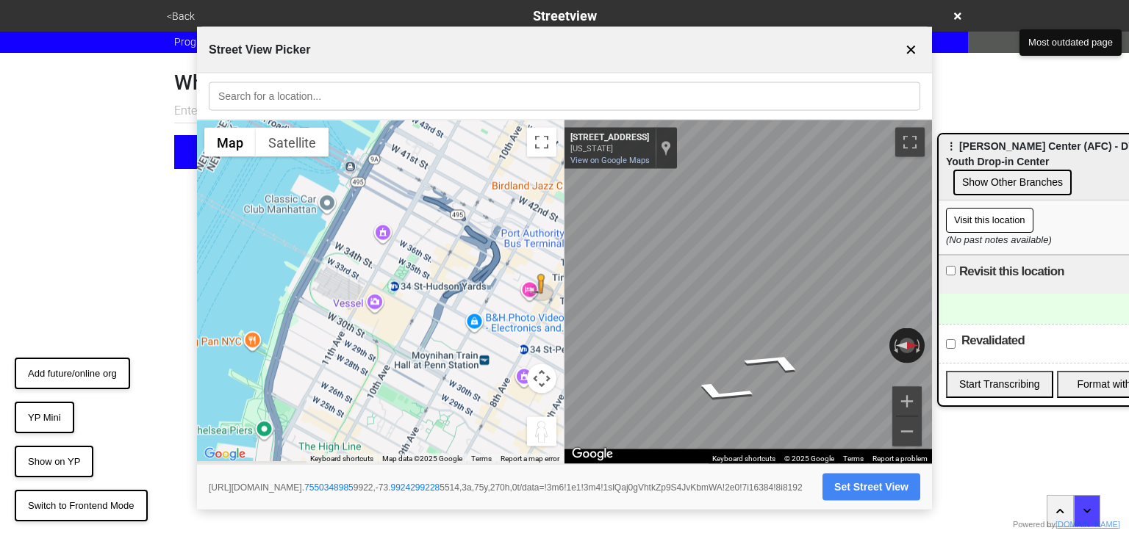
click at [775, 183] on div "← Move left → Move right ↑ Move up ↓ Move down + Zoom in - Zoom out Home Jump l…" at bounding box center [564, 293] width 735 height 344
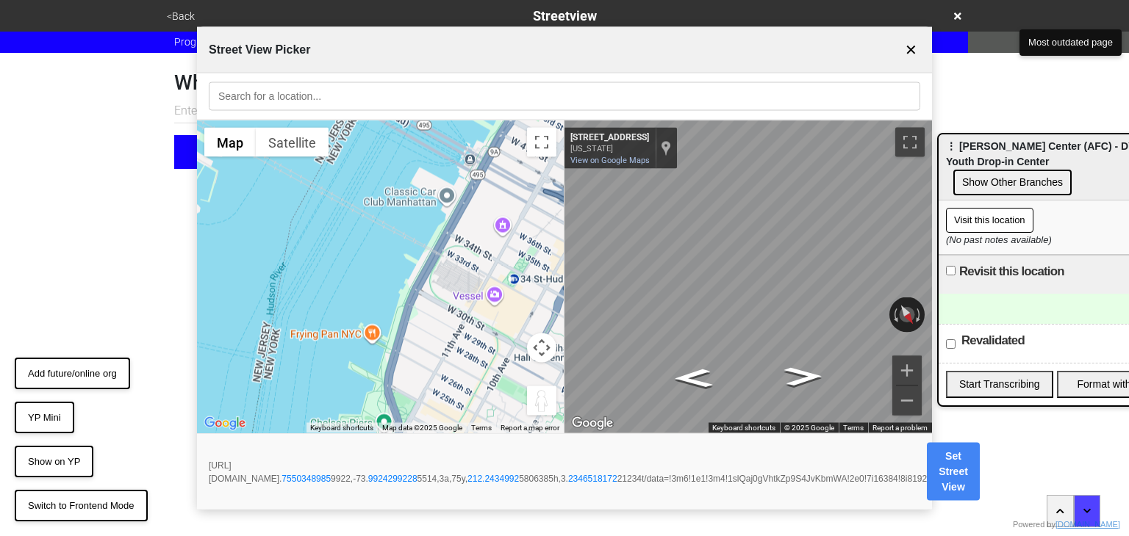
click at [980, 464] on button "Set Street View" at bounding box center [953, 472] width 53 height 58
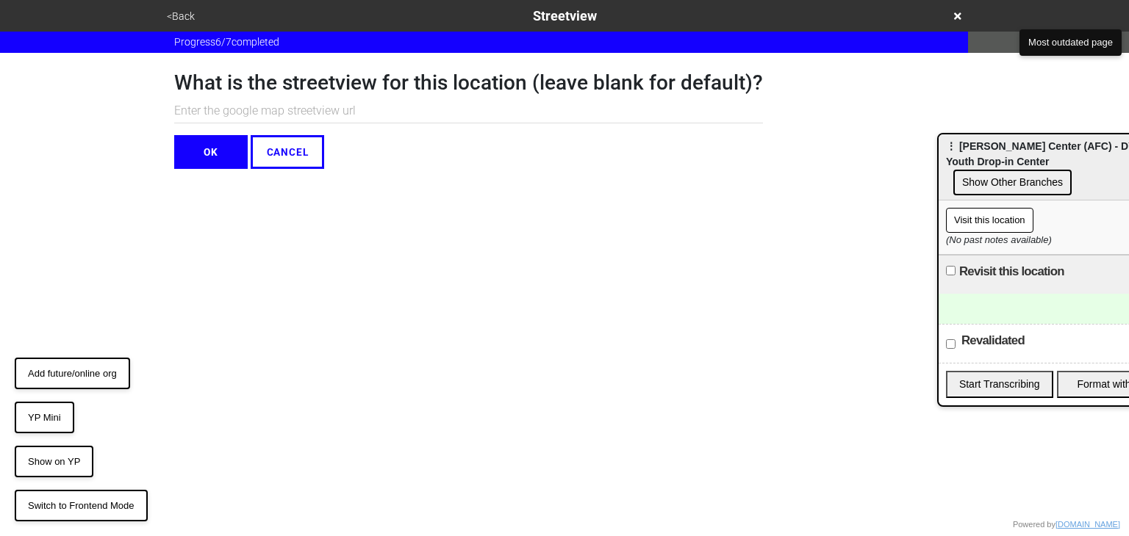
paste input "[URL][DOMAIN_NAME]"
type input "[URL][DOMAIN_NAME]"
click at [225, 158] on button "OK" at bounding box center [210, 152] width 73 height 34
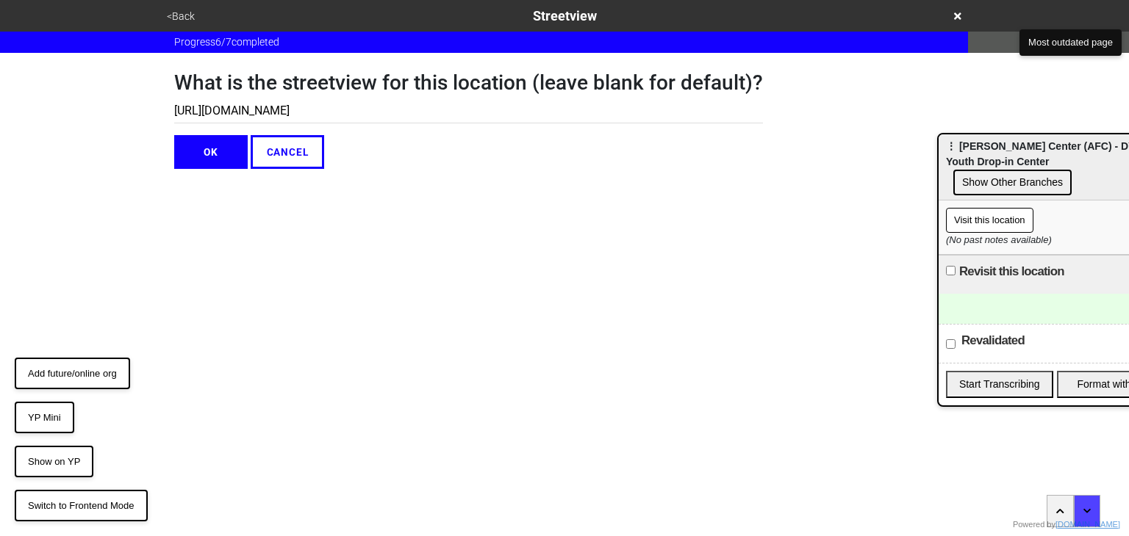
click at [215, 152] on button "OK" at bounding box center [210, 152] width 73 height 34
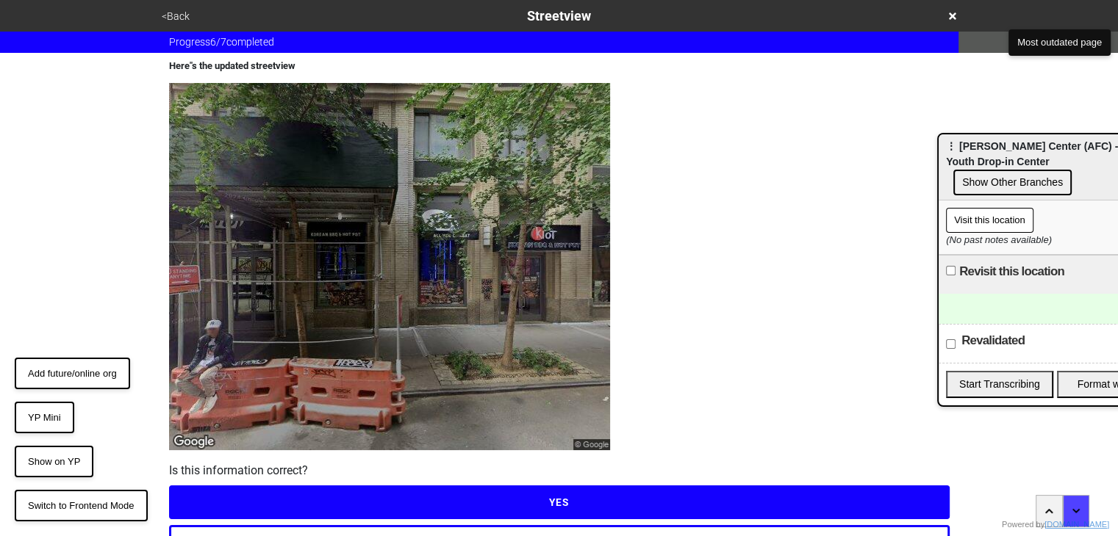
click at [578, 507] on button "YES" at bounding box center [559, 503] width 780 height 34
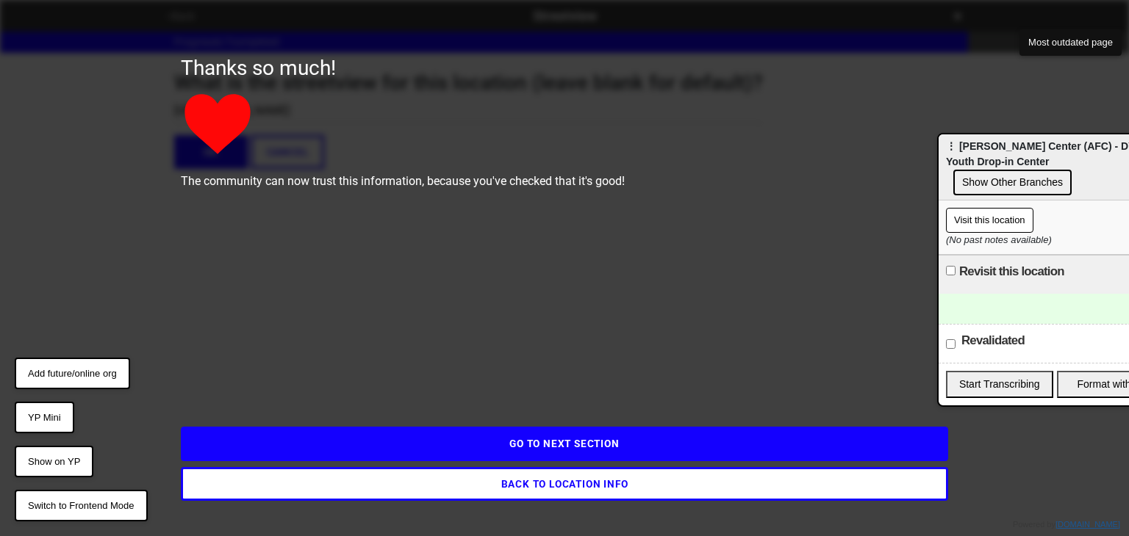
click at [81, 450] on button "Show on YP" at bounding box center [54, 462] width 79 height 32
click at [517, 489] on button "BACK TO LOCATION INFO" at bounding box center [564, 484] width 767 height 34
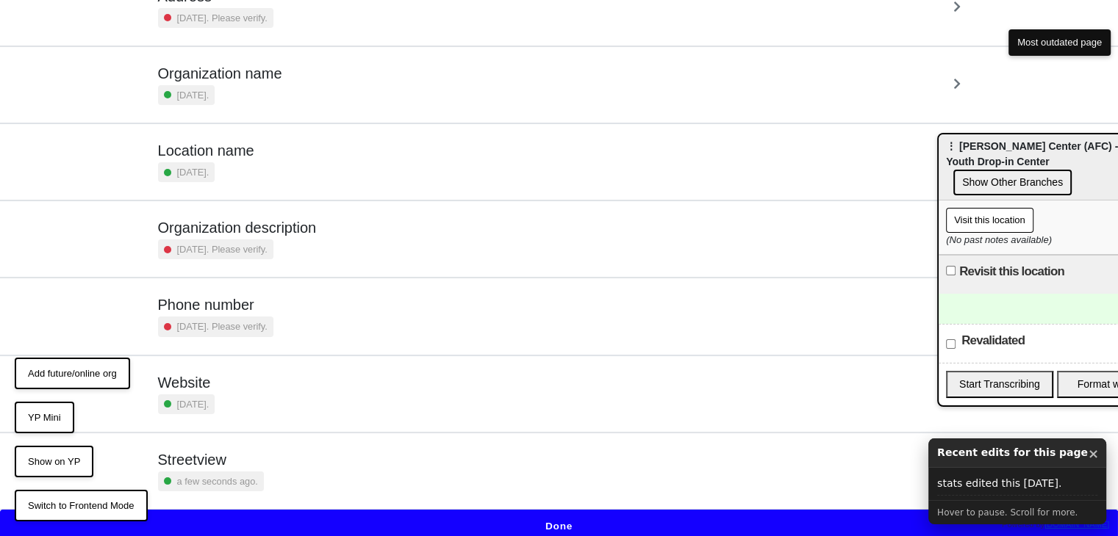
scroll to position [150, 0]
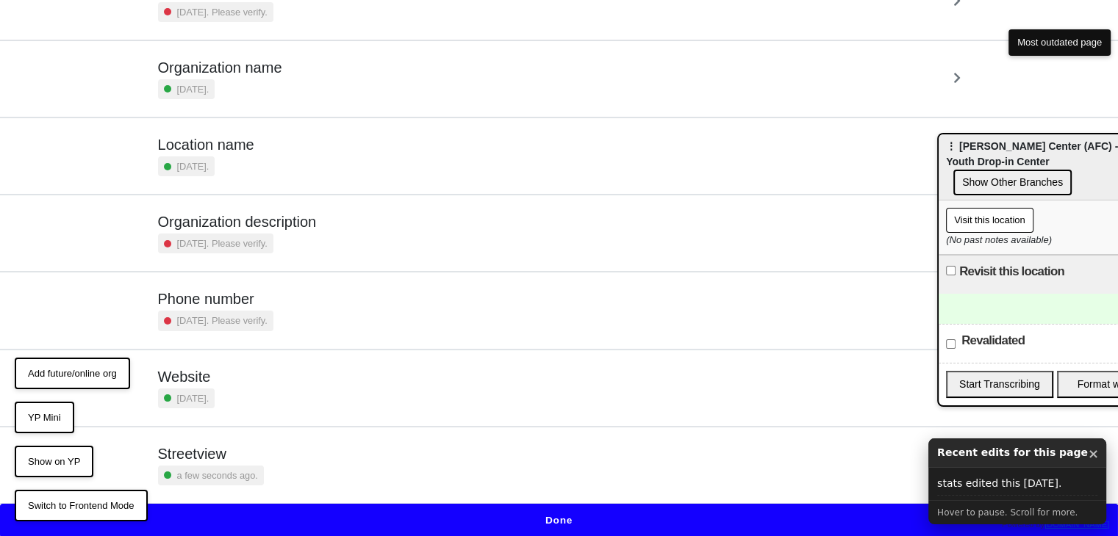
click at [314, 455] on div "Streetview a few seconds ago." at bounding box center [559, 465] width 802 height 40
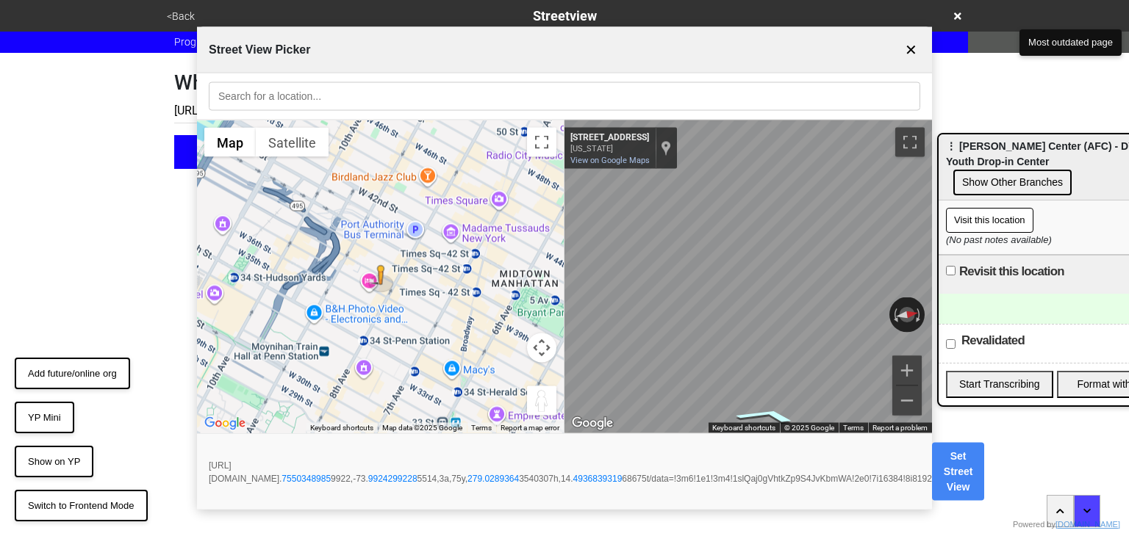
click at [765, 409] on icon "Go Northwest, W 38th St" at bounding box center [767, 416] width 106 height 24
click at [765, 409] on icon "Go Northwest, W 38th St" at bounding box center [765, 415] width 104 height 23
click at [990, 474] on button "Set Street View" at bounding box center [963, 472] width 53 height 58
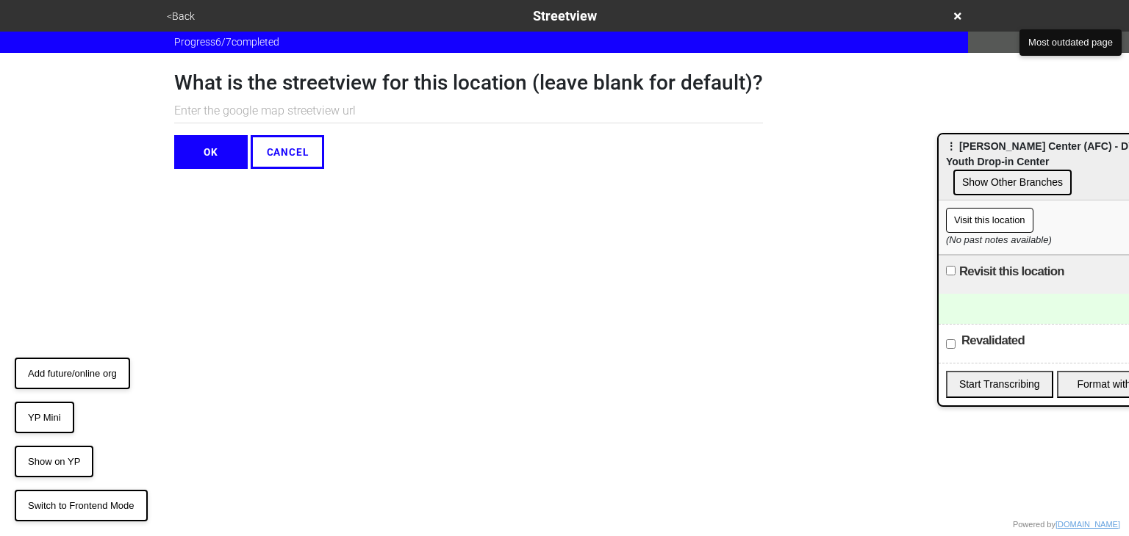
paste input "[URL][DOMAIN_NAME]"
type input "[URL][DOMAIN_NAME]"
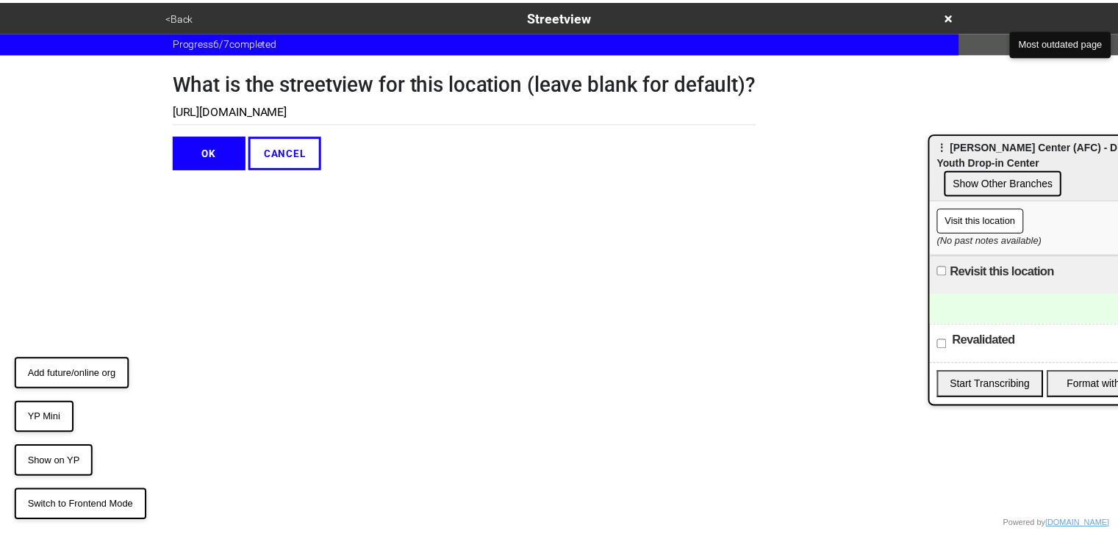
scroll to position [0, 0]
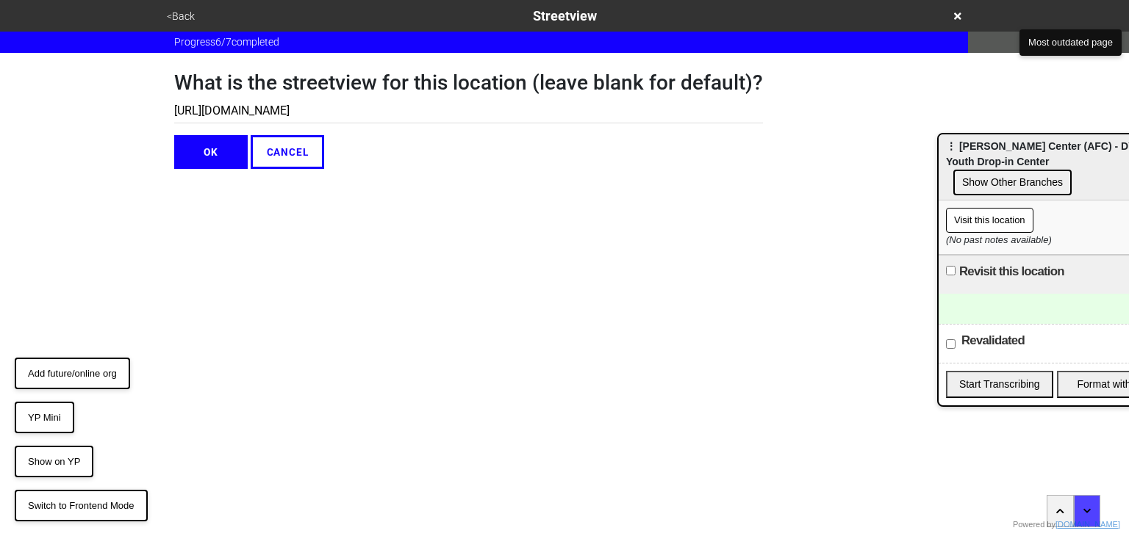
click at [209, 170] on html "<Back Streetview Progress 6 / 7 completed What is the streetview for this locat…" at bounding box center [564, 114] width 1129 height 228
click at [218, 146] on button "OK" at bounding box center [210, 152] width 73 height 34
click at [221, 148] on button "OK" at bounding box center [210, 152] width 73 height 34
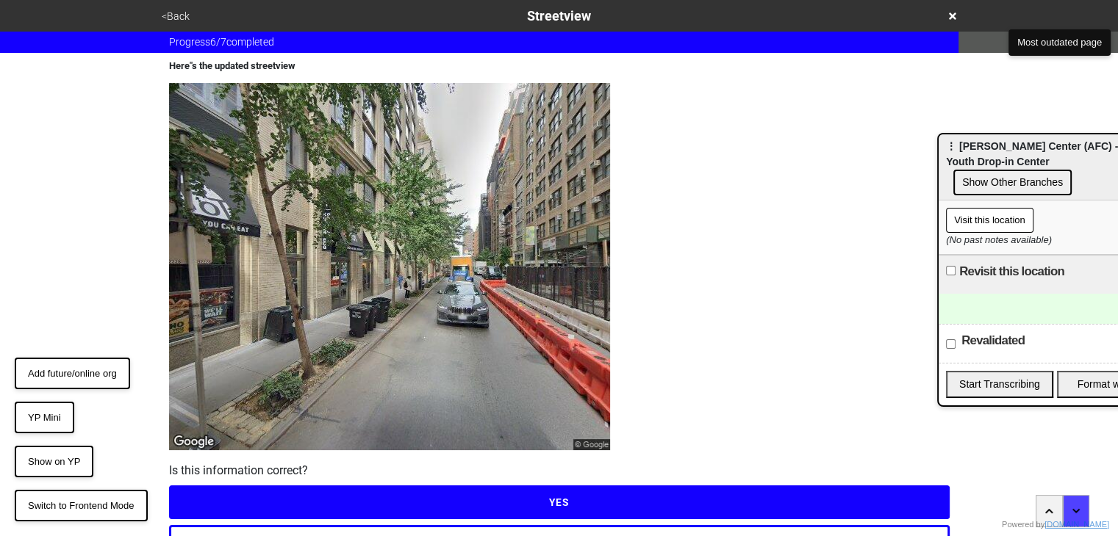
click at [570, 502] on button "YES" at bounding box center [559, 503] width 780 height 34
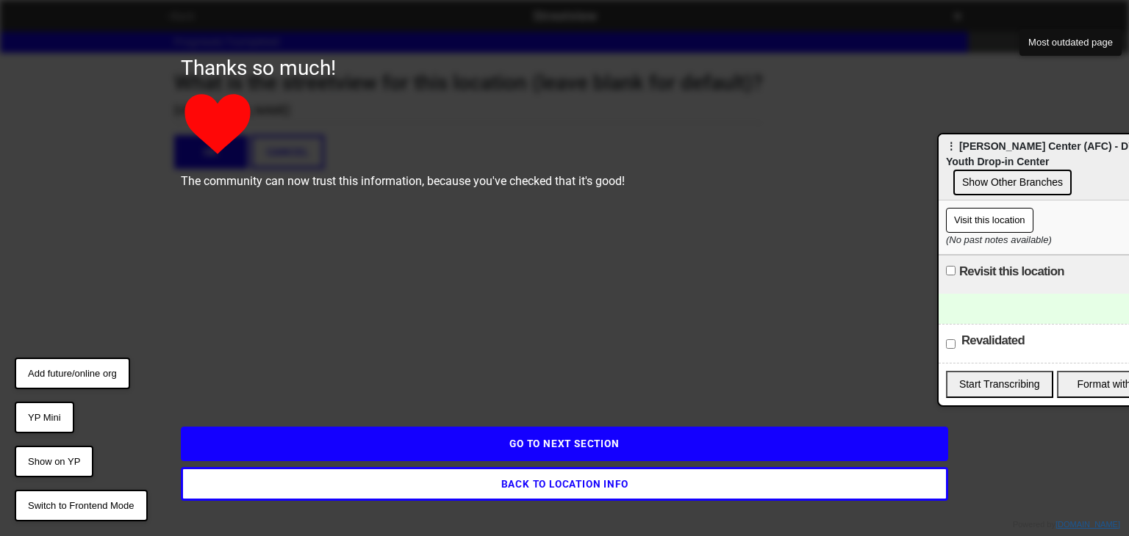
click at [585, 450] on button "GO TO NEXT SECTION" at bounding box center [564, 444] width 767 height 34
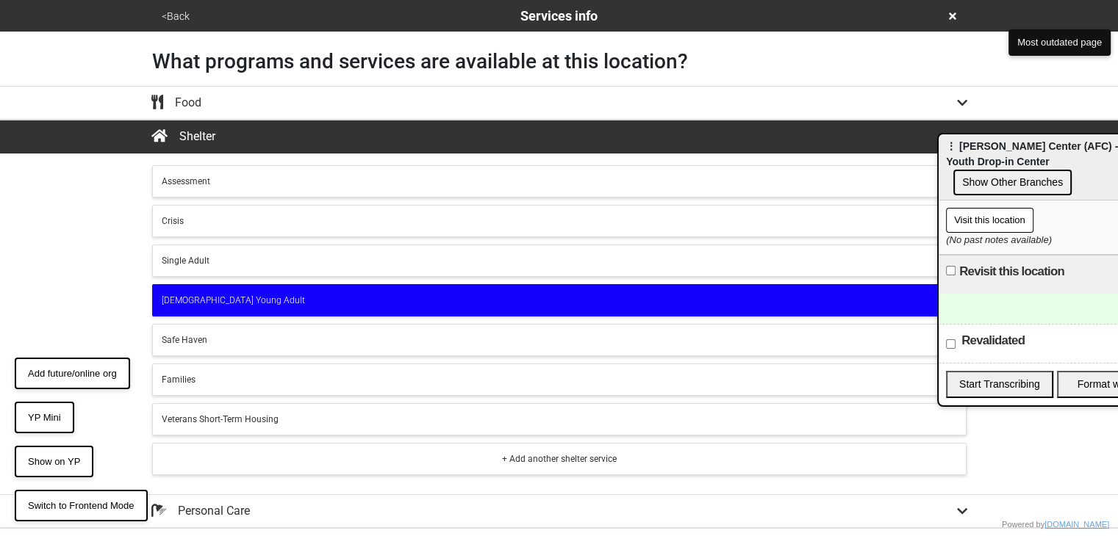
click at [179, 18] on button "<Back" at bounding box center [175, 16] width 37 height 17
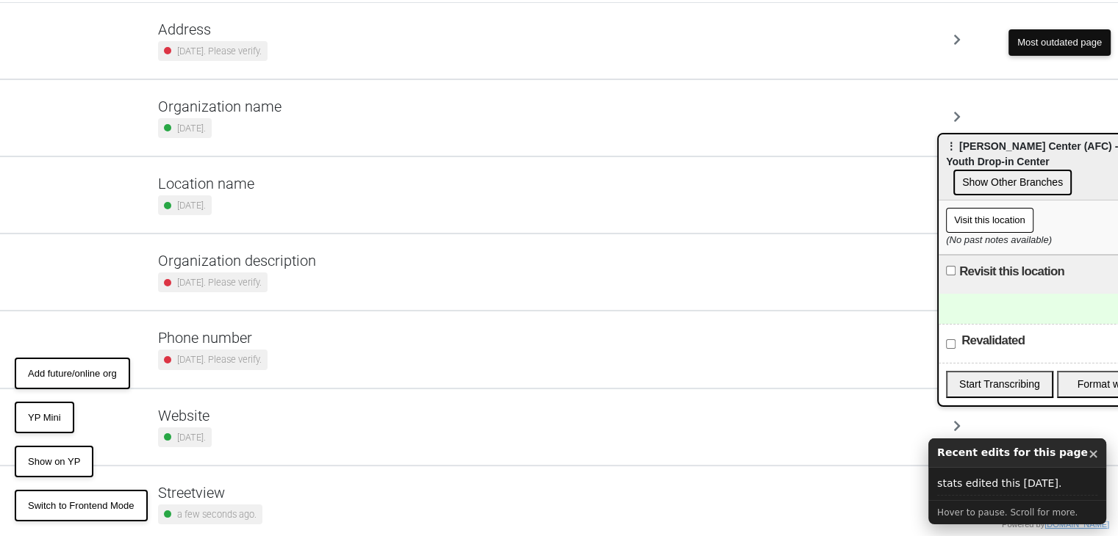
scroll to position [150, 0]
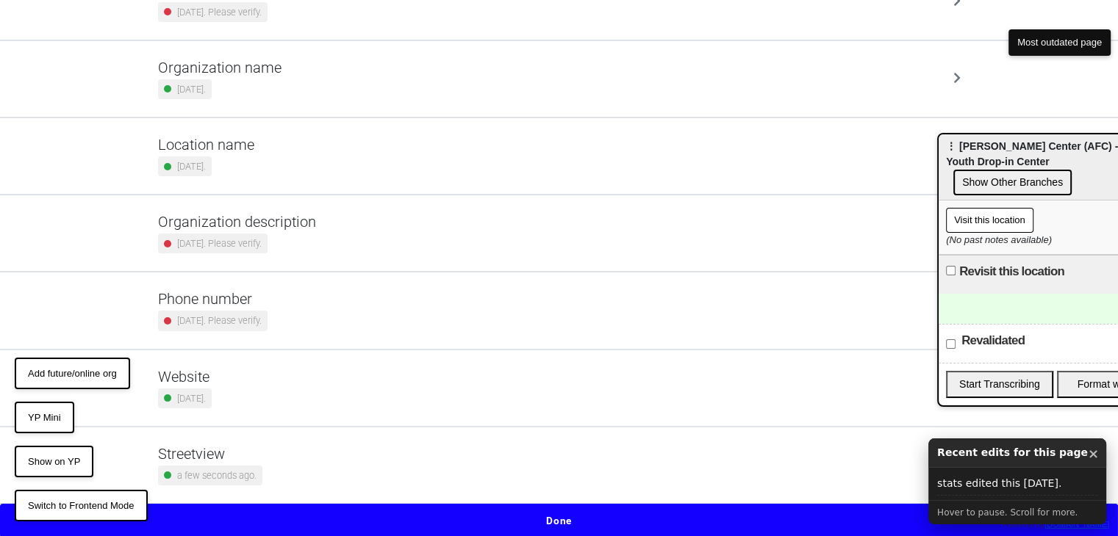
click at [300, 468] on div "Streetview a few seconds ago." at bounding box center [559, 465] width 802 height 40
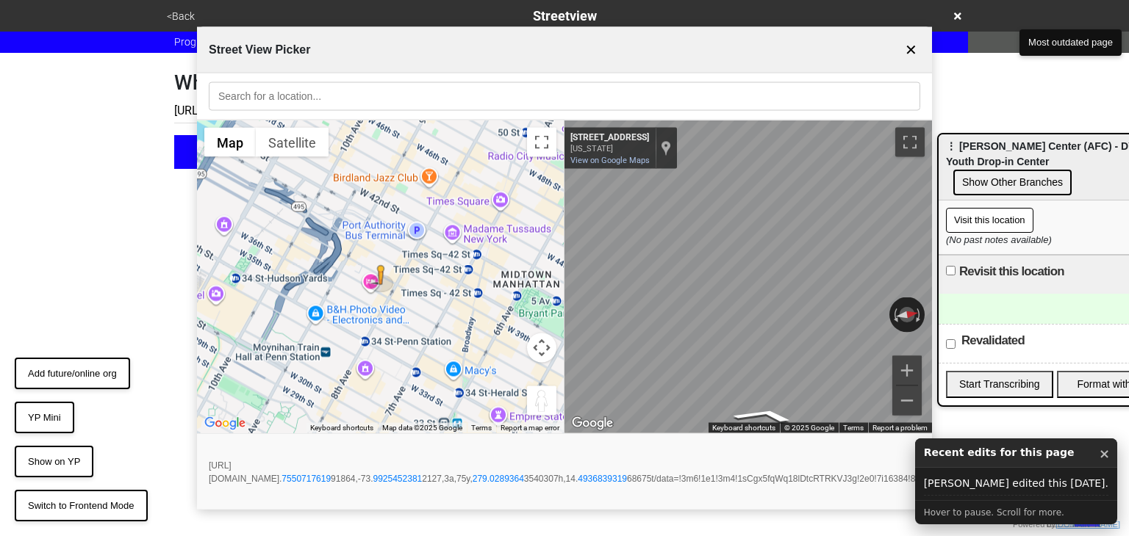
click at [894, 50] on div "Street View Picker ✕" at bounding box center [564, 50] width 735 height 46
click at [914, 54] on button "✕" at bounding box center [911, 50] width 18 height 28
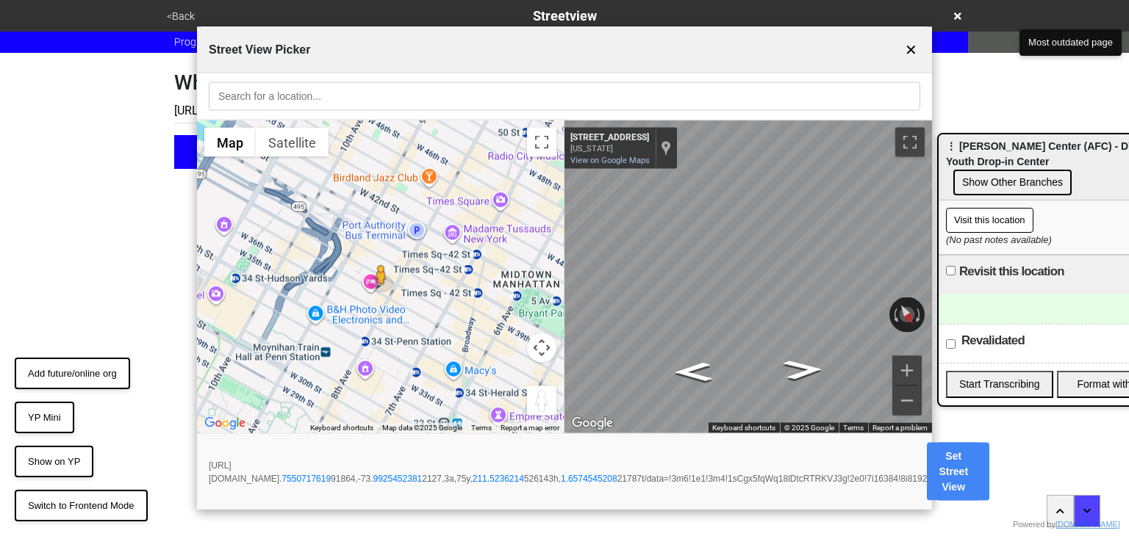
click at [980, 463] on button "Set Street View" at bounding box center [953, 472] width 53 height 58
click at [990, 462] on button "Set Street View" at bounding box center [963, 472] width 53 height 58
type input "[URL][DOMAIN_NAME]"
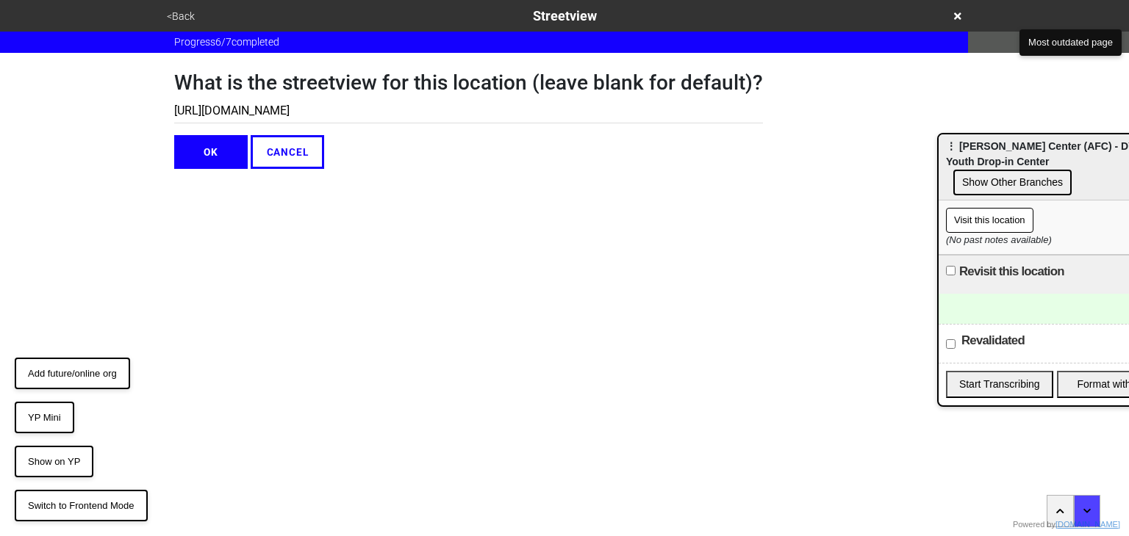
click at [206, 146] on button "OK" at bounding box center [210, 152] width 73 height 34
click at [292, 109] on input "[URL][DOMAIN_NAME]" at bounding box center [468, 111] width 589 height 24
click at [296, 104] on input "[URL][DOMAIN_NAME]" at bounding box center [468, 111] width 589 height 24
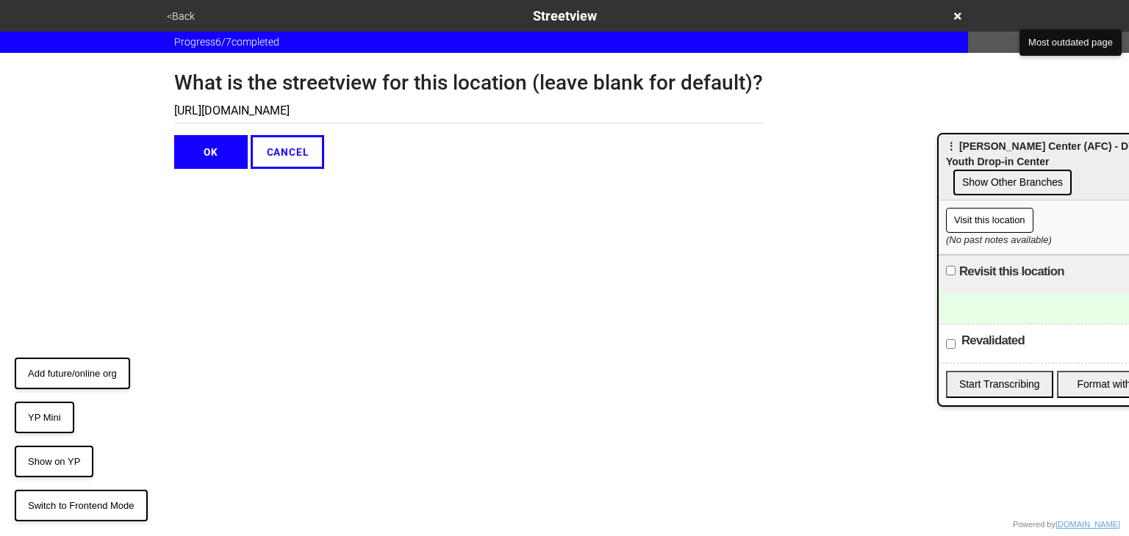
click at [296, 104] on input "[URL][DOMAIN_NAME]" at bounding box center [468, 111] width 589 height 24
click at [218, 157] on button "OK" at bounding box center [210, 152] width 73 height 34
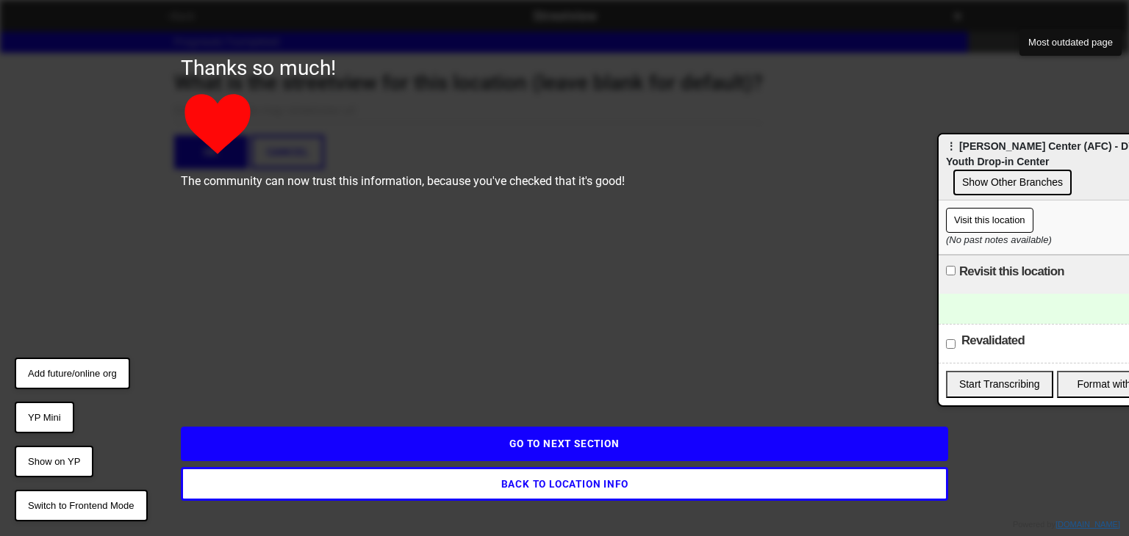
click at [486, 484] on button "BACK TO LOCATION INFO" at bounding box center [564, 484] width 767 height 34
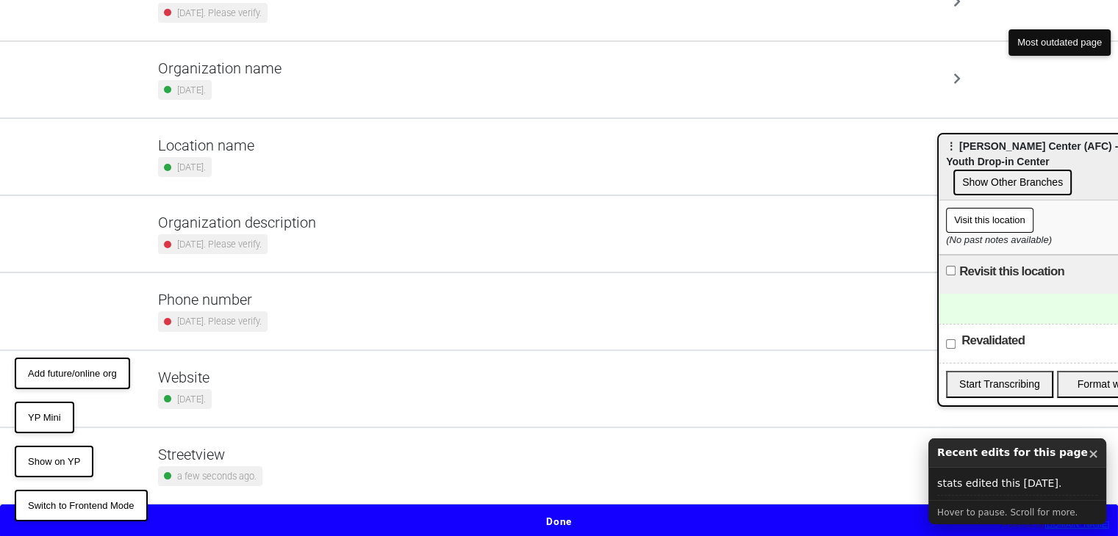
scroll to position [150, 0]
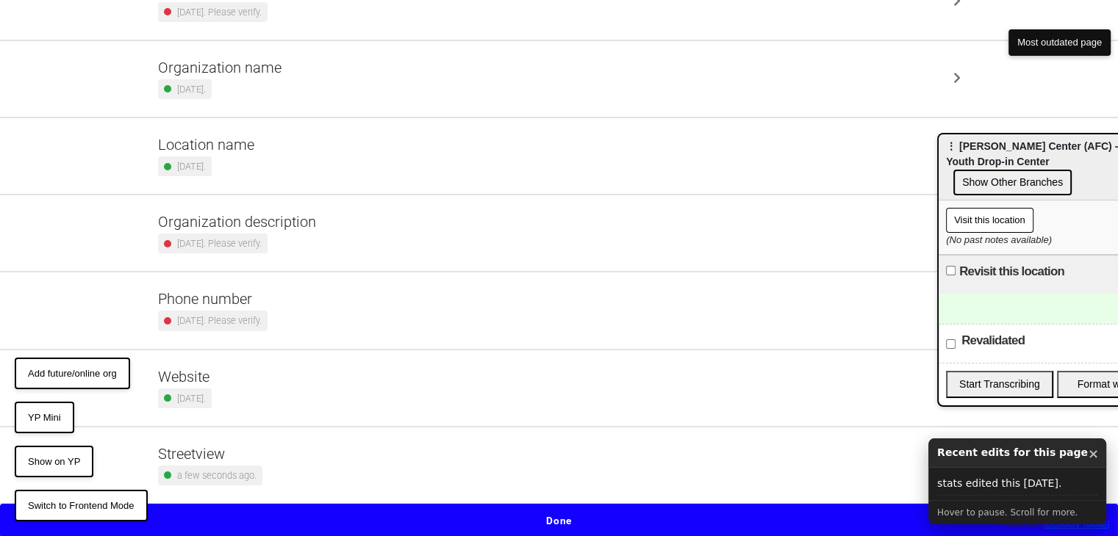
click at [408, 472] on div "Streetview a few seconds ago." at bounding box center [559, 465] width 802 height 40
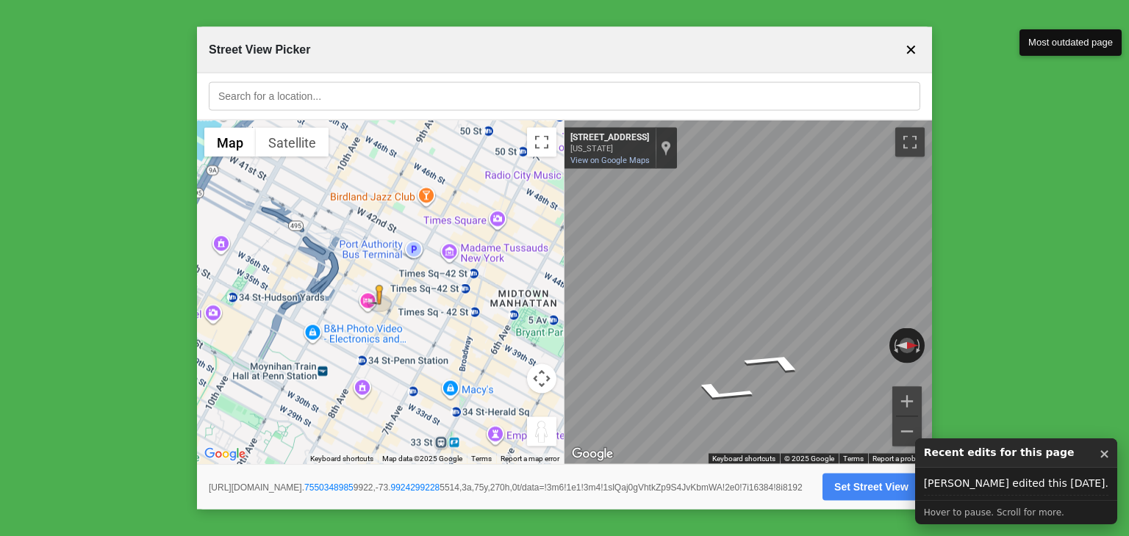
click at [908, 51] on button "✕" at bounding box center [911, 50] width 18 height 28
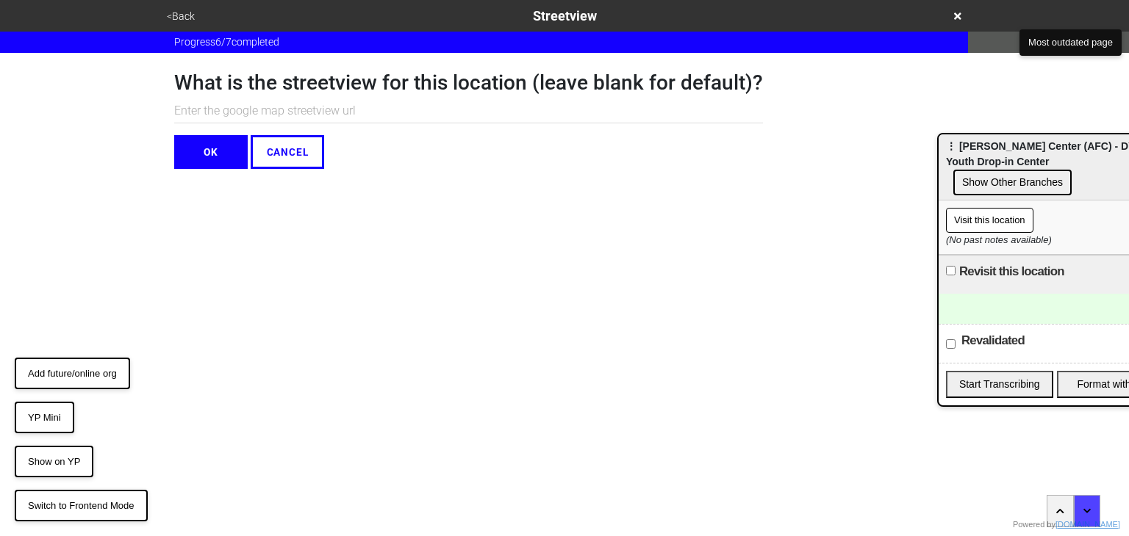
click at [266, 156] on button "CANCEL" at bounding box center [287, 152] width 73 height 34
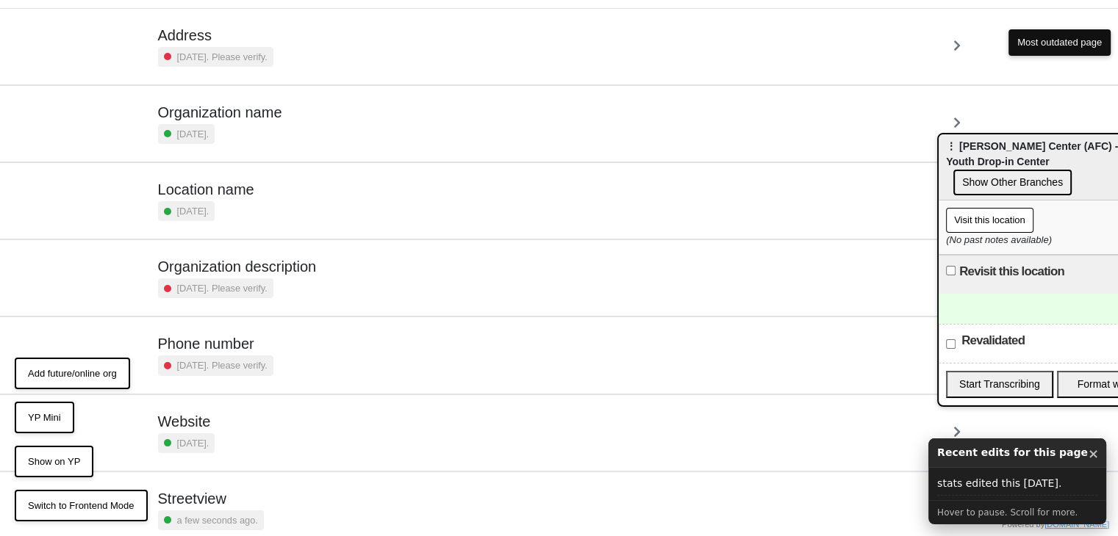
scroll to position [150, 0]
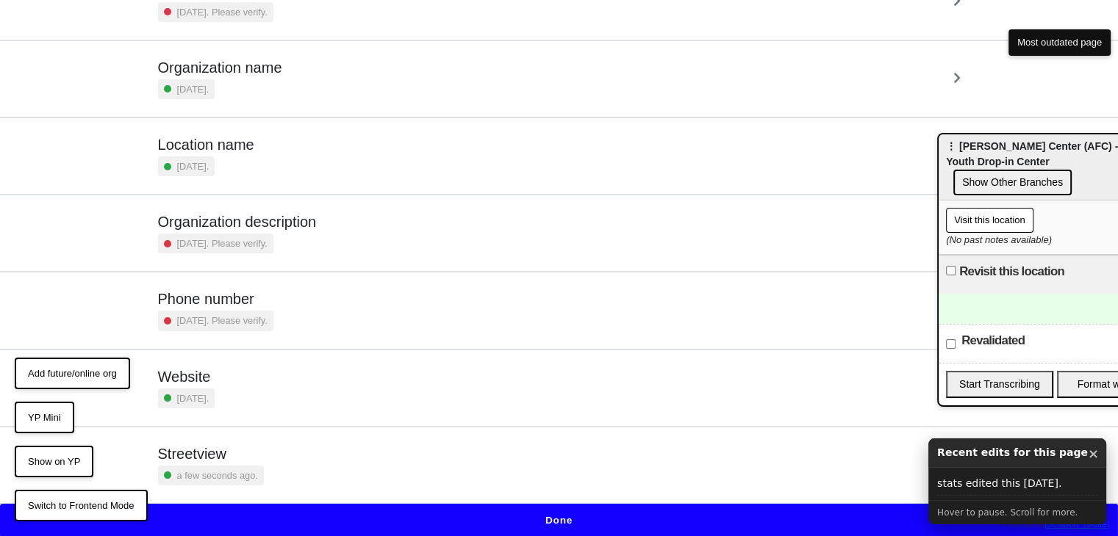
click at [255, 451] on h5 "Streetview" at bounding box center [211, 454] width 106 height 18
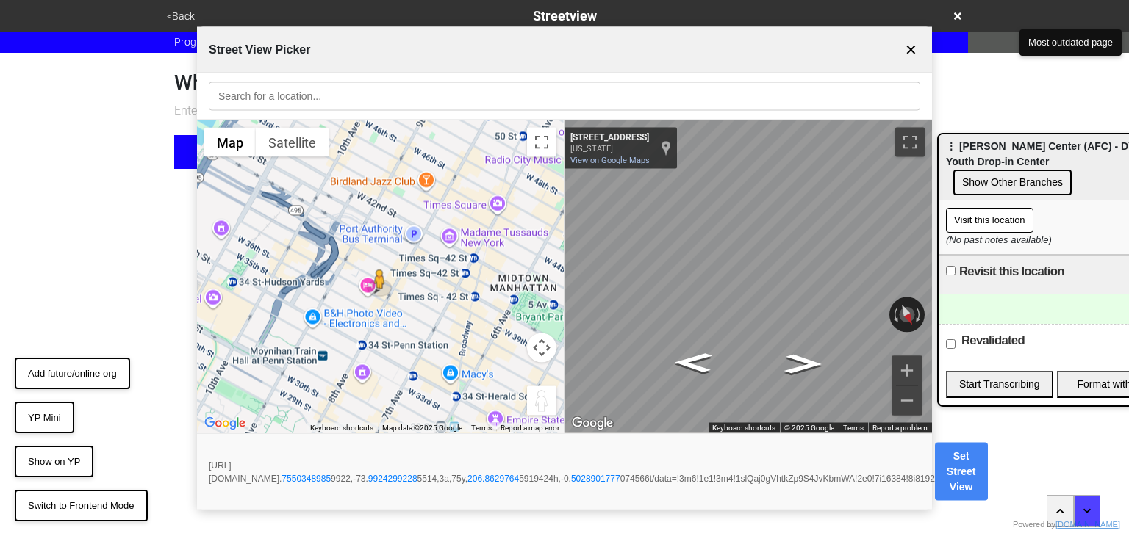
click at [988, 457] on button "Set Street View" at bounding box center [961, 472] width 53 height 58
type input "[URL][DOMAIN_NAME]"
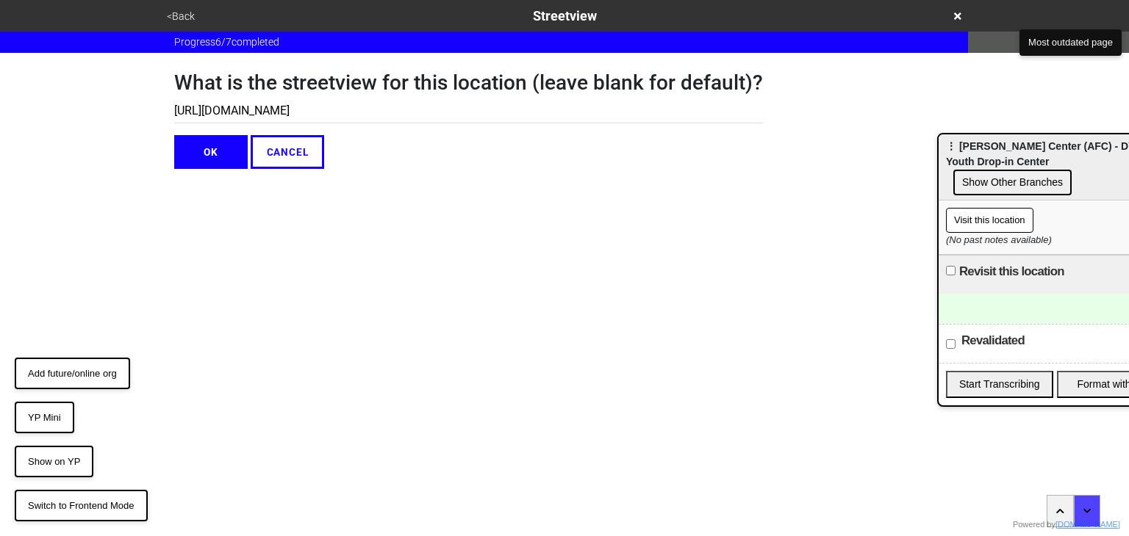
click at [201, 156] on button "OK" at bounding box center [210, 152] width 73 height 34
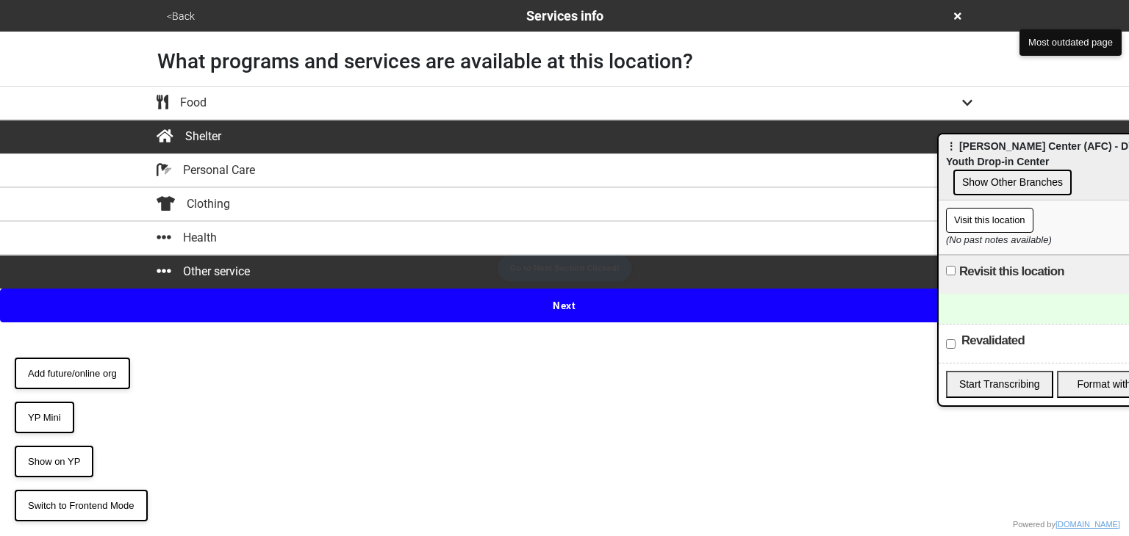
click at [179, 14] on button "<Back" at bounding box center [180, 16] width 37 height 17
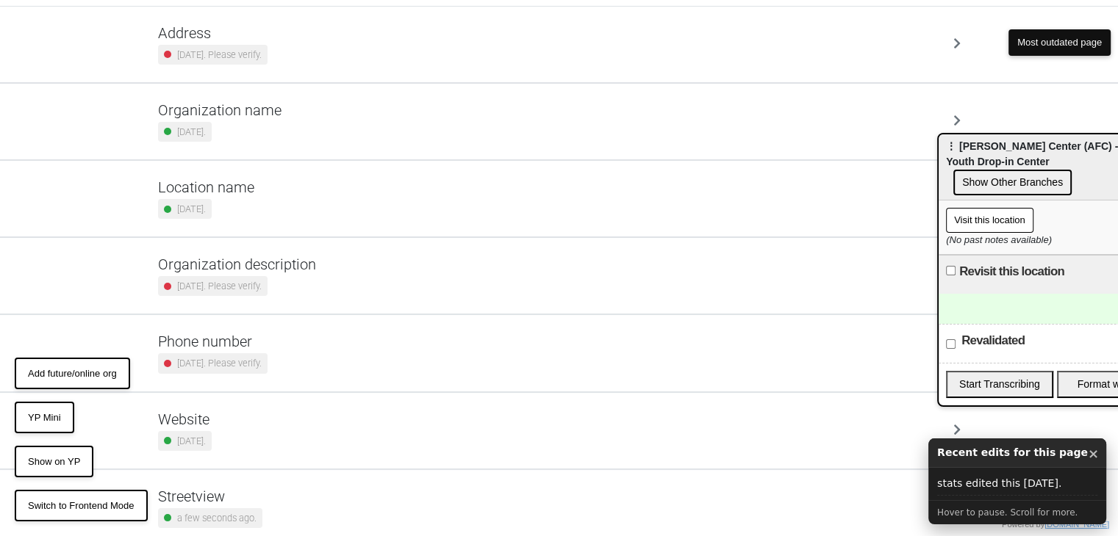
scroll to position [150, 0]
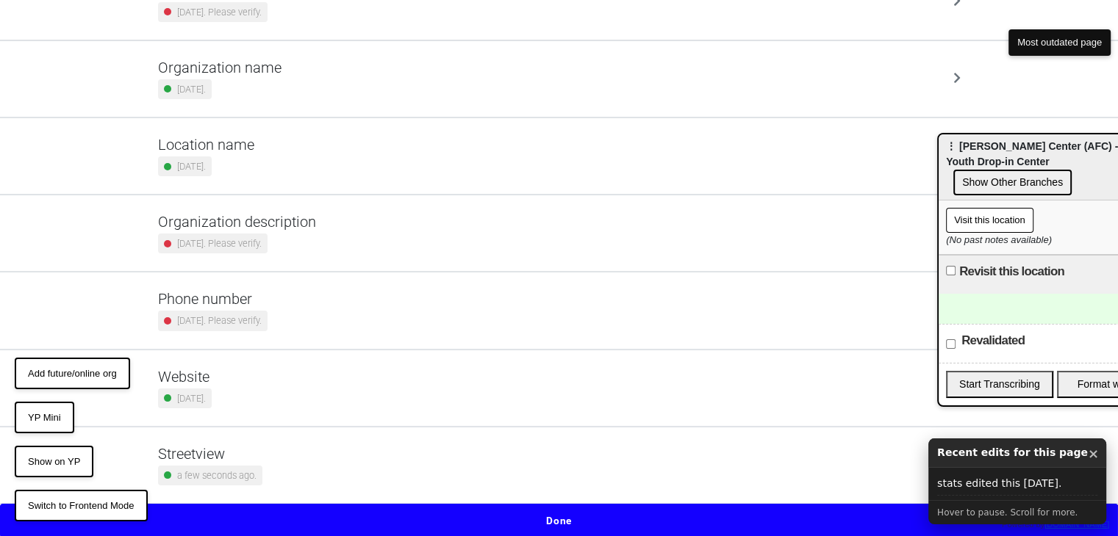
click at [231, 470] on small "a few seconds ago." at bounding box center [216, 476] width 79 height 14
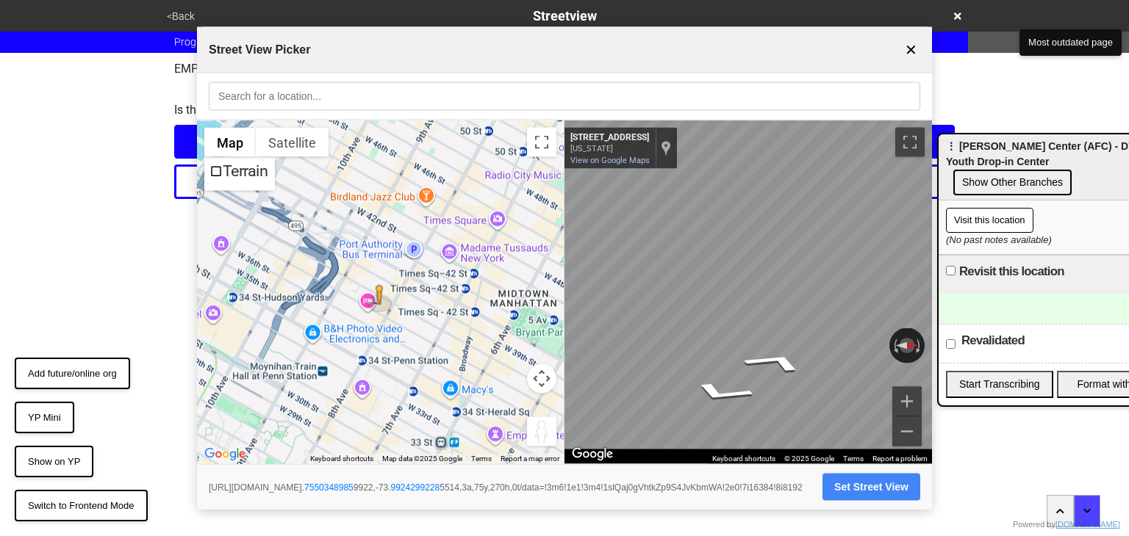
click at [913, 44] on button "✕" at bounding box center [911, 50] width 18 height 28
